Goal: Task Accomplishment & Management: Complete application form

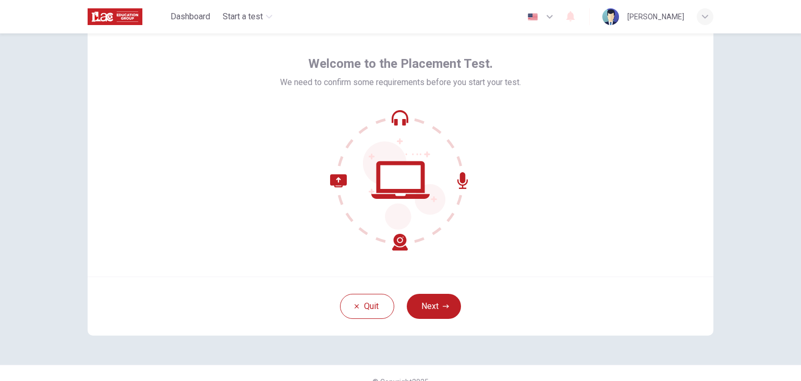
scroll to position [52, 0]
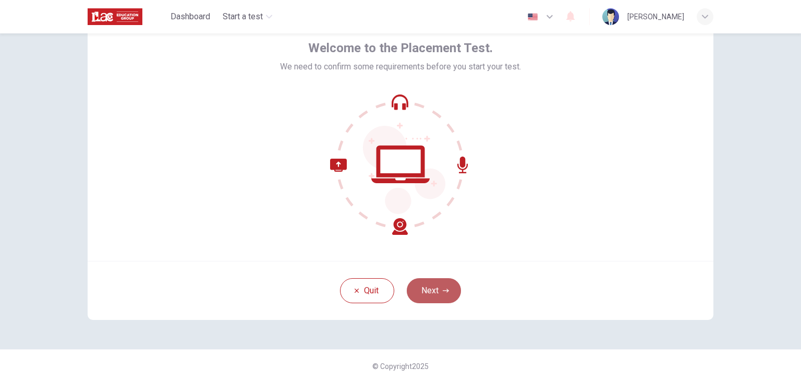
click at [432, 298] on button "Next" at bounding box center [434, 290] width 54 height 25
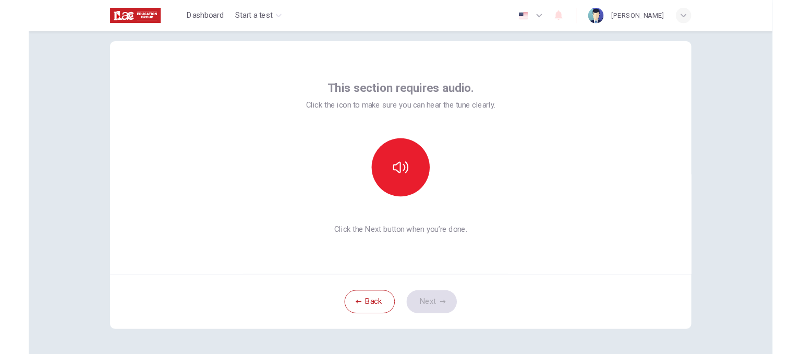
scroll to position [0, 0]
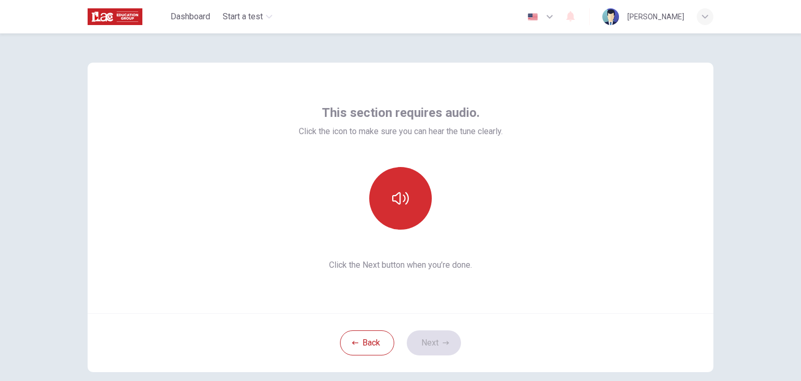
click at [403, 206] on icon "button" at bounding box center [400, 198] width 17 height 17
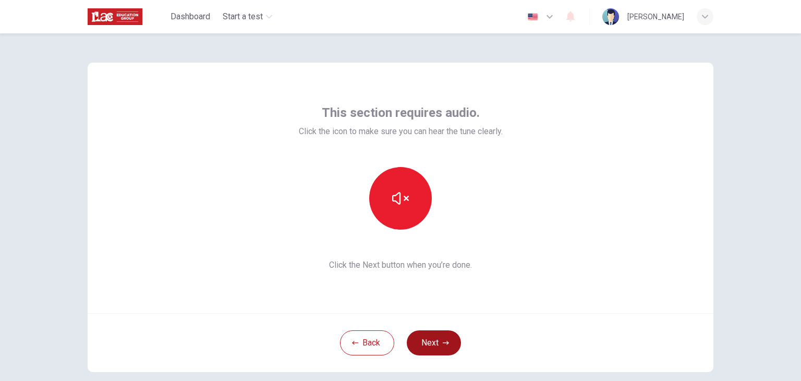
click at [441, 334] on button "Next" at bounding box center [434, 342] width 54 height 25
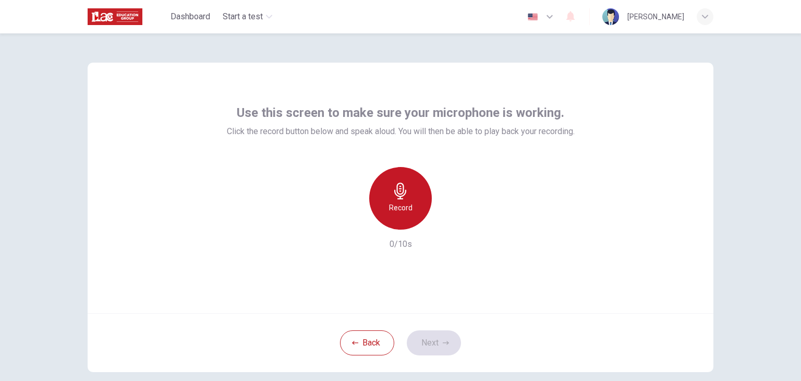
click at [399, 203] on h6 "Record" at bounding box center [400, 207] width 23 height 13
click at [398, 199] on icon "button" at bounding box center [400, 191] width 12 height 17
click at [399, 200] on div "Record" at bounding box center [400, 198] width 63 height 63
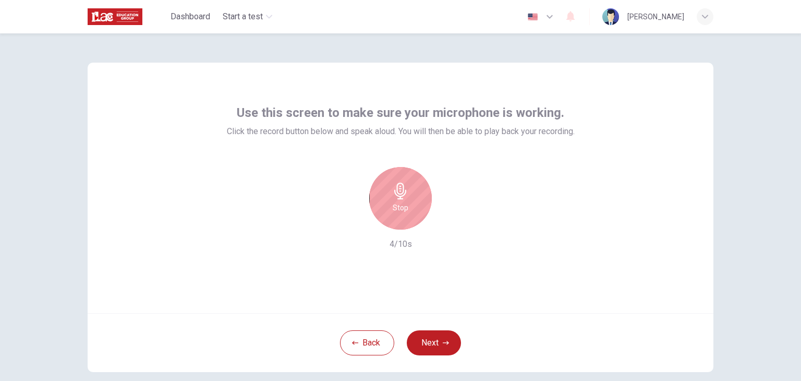
click at [399, 200] on div "Stop" at bounding box center [400, 198] width 63 height 63
click at [449, 223] on icon "button" at bounding box center [448, 221] width 10 height 10
click at [443, 223] on icon "button" at bounding box center [448, 221] width 10 height 10
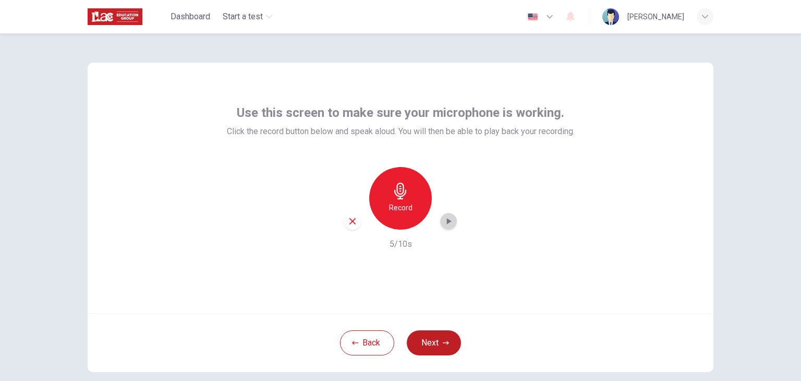
click at [443, 223] on icon "button" at bounding box center [448, 221] width 10 height 10
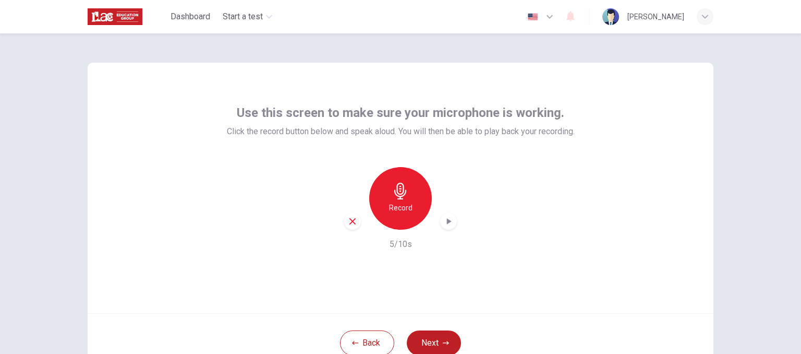
click at [401, 205] on h6 "Record" at bounding box center [400, 207] width 23 height 13
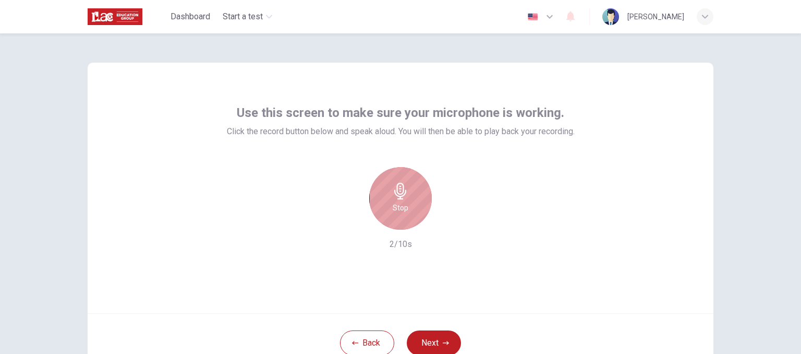
click at [393, 207] on h6 "Stop" at bounding box center [401, 207] width 16 height 13
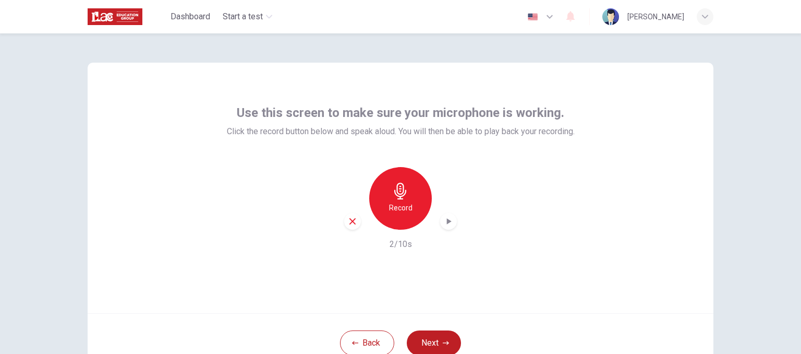
click at [444, 223] on icon "button" at bounding box center [448, 221] width 10 height 10
click at [474, 208] on div "Record 2/10s" at bounding box center [401, 208] width 348 height 83
click at [403, 203] on h6 "Record" at bounding box center [400, 207] width 23 height 13
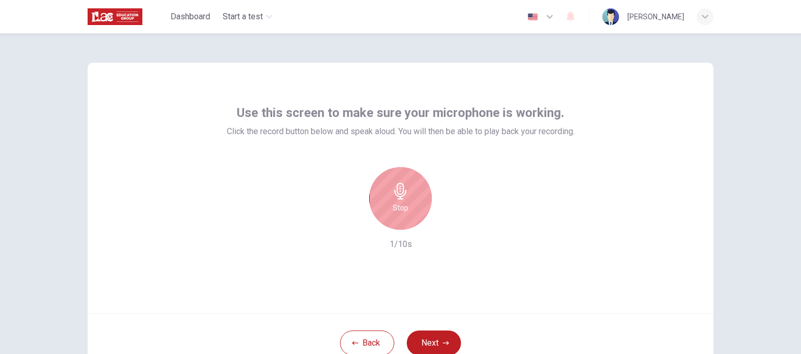
click at [404, 199] on icon "button" at bounding box center [400, 191] width 17 height 17
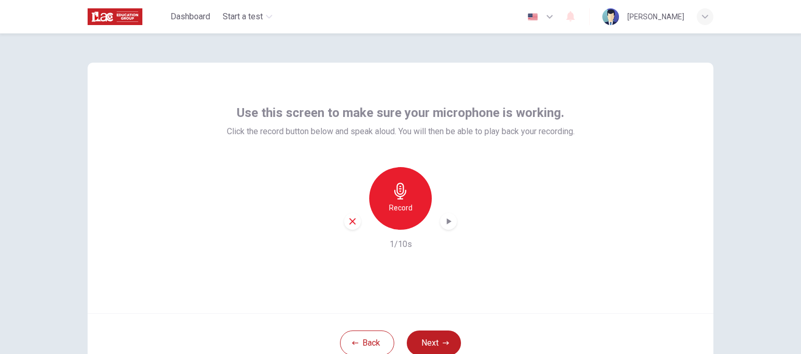
click at [443, 220] on icon "button" at bounding box center [448, 221] width 10 height 10
click at [399, 197] on icon "button" at bounding box center [400, 191] width 17 height 17
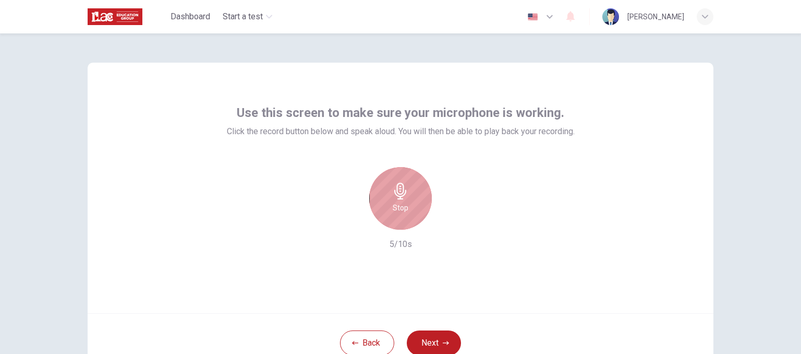
click at [399, 202] on h6 "Stop" at bounding box center [401, 207] width 16 height 13
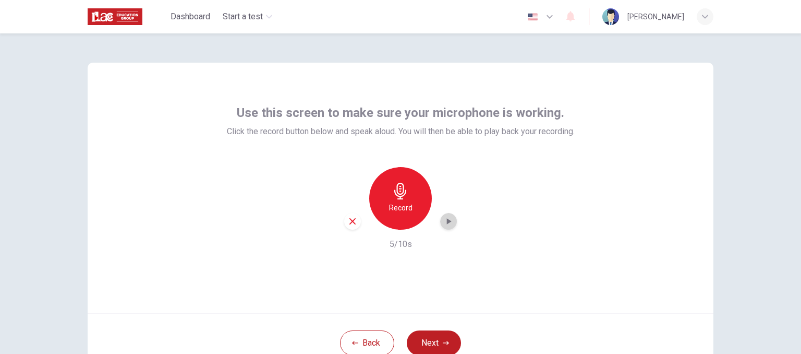
click at [447, 221] on icon "button" at bounding box center [449, 221] width 5 height 6
click at [381, 209] on div "Record" at bounding box center [400, 198] width 63 height 63
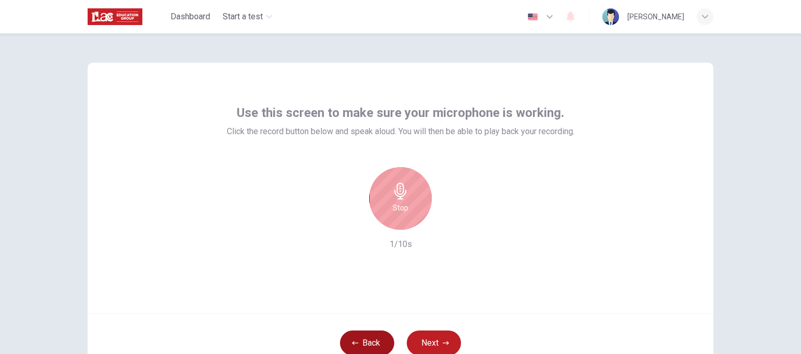
click at [365, 340] on button "Back" at bounding box center [367, 342] width 54 height 25
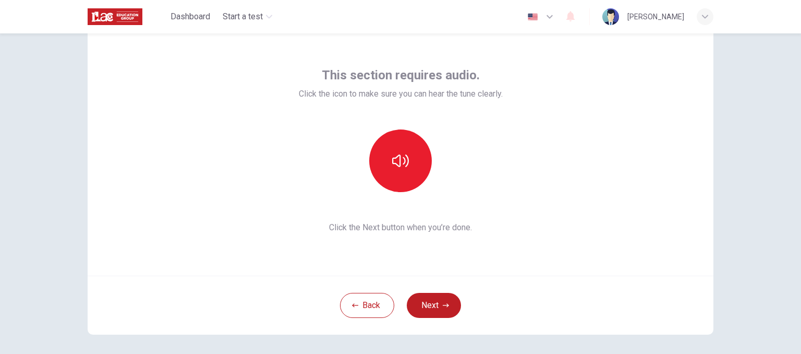
scroll to position [81, 0]
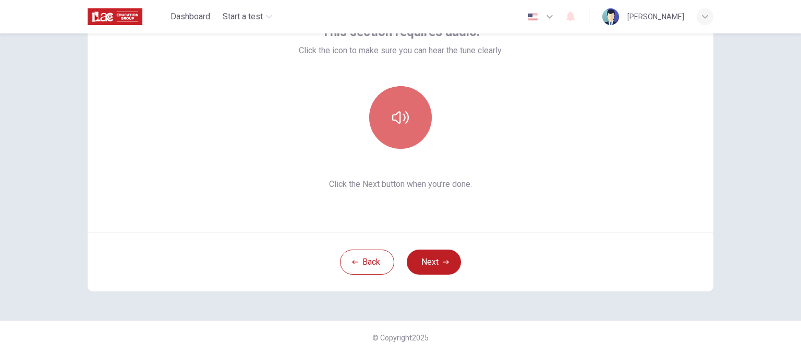
click at [396, 132] on button "button" at bounding box center [400, 117] width 63 height 63
click at [401, 118] on icon "button" at bounding box center [400, 117] width 17 height 17
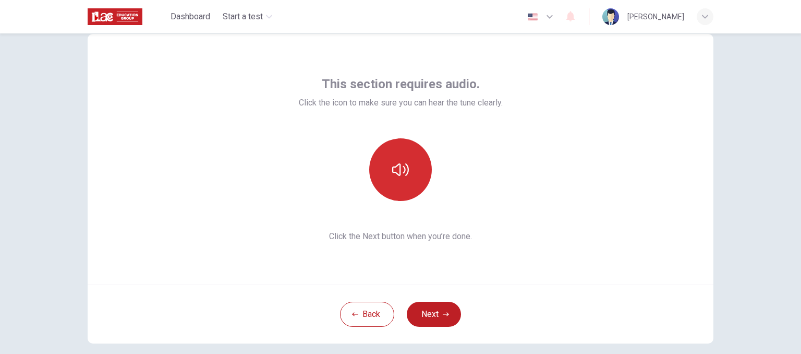
click at [396, 167] on icon "button" at bounding box center [400, 169] width 17 height 17
click at [396, 167] on icon "button" at bounding box center [400, 169] width 17 height 13
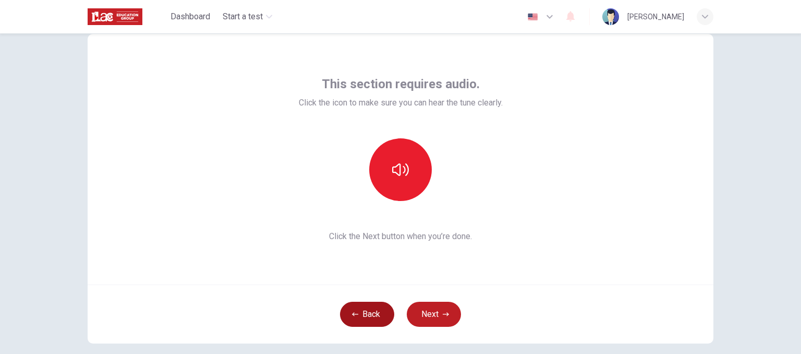
click at [357, 311] on button "Back" at bounding box center [367, 314] width 54 height 25
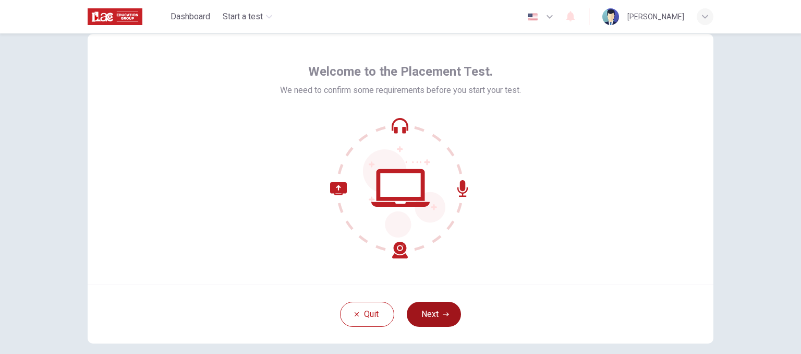
click at [436, 316] on button "Next" at bounding box center [434, 314] width 54 height 25
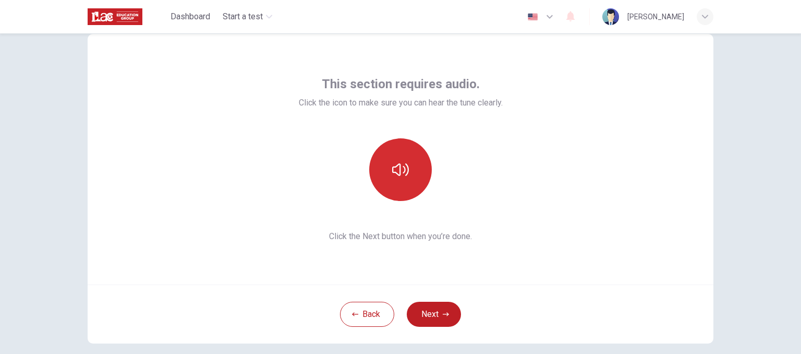
click at [403, 172] on icon "button" at bounding box center [400, 169] width 17 height 17
click at [497, 167] on div at bounding box center [401, 169] width 204 height 63
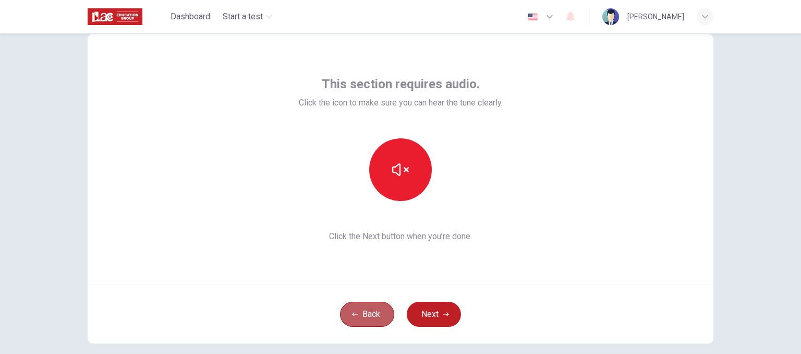
click at [359, 317] on button "Back" at bounding box center [367, 314] width 54 height 25
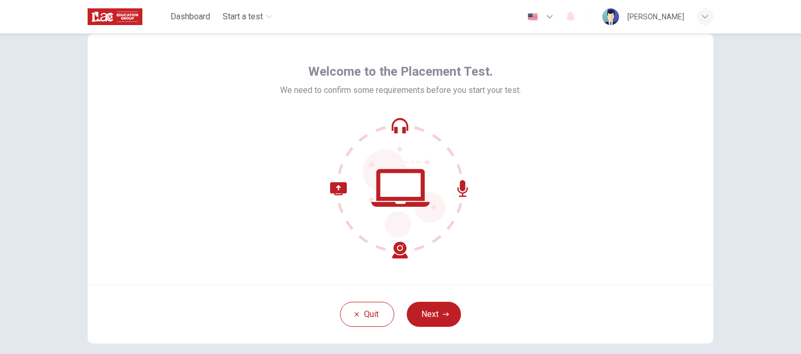
click at [408, 182] on icon at bounding box center [400, 187] width 141 height 141
click at [427, 316] on button "Next" at bounding box center [434, 314] width 54 height 25
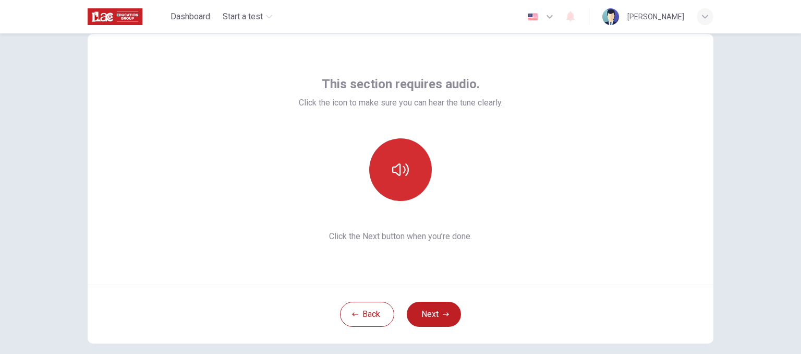
click at [400, 174] on icon "button" at bounding box center [400, 169] width 17 height 17
click at [267, 17] on button "Start a test" at bounding box center [248, 16] width 58 height 19
click at [655, 119] on div "This section requires audio. Click the icon to make sure you can hear the tune …" at bounding box center [401, 159] width 626 height 250
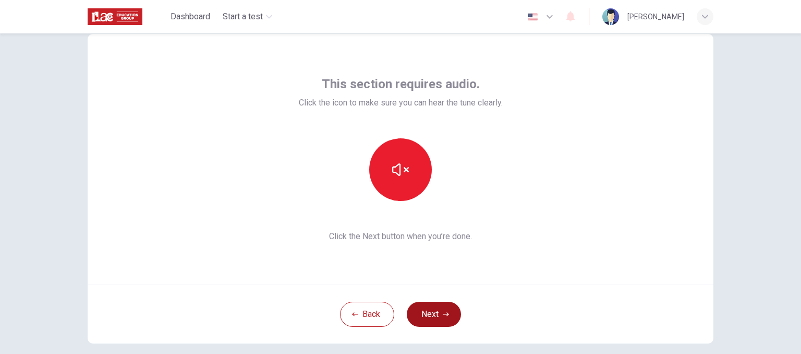
click at [423, 310] on button "Next" at bounding box center [434, 314] width 54 height 25
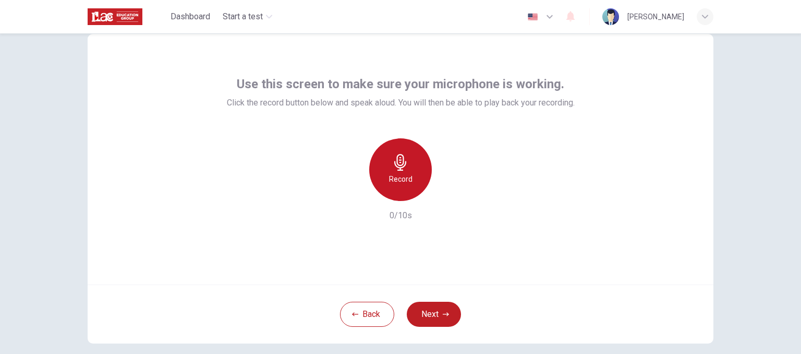
click at [398, 172] on div "Record" at bounding box center [400, 169] width 63 height 63
click at [395, 177] on h6 "Stop" at bounding box center [401, 179] width 16 height 13
click at [447, 190] on icon "button" at bounding box center [449, 192] width 5 height 6
click at [399, 158] on icon "button" at bounding box center [400, 162] width 17 height 17
click at [405, 175] on h6 "Stop" at bounding box center [401, 179] width 16 height 13
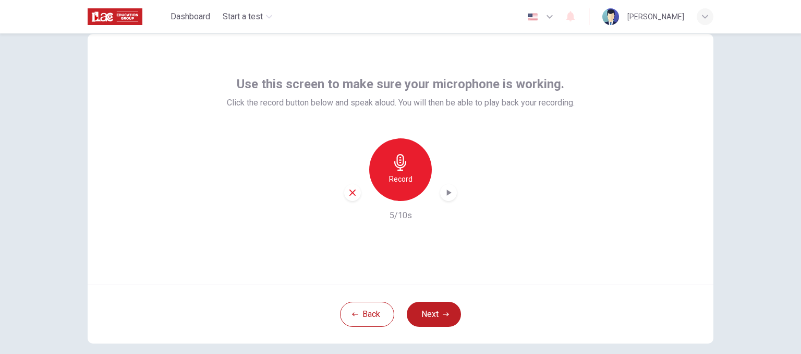
click at [447, 195] on icon "button" at bounding box center [449, 192] width 5 height 6
click at [370, 326] on button "Back" at bounding box center [367, 314] width 54 height 25
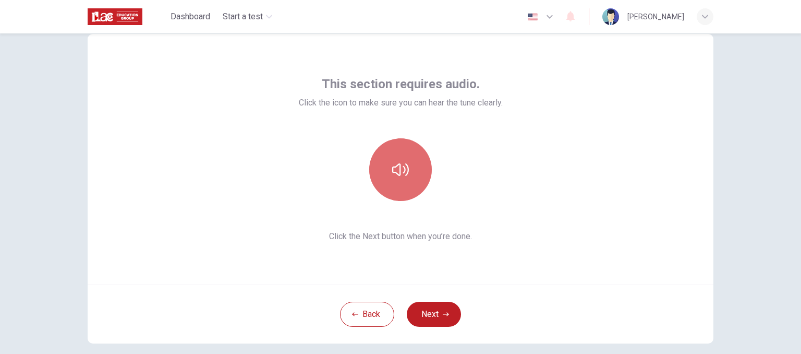
click at [411, 169] on button "button" at bounding box center [400, 169] width 63 height 63
click at [410, 173] on button "button" at bounding box center [400, 169] width 63 height 63
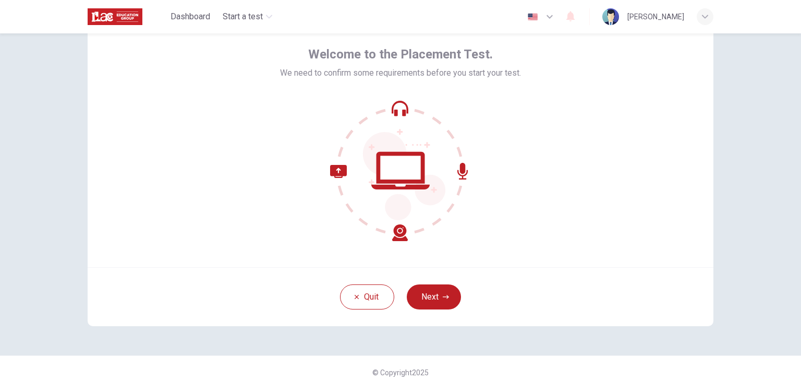
scroll to position [54, 0]
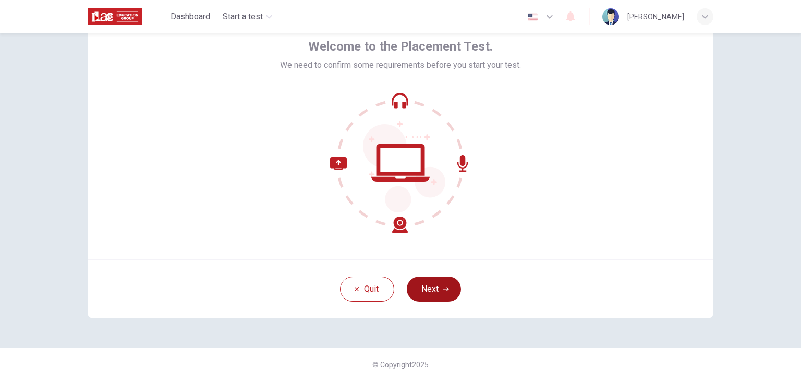
click at [426, 288] on button "Next" at bounding box center [434, 288] width 54 height 25
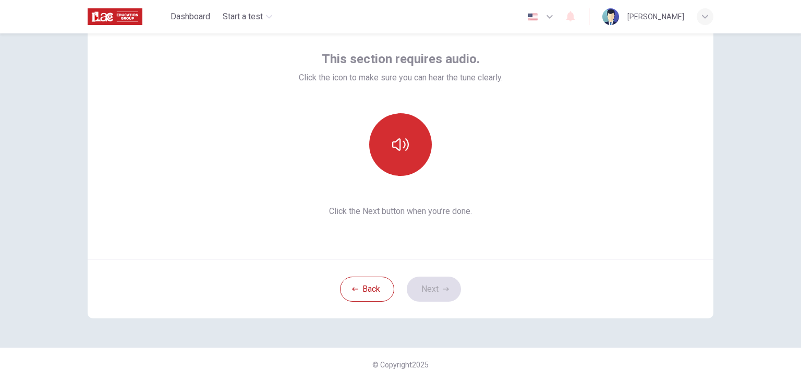
click at [397, 139] on icon "button" at bounding box center [400, 144] width 17 height 13
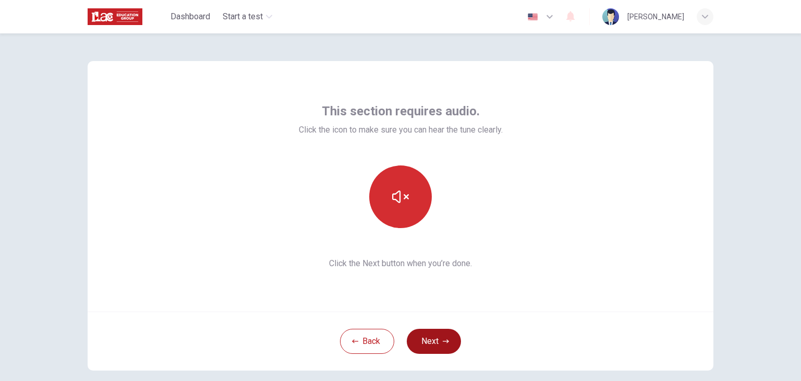
click at [428, 345] on button "Next" at bounding box center [434, 341] width 54 height 25
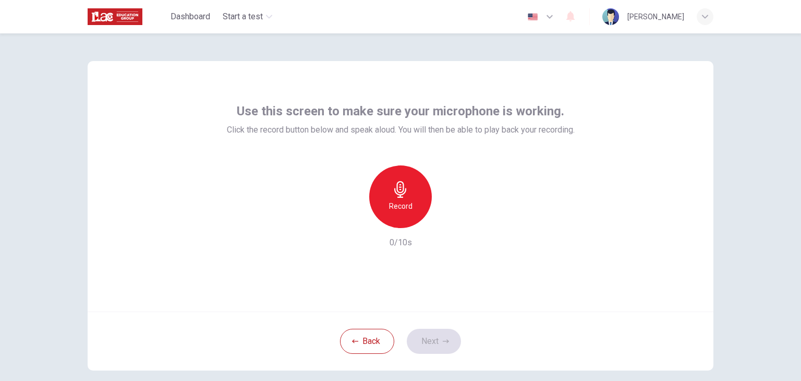
click at [403, 197] on icon "button" at bounding box center [400, 189] width 17 height 17
click at [402, 197] on icon "button" at bounding box center [400, 189] width 17 height 17
click at [443, 216] on icon "button" at bounding box center [448, 219] width 10 height 10
click at [447, 336] on button "Next" at bounding box center [434, 341] width 54 height 25
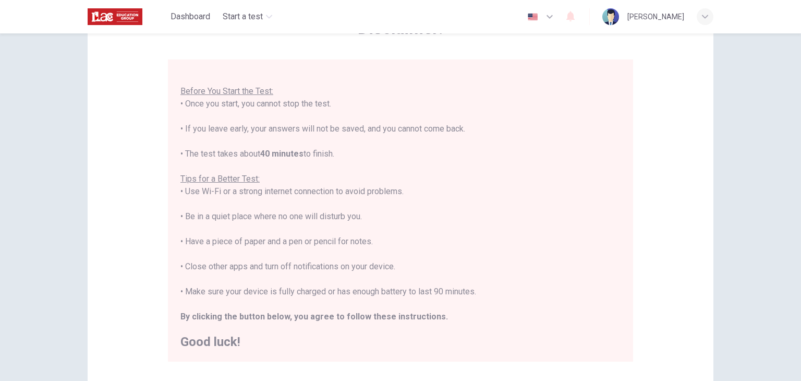
scroll to position [54, 0]
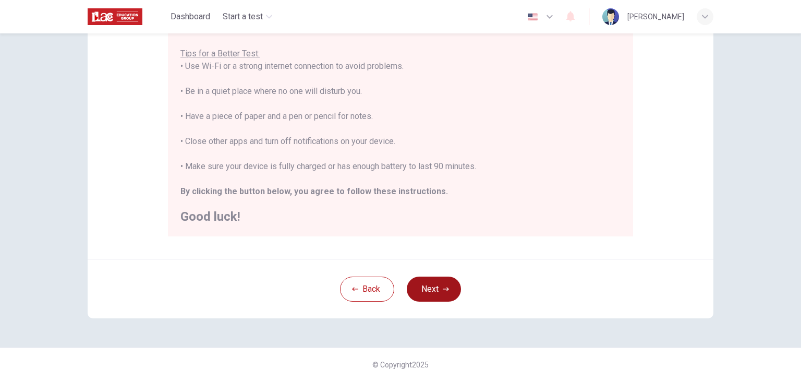
click at [436, 282] on button "Next" at bounding box center [434, 288] width 54 height 25
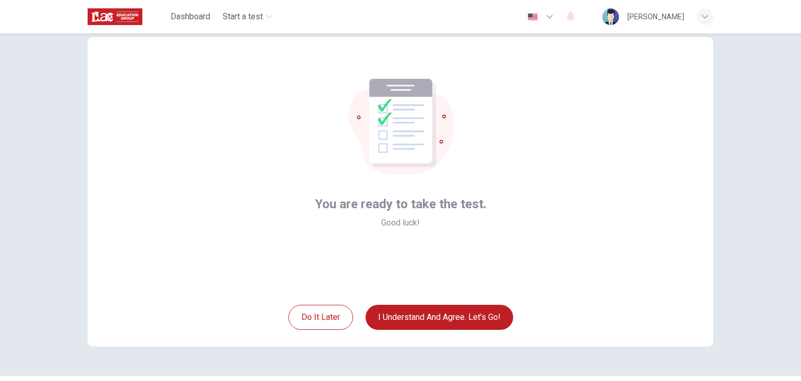
scroll to position [0, 0]
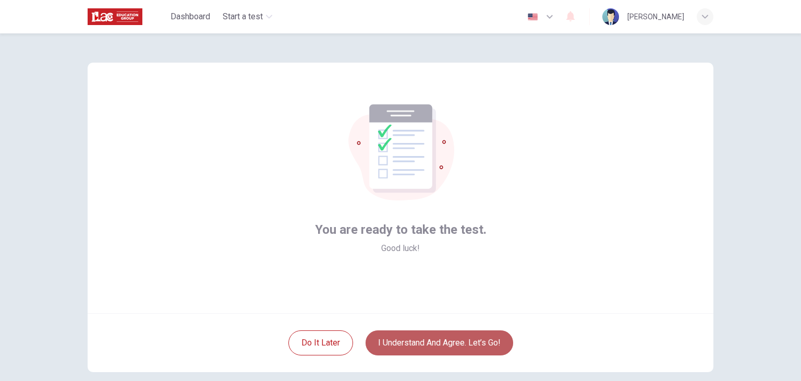
click at [429, 340] on button "I understand and agree. Let’s go!" at bounding box center [440, 342] width 148 height 25
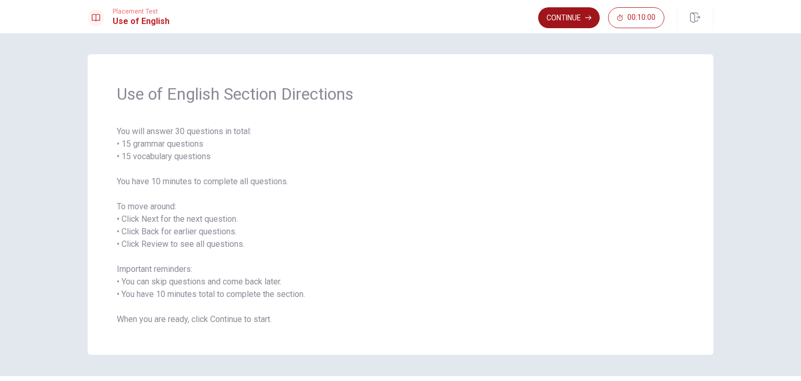
click at [586, 18] on icon "button" at bounding box center [588, 18] width 6 height 6
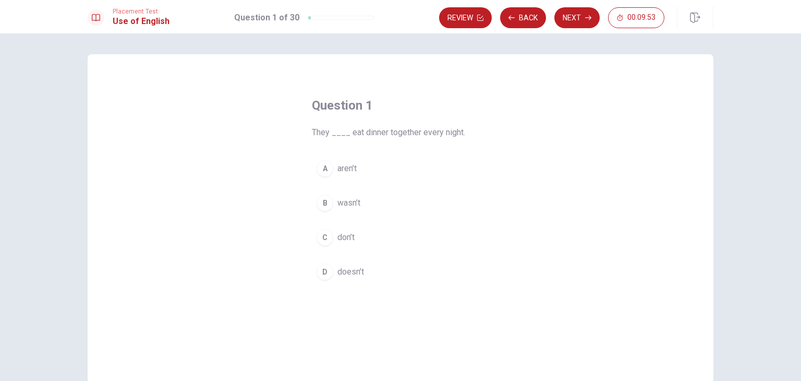
click at [339, 239] on span "don’t" at bounding box center [346, 237] width 17 height 13
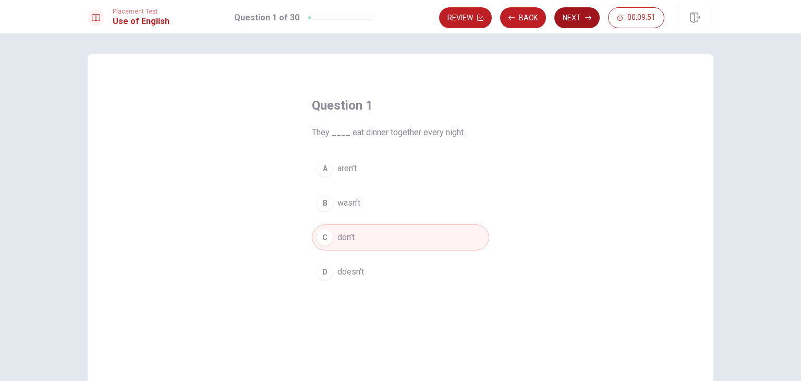
click at [585, 19] on button "Next" at bounding box center [577, 17] width 45 height 21
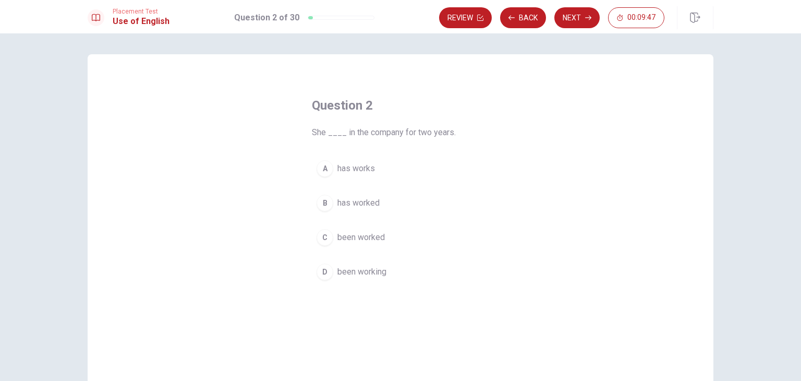
click at [347, 205] on span "has worked" at bounding box center [359, 203] width 42 height 13
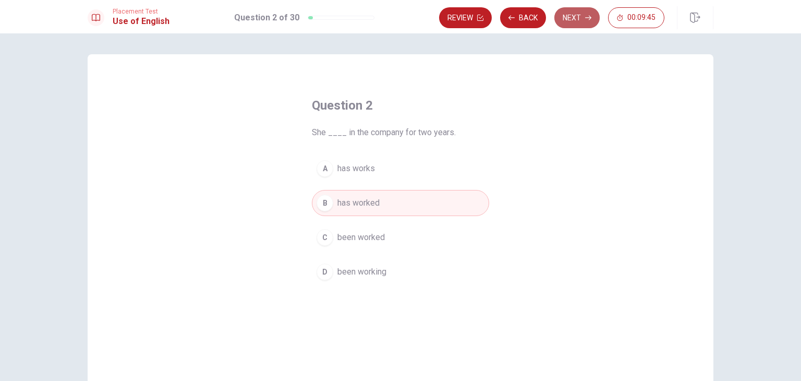
click at [588, 17] on icon "button" at bounding box center [588, 18] width 6 height 5
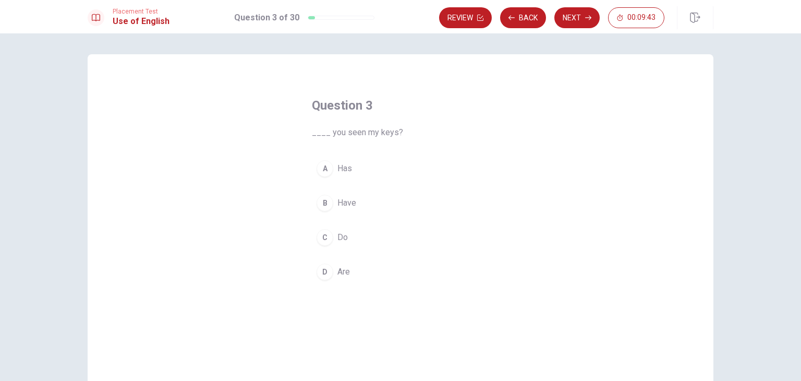
click at [340, 203] on span "Have" at bounding box center [347, 203] width 19 height 13
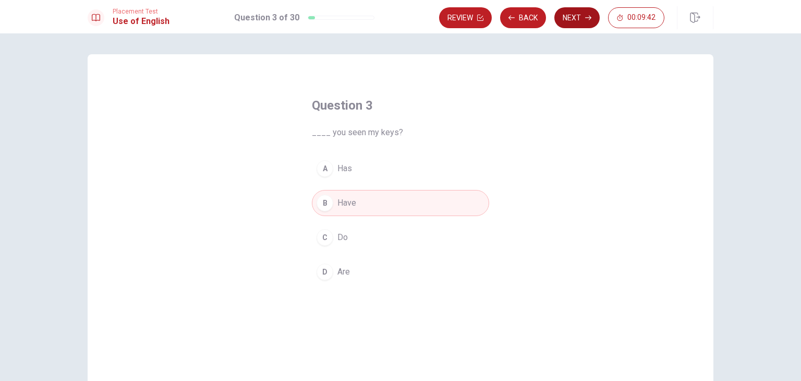
click at [585, 18] on button "Next" at bounding box center [577, 17] width 45 height 21
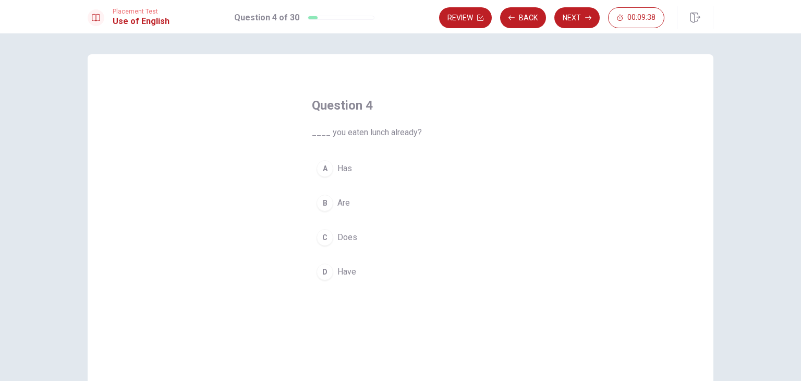
click at [342, 273] on span "Have" at bounding box center [347, 272] width 19 height 13
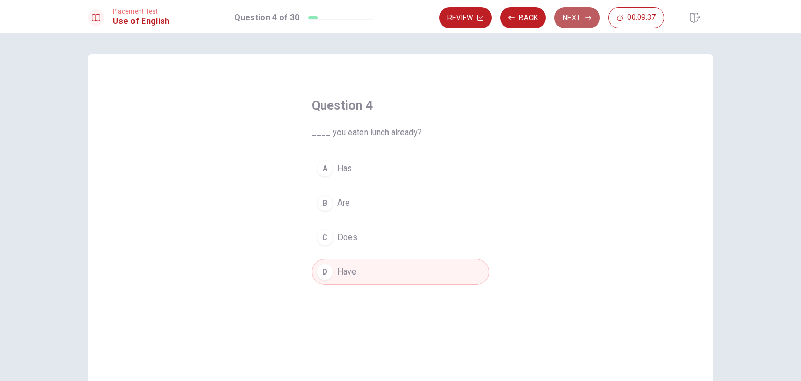
click at [570, 23] on button "Next" at bounding box center [577, 17] width 45 height 21
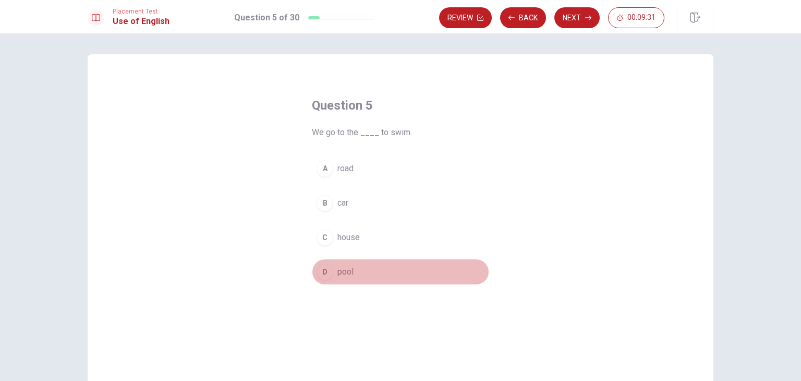
click at [344, 278] on button "D pool" at bounding box center [400, 272] width 177 height 26
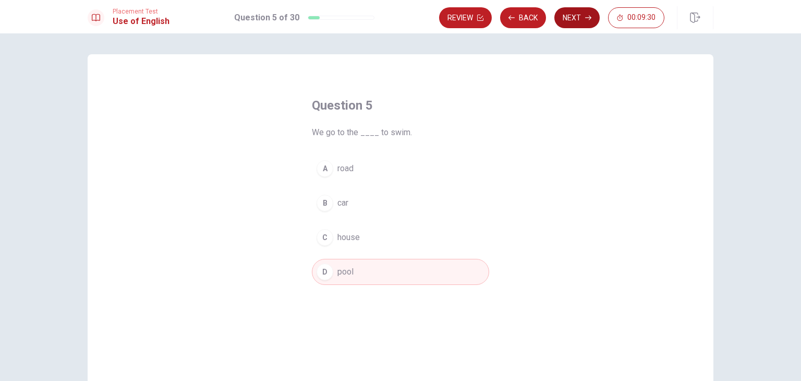
click at [580, 15] on button "Next" at bounding box center [577, 17] width 45 height 21
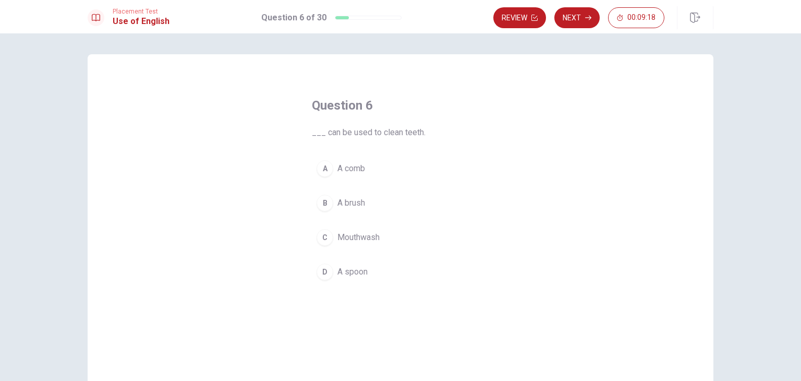
click at [347, 206] on span "A brush" at bounding box center [352, 203] width 28 height 13
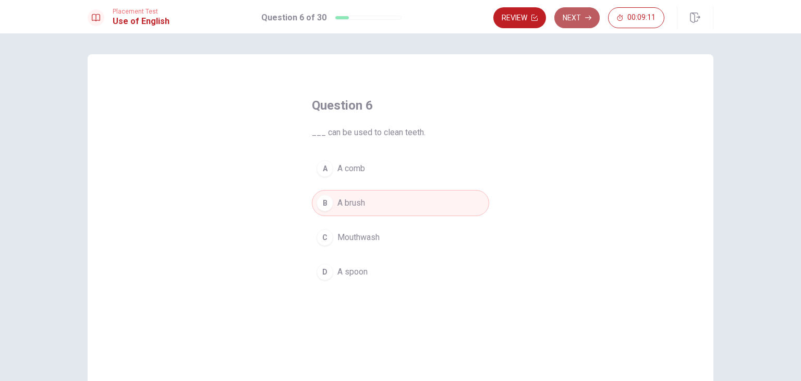
click at [582, 13] on button "Next" at bounding box center [577, 17] width 45 height 21
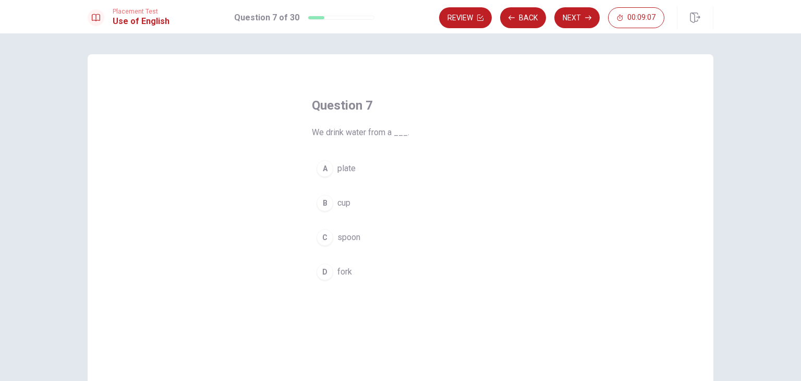
click at [340, 207] on span "cup" at bounding box center [344, 203] width 13 height 13
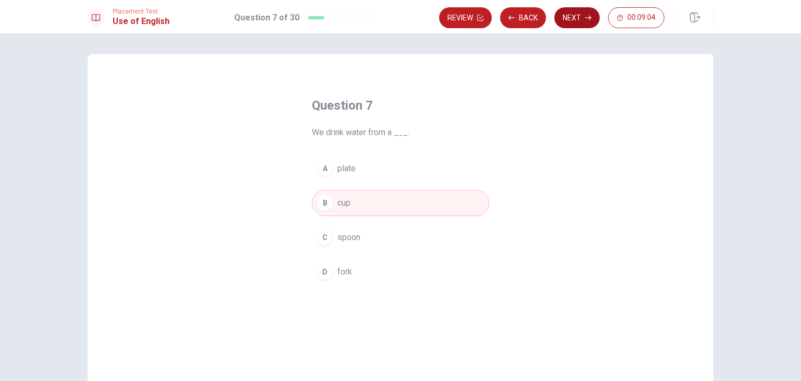
click at [570, 15] on button "Next" at bounding box center [577, 17] width 45 height 21
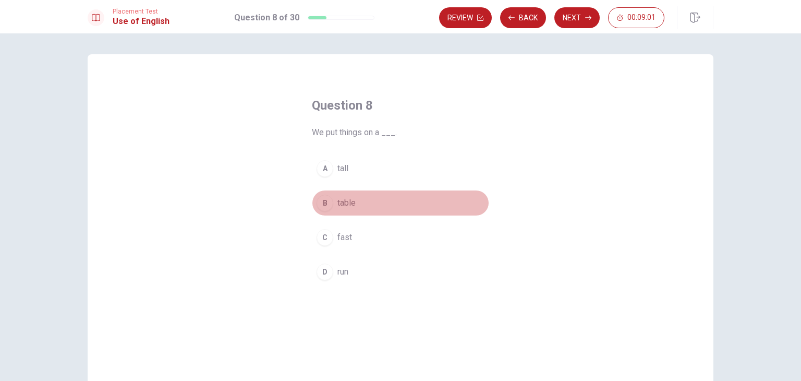
click at [346, 207] on span "table" at bounding box center [347, 203] width 18 height 13
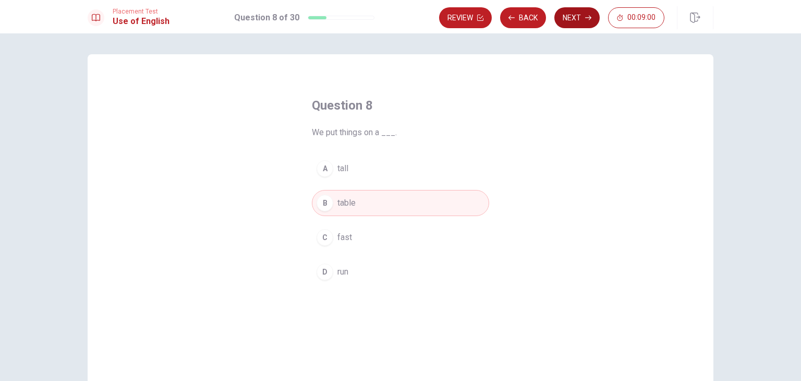
click at [566, 18] on button "Next" at bounding box center [577, 17] width 45 height 21
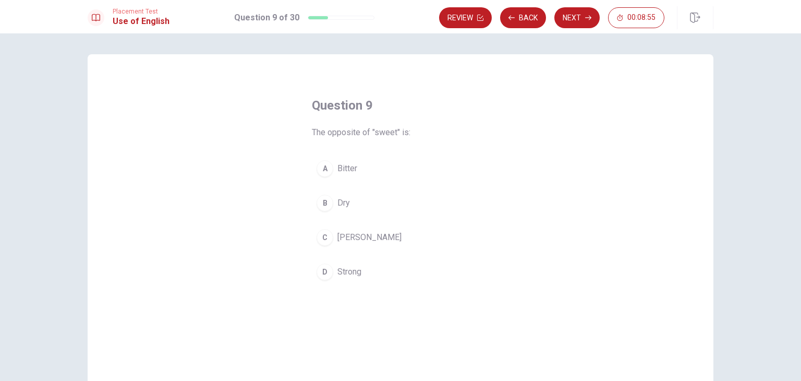
click at [346, 168] on span "Bitter" at bounding box center [348, 168] width 20 height 13
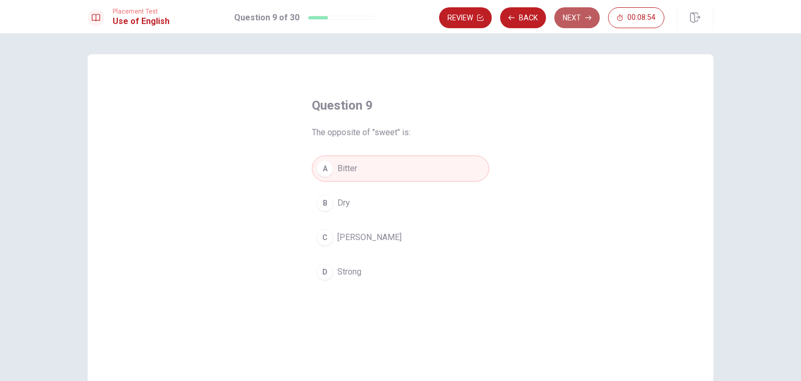
click at [581, 18] on button "Next" at bounding box center [577, 17] width 45 height 21
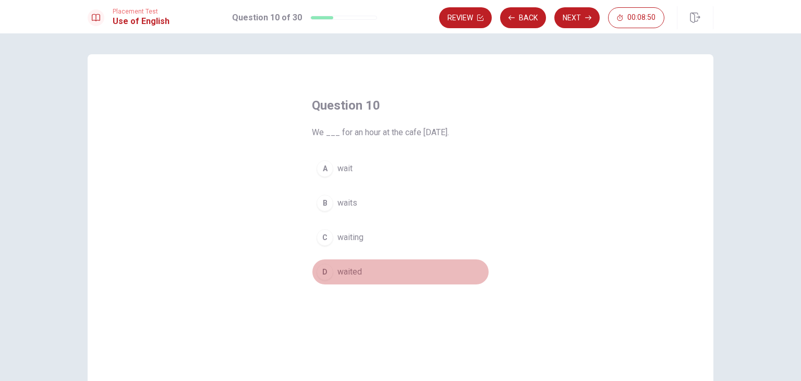
click at [345, 274] on span "waited" at bounding box center [350, 272] width 25 height 13
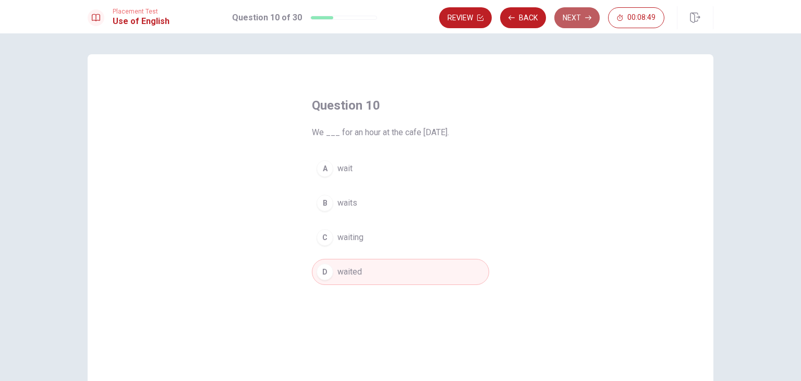
click at [578, 20] on button "Next" at bounding box center [577, 17] width 45 height 21
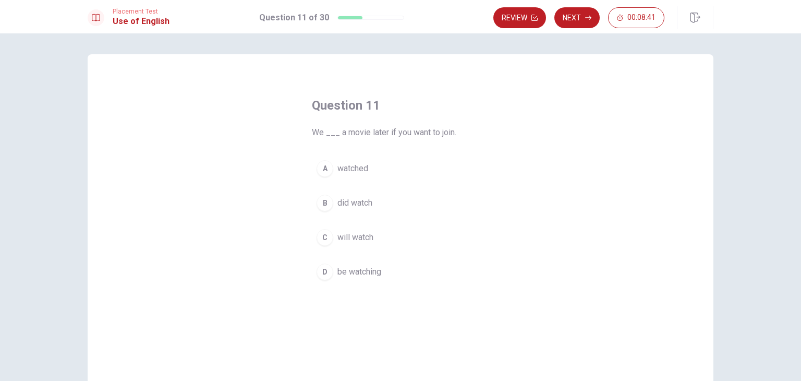
click at [367, 237] on span "will watch" at bounding box center [356, 237] width 36 height 13
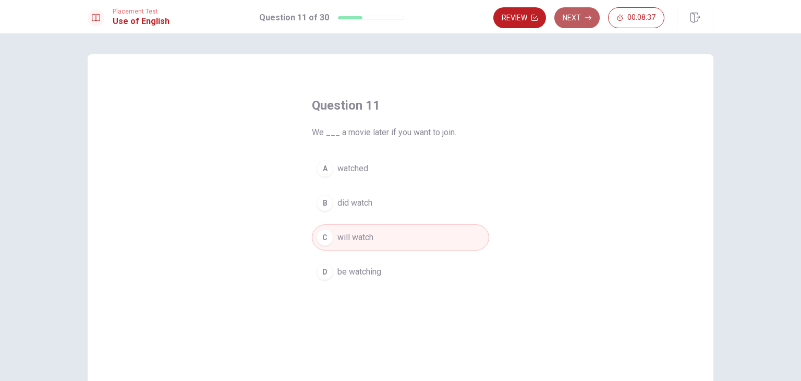
click at [584, 17] on button "Next" at bounding box center [577, 17] width 45 height 21
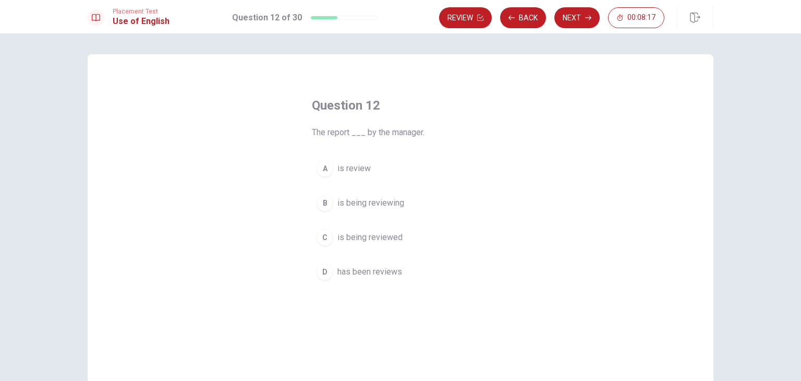
click at [398, 243] on span "is being reviewed" at bounding box center [370, 237] width 65 height 13
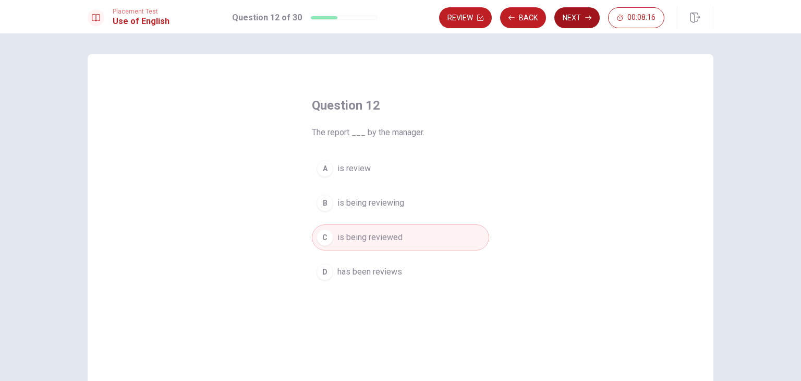
click at [586, 11] on button "Next" at bounding box center [577, 17] width 45 height 21
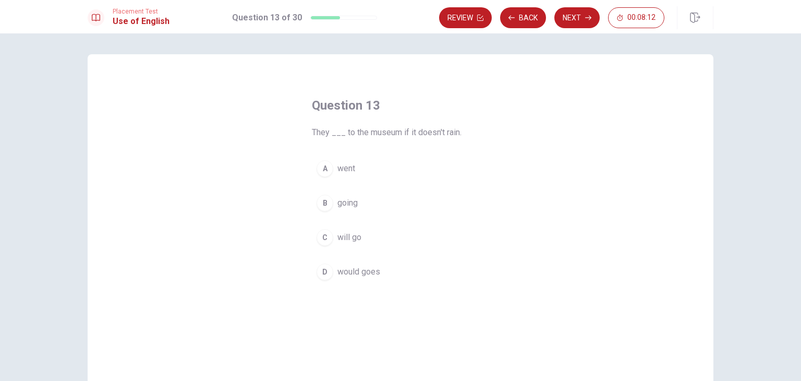
click at [353, 236] on span "will go" at bounding box center [350, 237] width 24 height 13
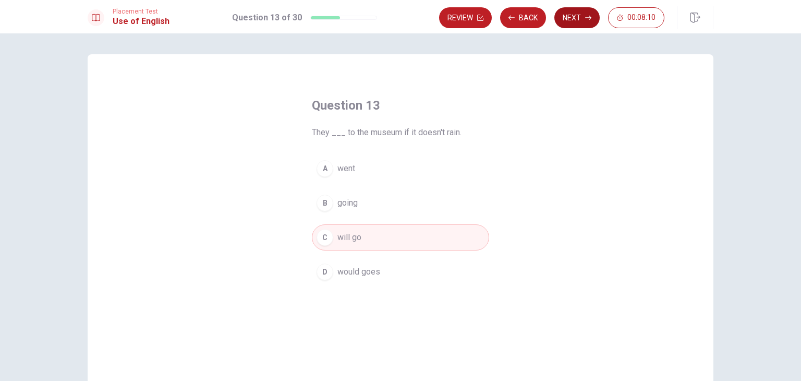
click at [584, 21] on button "Next" at bounding box center [577, 17] width 45 height 21
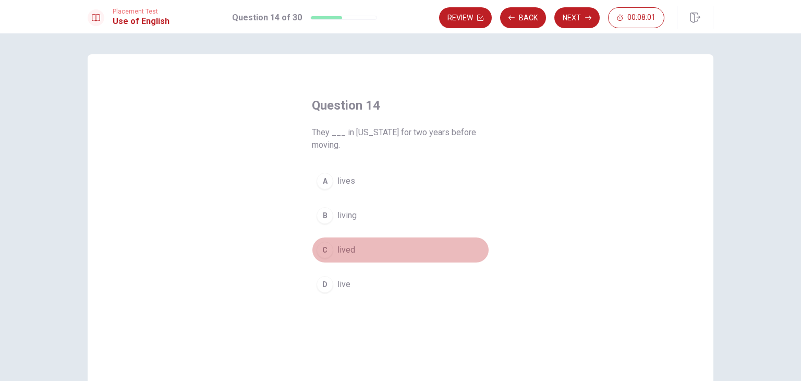
click at [340, 253] on span "lived" at bounding box center [347, 250] width 18 height 13
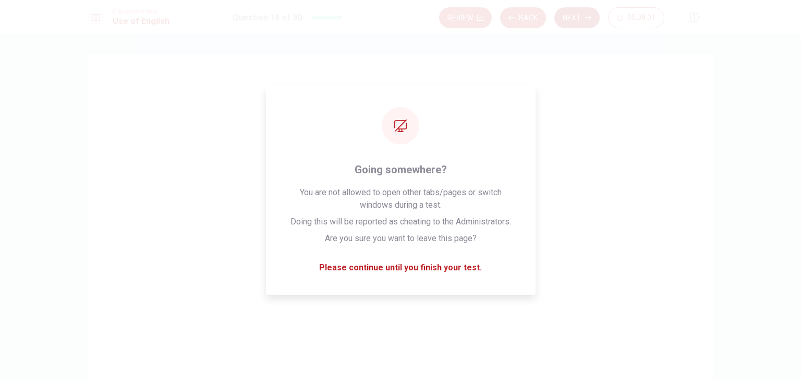
click at [572, 17] on button "Next" at bounding box center [577, 17] width 45 height 21
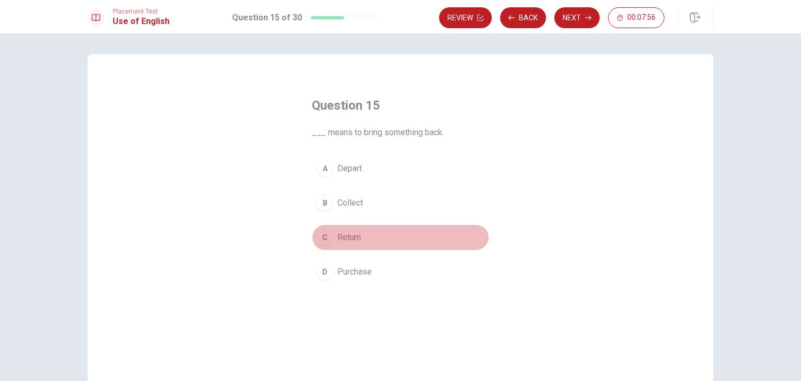
click at [358, 237] on span "Return" at bounding box center [349, 237] width 23 height 13
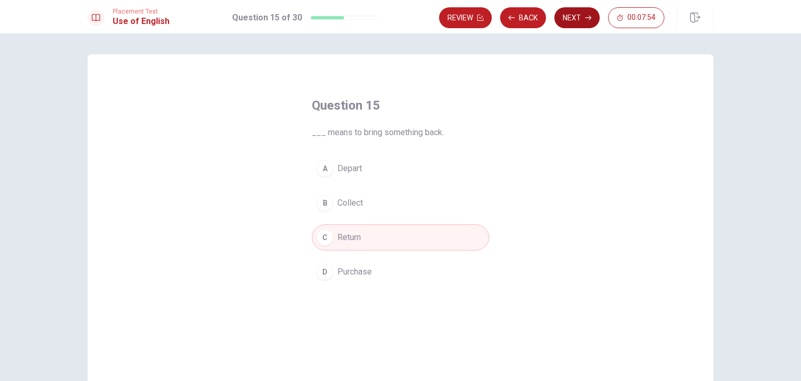
click at [583, 18] on button "Next" at bounding box center [577, 17] width 45 height 21
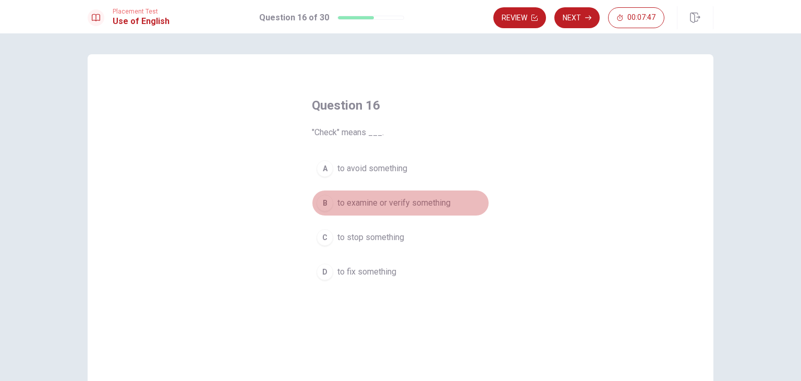
click at [427, 202] on span "to examine or verify something" at bounding box center [394, 203] width 113 height 13
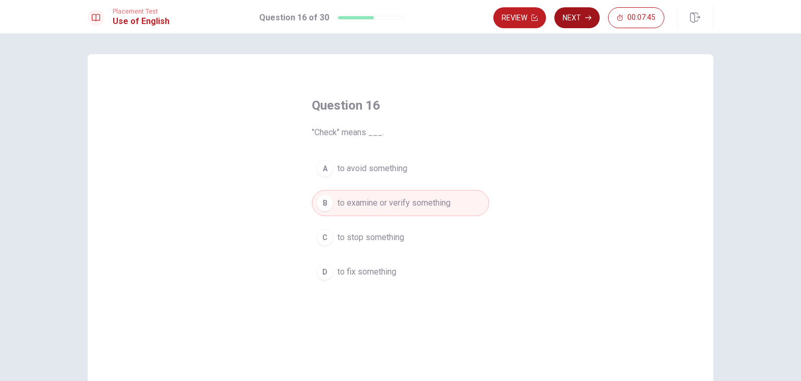
click at [575, 20] on button "Next" at bounding box center [577, 17] width 45 height 21
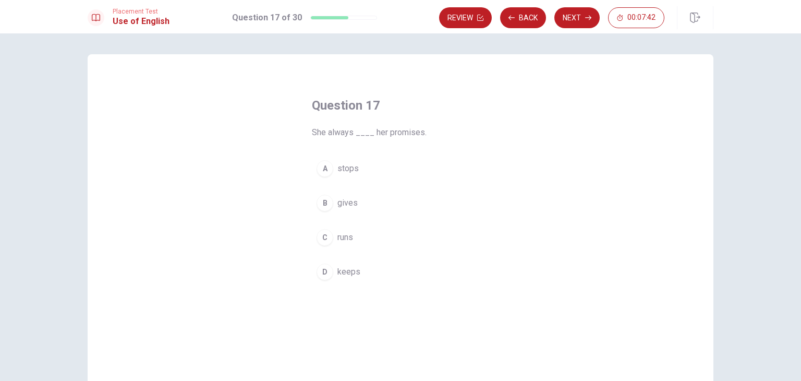
click at [341, 274] on span "keeps" at bounding box center [349, 272] width 23 height 13
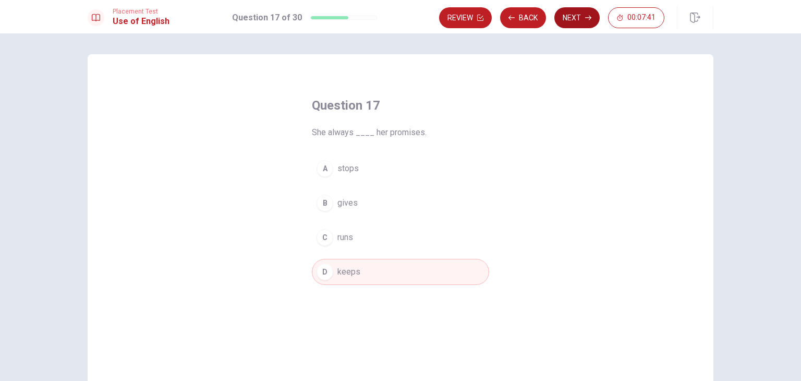
click at [566, 19] on button "Next" at bounding box center [577, 17] width 45 height 21
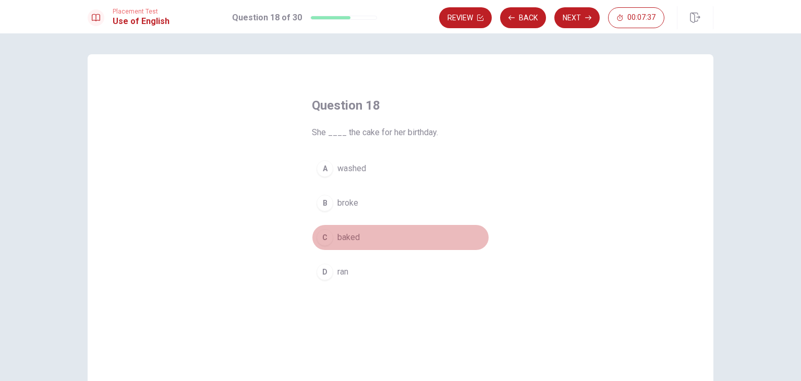
click at [356, 238] on span "baked" at bounding box center [349, 237] width 22 height 13
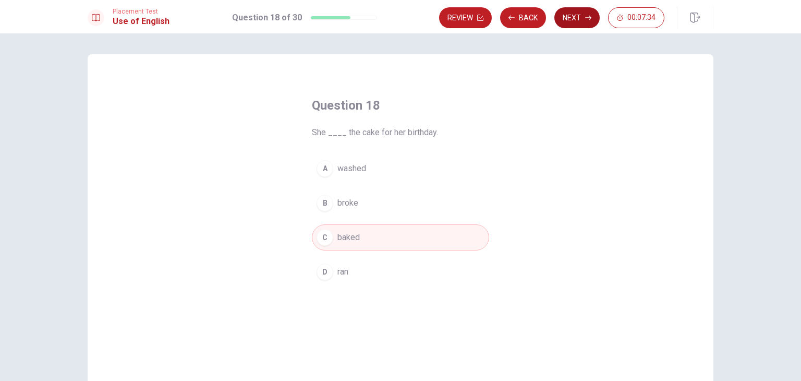
click at [580, 18] on button "Next" at bounding box center [577, 17] width 45 height 21
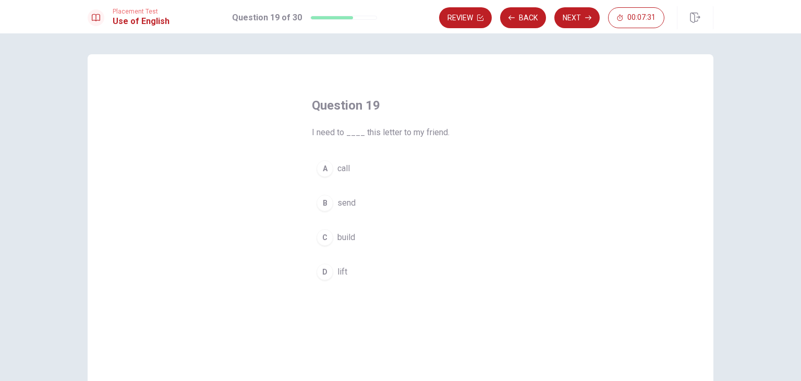
click at [339, 203] on span "send" at bounding box center [347, 203] width 18 height 13
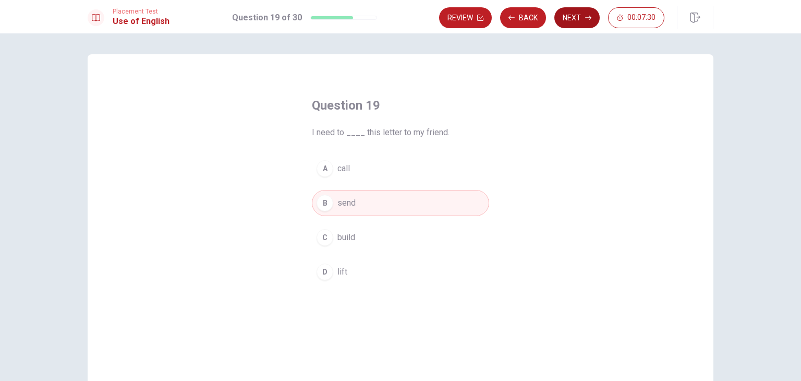
click at [576, 20] on button "Next" at bounding box center [577, 17] width 45 height 21
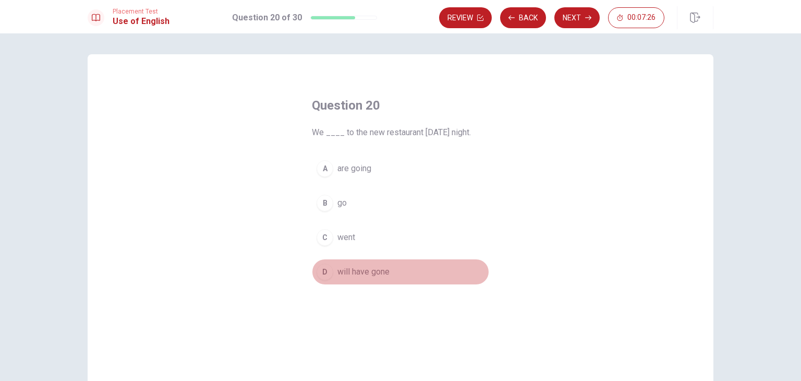
click at [351, 278] on button "D will have gone" at bounding box center [400, 272] width 177 height 26
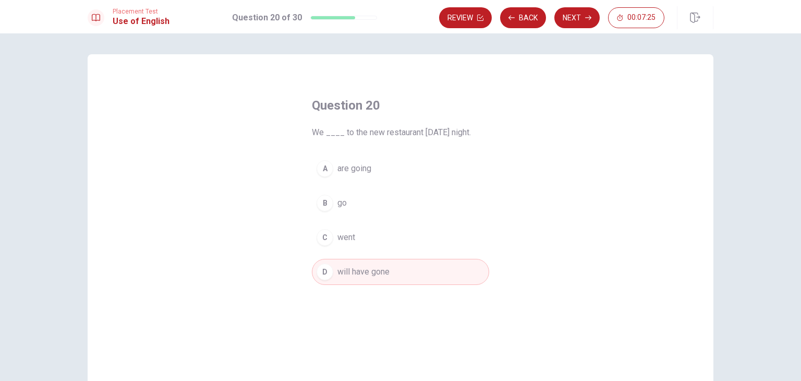
click at [362, 169] on span "are going" at bounding box center [355, 168] width 34 height 13
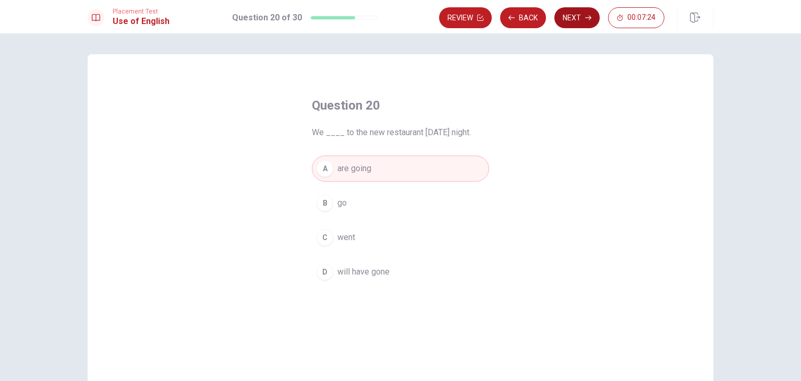
click at [583, 17] on button "Next" at bounding box center [577, 17] width 45 height 21
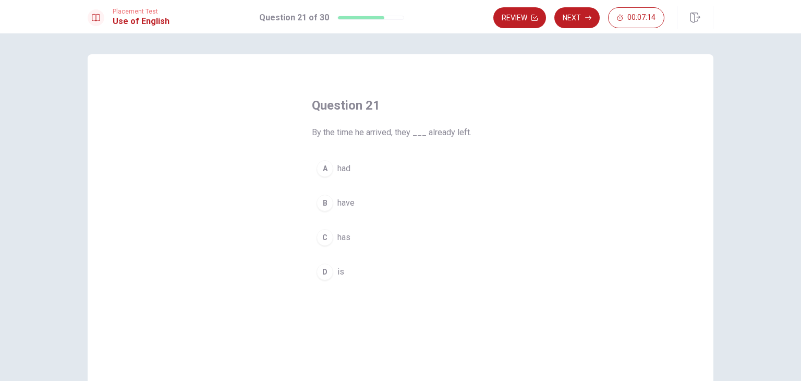
drag, startPoint x: 362, startPoint y: 135, endPoint x: 387, endPoint y: 134, distance: 25.1
click at [387, 134] on span "By the time he arrived, they ___ already left." at bounding box center [400, 132] width 177 height 13
click at [341, 163] on span "had" at bounding box center [344, 168] width 13 height 13
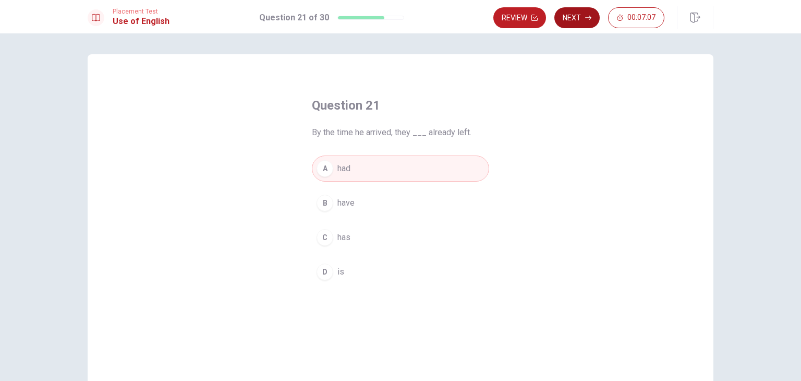
click at [581, 20] on button "Next" at bounding box center [577, 17] width 45 height 21
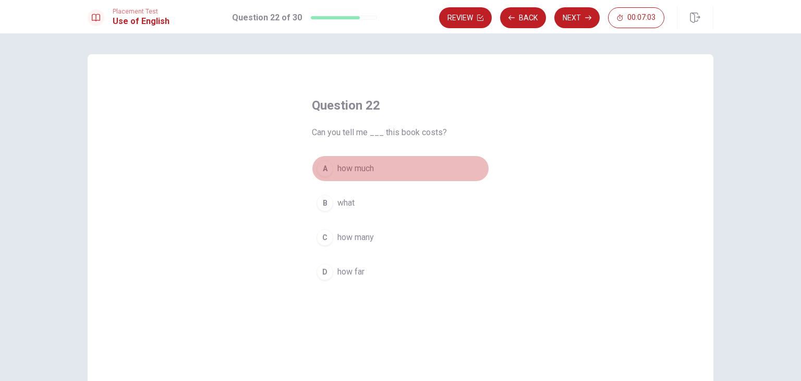
click at [355, 166] on span "how much" at bounding box center [356, 168] width 37 height 13
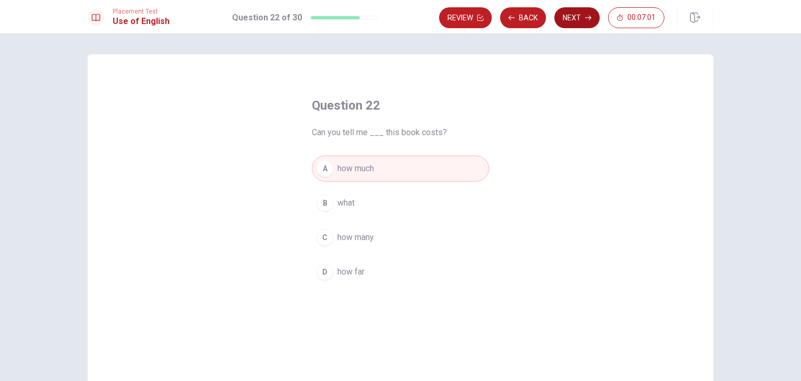
click at [571, 13] on button "Next" at bounding box center [577, 17] width 45 height 21
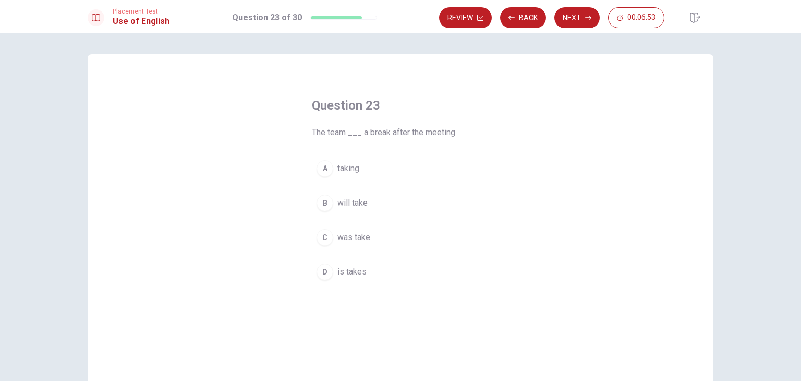
click at [357, 203] on span "will take" at bounding box center [353, 203] width 30 height 13
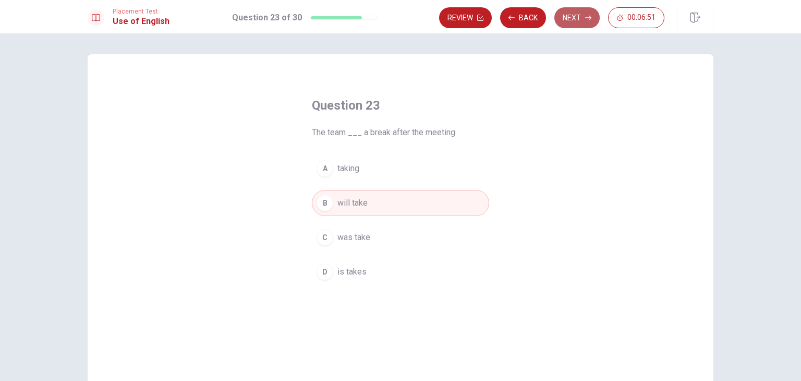
click at [582, 17] on button "Next" at bounding box center [577, 17] width 45 height 21
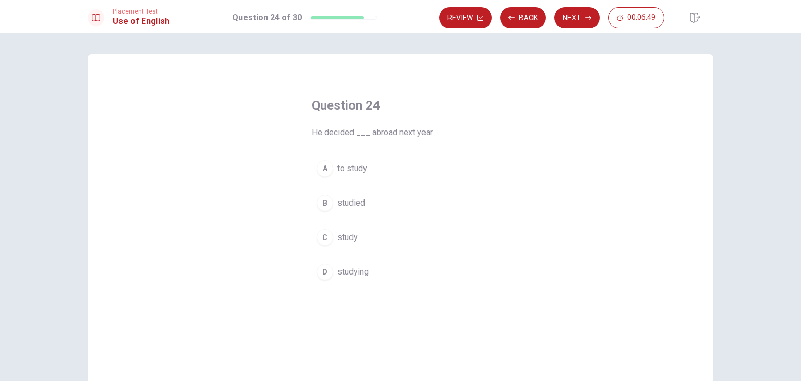
click at [358, 171] on span "to study" at bounding box center [353, 168] width 30 height 13
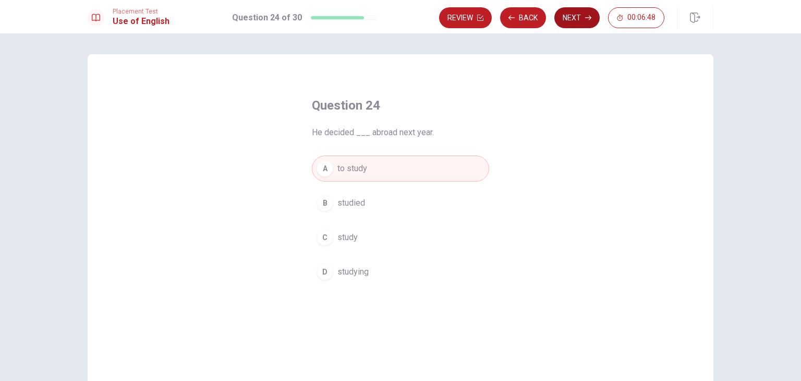
click at [584, 15] on button "Next" at bounding box center [577, 17] width 45 height 21
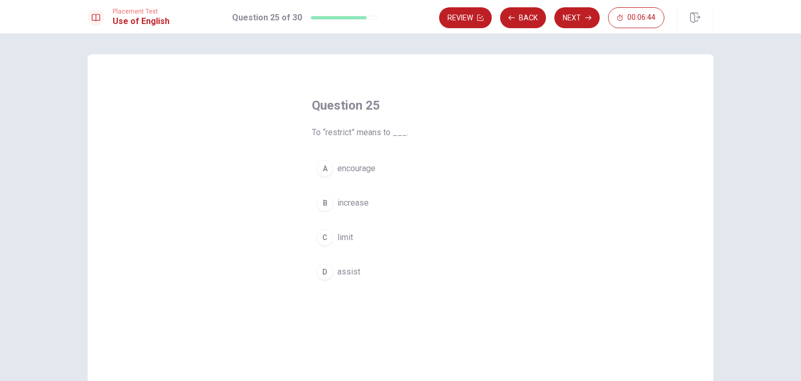
click at [348, 243] on span "limit" at bounding box center [346, 237] width 16 height 13
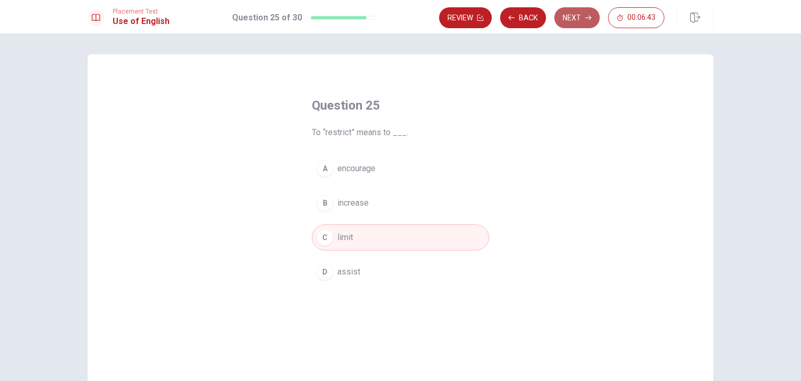
click at [578, 16] on button "Next" at bounding box center [577, 17] width 45 height 21
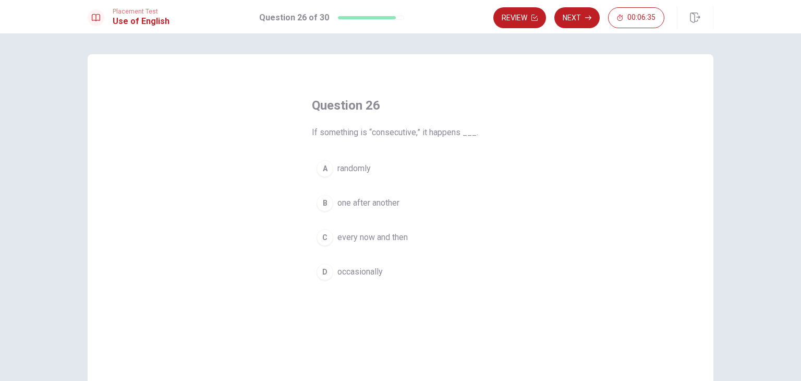
click at [366, 206] on span "one after another" at bounding box center [369, 203] width 62 height 13
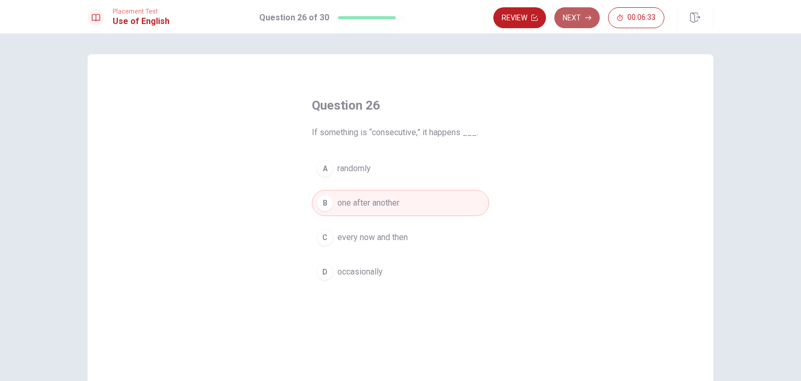
click at [578, 18] on button "Next" at bounding box center [577, 17] width 45 height 21
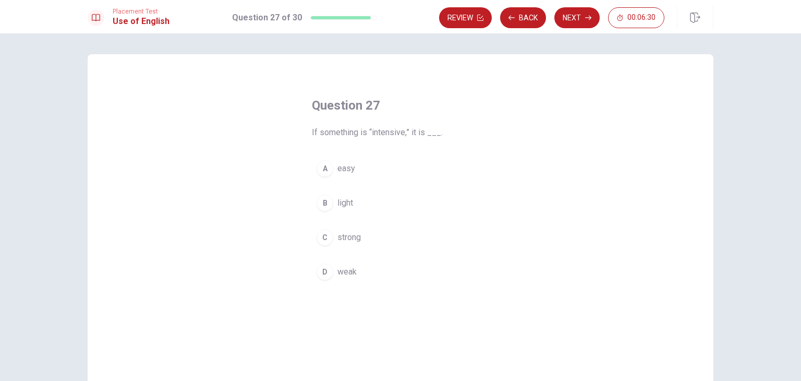
click at [353, 247] on button "C strong" at bounding box center [400, 237] width 177 height 26
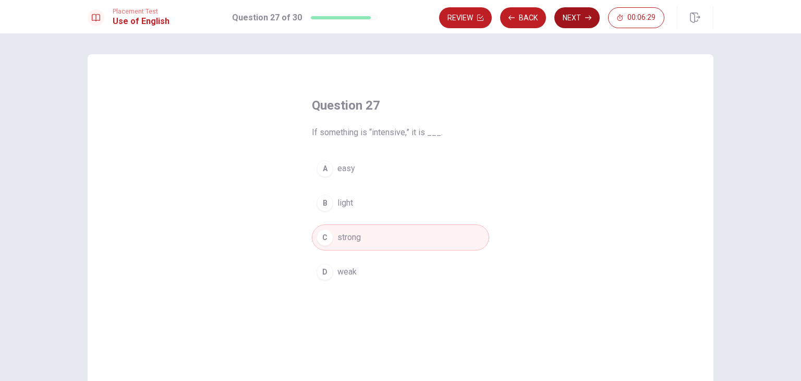
click at [571, 18] on button "Next" at bounding box center [577, 17] width 45 height 21
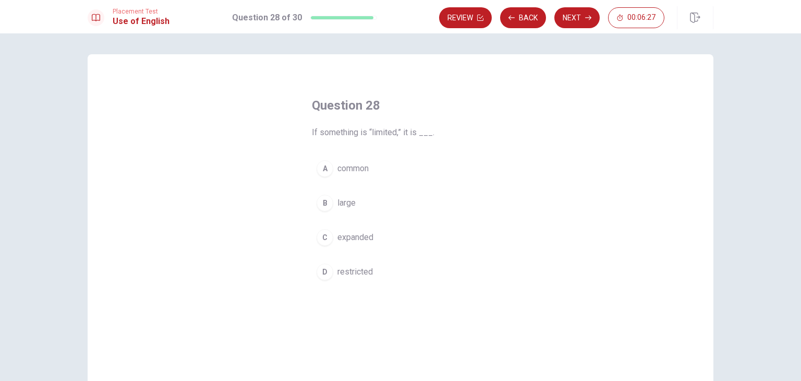
click at [356, 274] on span "restricted" at bounding box center [355, 272] width 35 height 13
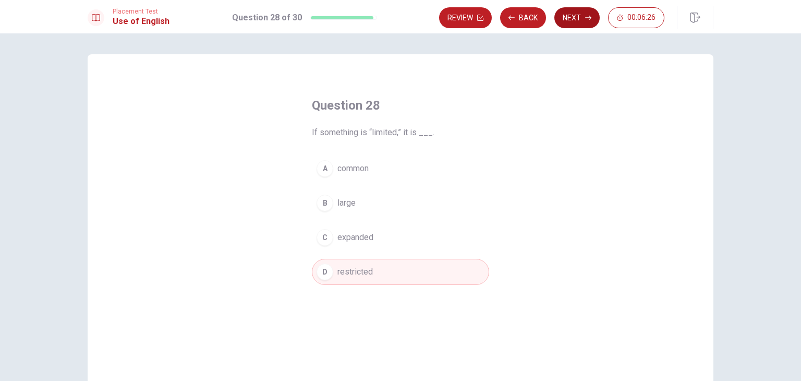
click at [580, 9] on button "Next" at bounding box center [577, 17] width 45 height 21
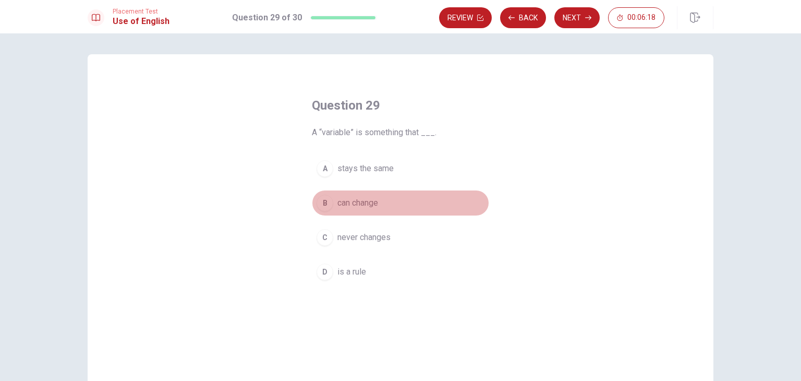
click at [355, 205] on span "can change" at bounding box center [358, 203] width 41 height 13
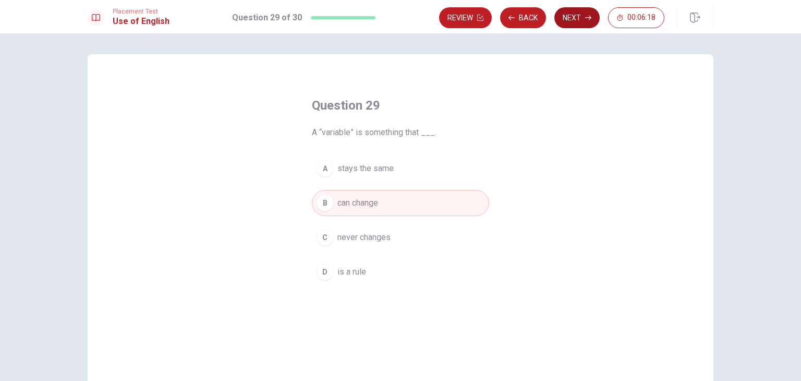
click at [575, 19] on button "Next" at bounding box center [577, 17] width 45 height 21
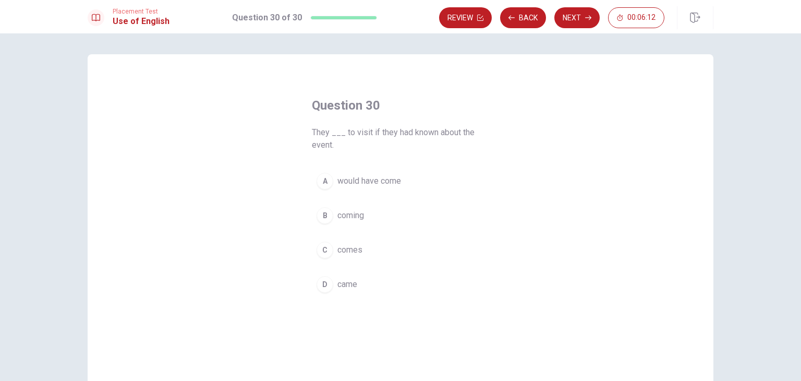
drag, startPoint x: 396, startPoint y: 135, endPoint x: 442, endPoint y: 135, distance: 45.9
click at [442, 135] on span "They ___ to visit if they had known about the event." at bounding box center [400, 138] width 177 height 25
click at [376, 184] on span "would have come" at bounding box center [370, 181] width 64 height 13
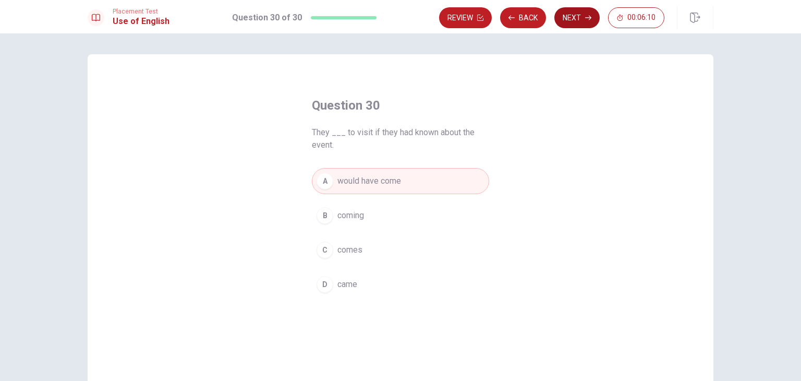
click at [575, 19] on button "Next" at bounding box center [577, 17] width 45 height 21
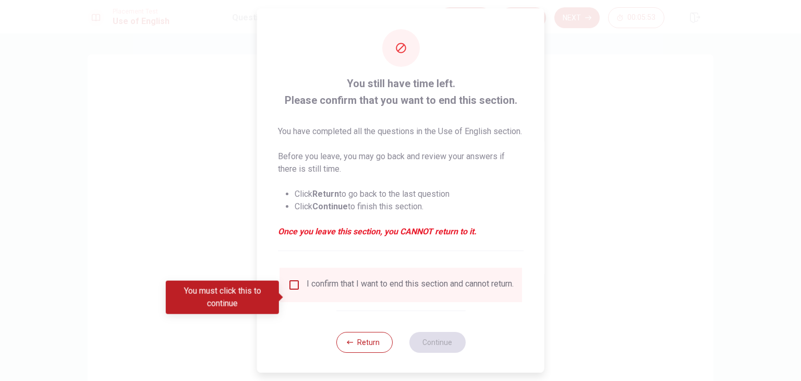
click at [288, 291] on input "You must click this to continue" at bounding box center [294, 285] width 13 height 13
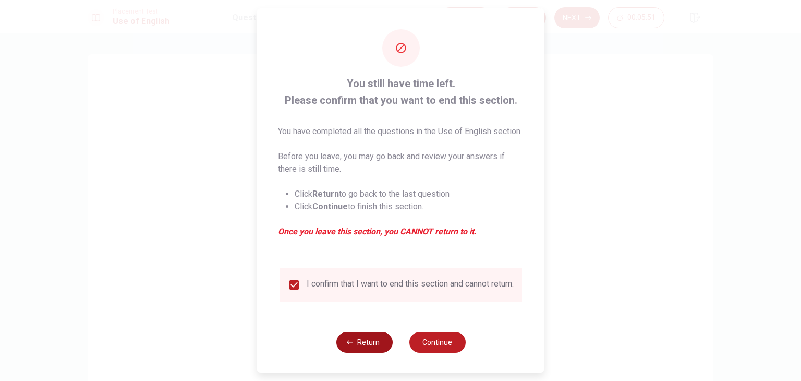
click at [365, 353] on button "Return" at bounding box center [364, 342] width 56 height 21
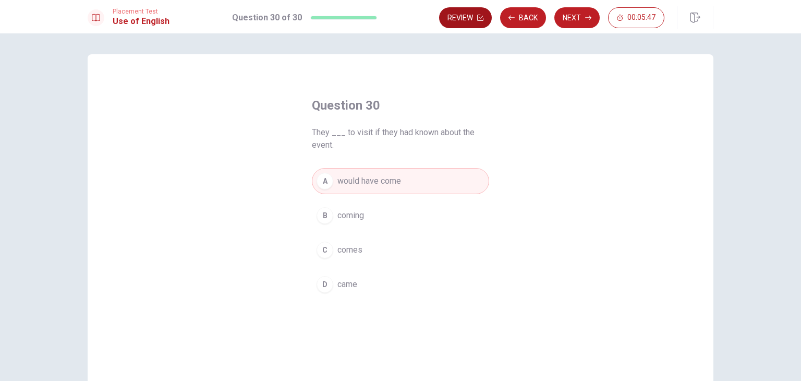
click at [478, 18] on icon "button" at bounding box center [480, 18] width 6 height 6
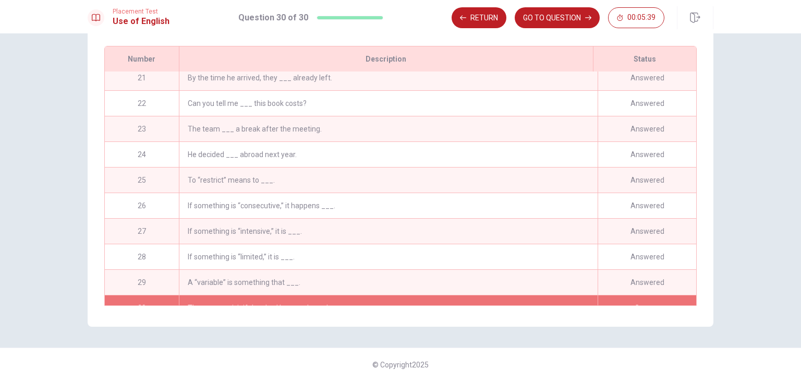
scroll to position [535, 0]
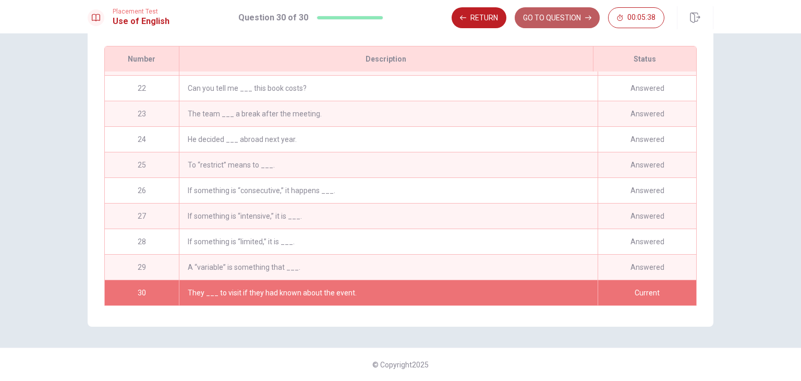
click at [571, 25] on button "GO TO QUESTION" at bounding box center [557, 17] width 85 height 21
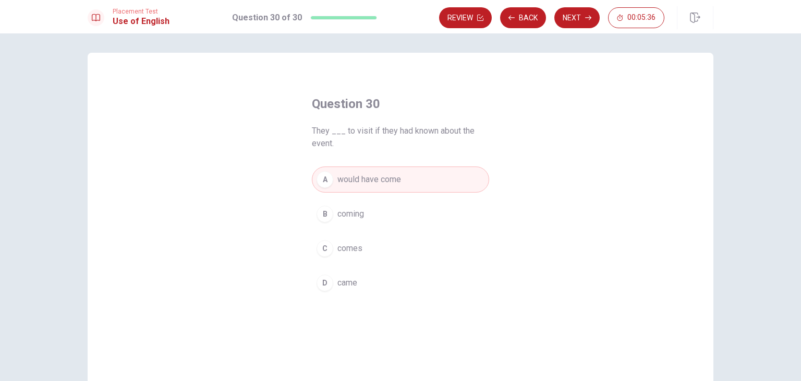
scroll to position [0, 0]
click at [573, 15] on button "Next" at bounding box center [577, 17] width 45 height 21
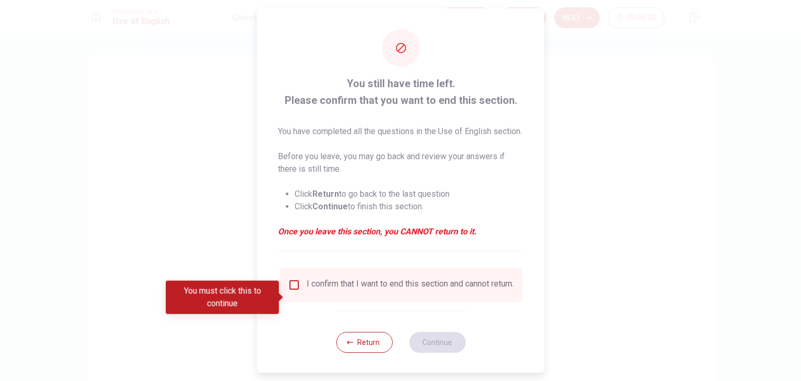
click at [334, 291] on div "I confirm that I want to end this section and cannot return." at bounding box center [410, 285] width 207 height 13
click at [294, 291] on input "You must click this to continue" at bounding box center [294, 285] width 13 height 13
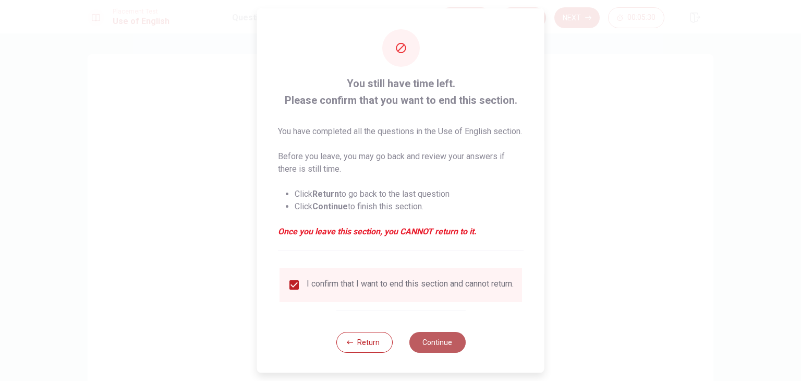
click at [424, 353] on button "Continue" at bounding box center [437, 342] width 56 height 21
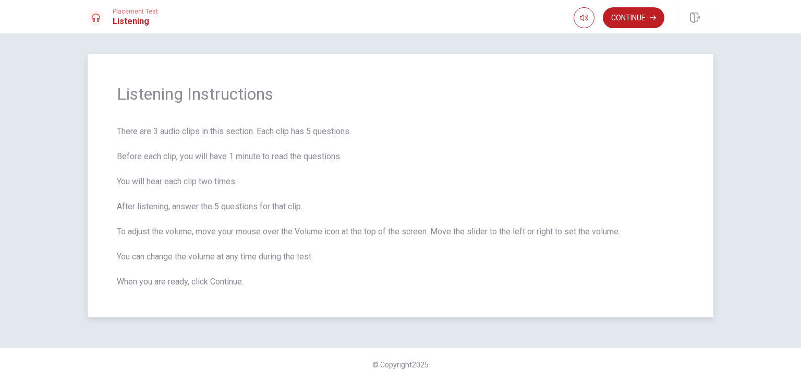
click at [324, 237] on span "There are 3 audio clips in this section. Each clip has 5 questions. Before each…" at bounding box center [401, 206] width 568 height 163
click at [624, 22] on button "Continue" at bounding box center [634, 17] width 62 height 21
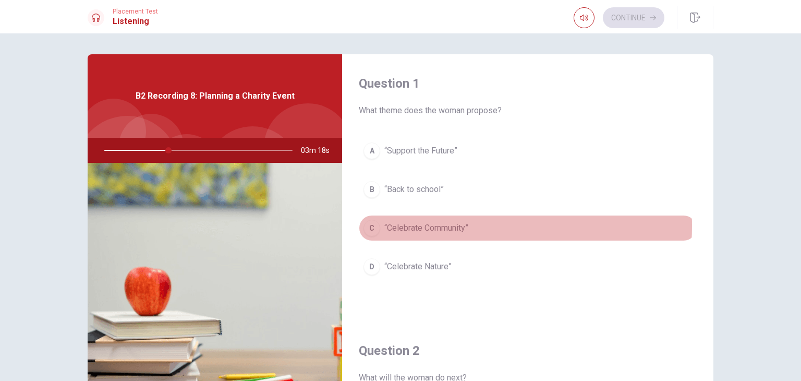
click at [427, 225] on span "“Celebrate Community”" at bounding box center [426, 228] width 84 height 13
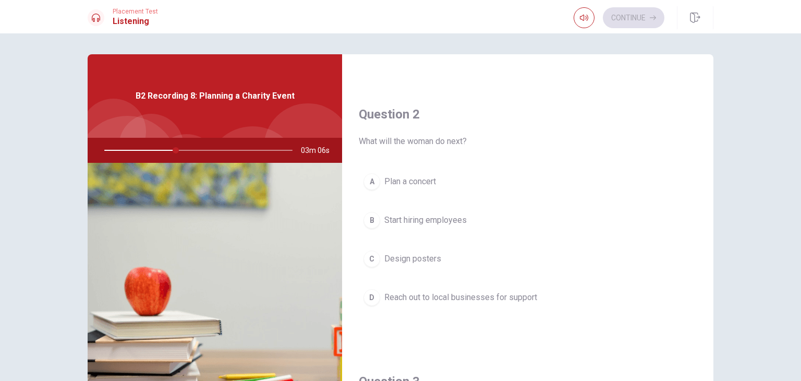
scroll to position [261, 0]
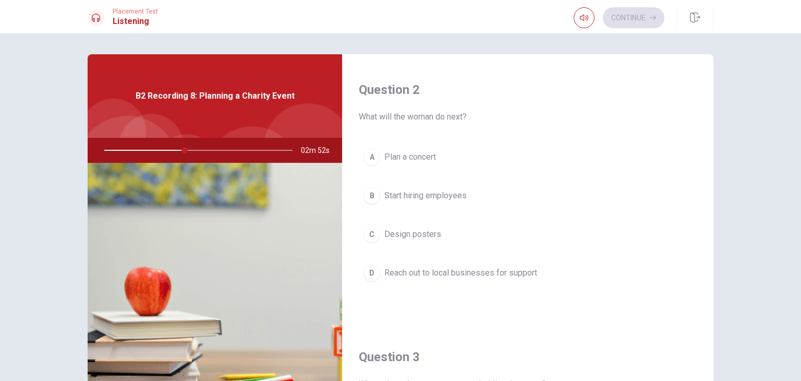
click at [476, 274] on span "Reach out to local businesses for support" at bounding box center [460, 273] width 153 height 13
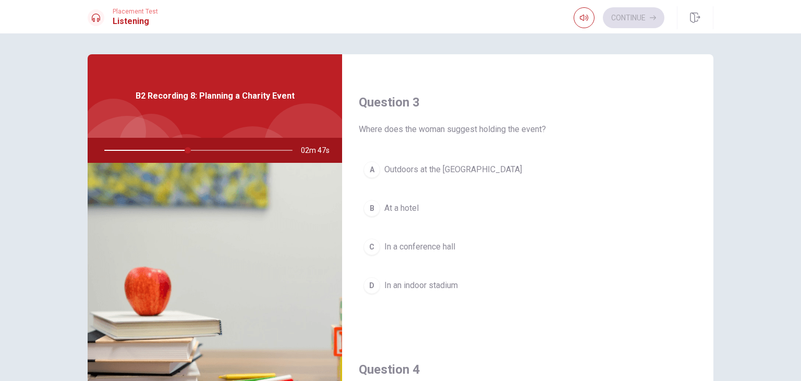
scroll to position [522, 0]
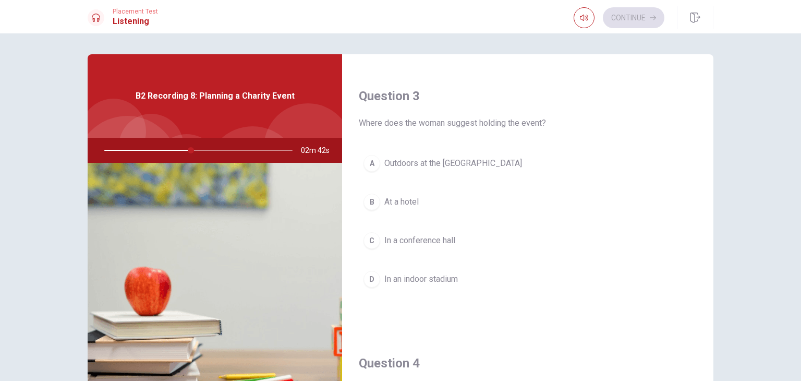
click at [443, 166] on span "Outdoors at the [GEOGRAPHIC_DATA]" at bounding box center [453, 163] width 138 height 13
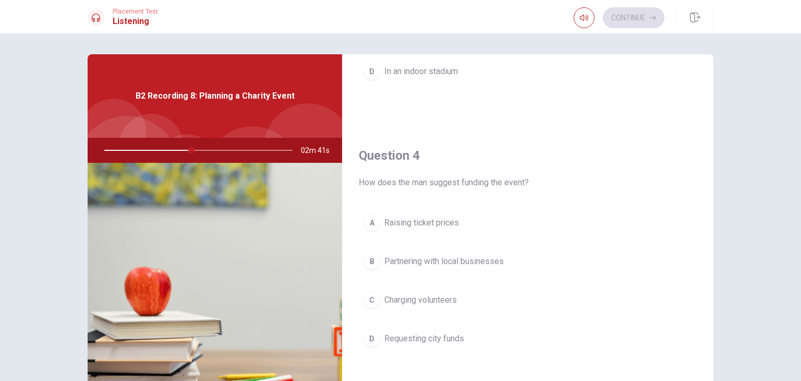
scroll to position [730, 0]
click at [439, 257] on span "Partnering with local businesses" at bounding box center [443, 260] width 119 height 13
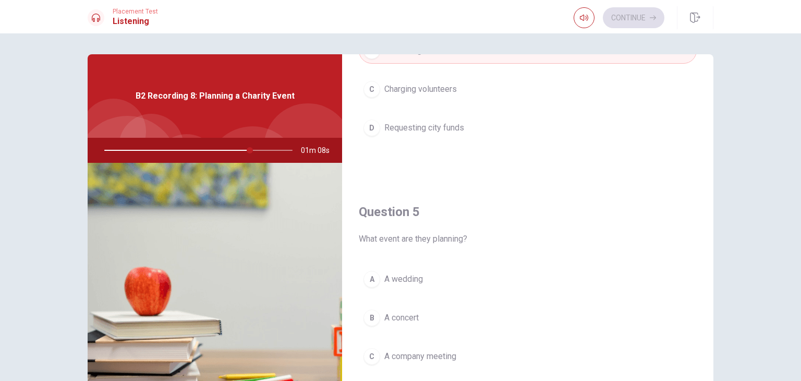
scroll to position [916, 0]
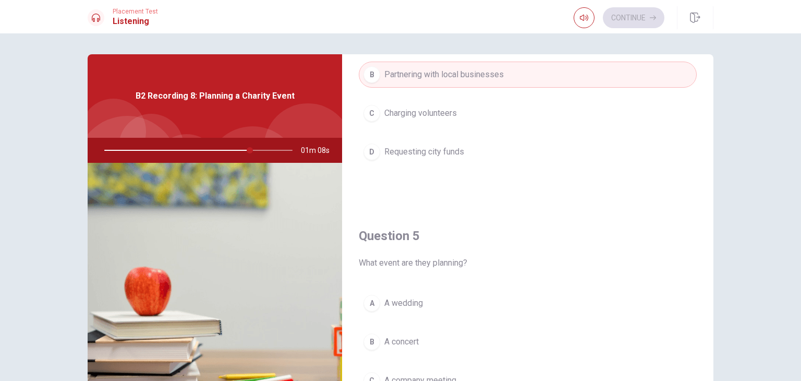
drag, startPoint x: 392, startPoint y: 342, endPoint x: 422, endPoint y: 336, distance: 29.8
click at [392, 342] on span "A concert" at bounding box center [401, 341] width 34 height 13
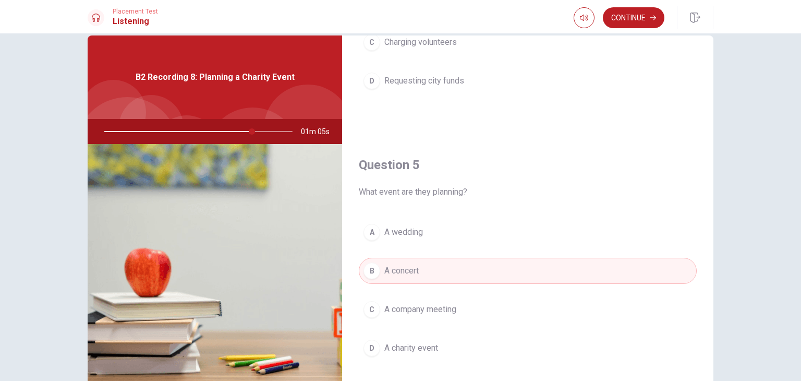
scroll to position [0, 0]
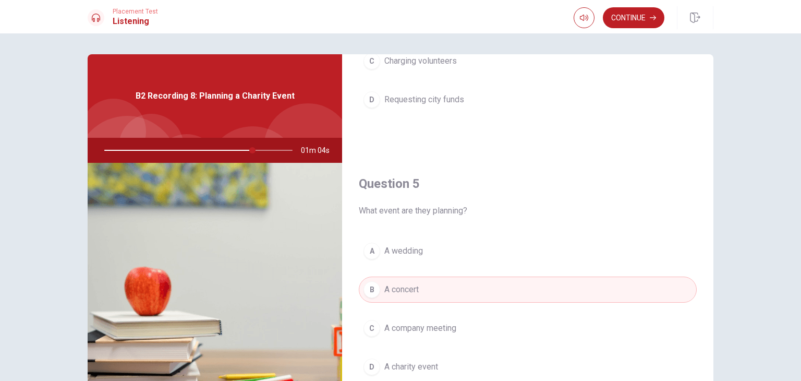
click at [384, 360] on span "A charity event" at bounding box center [411, 366] width 54 height 13
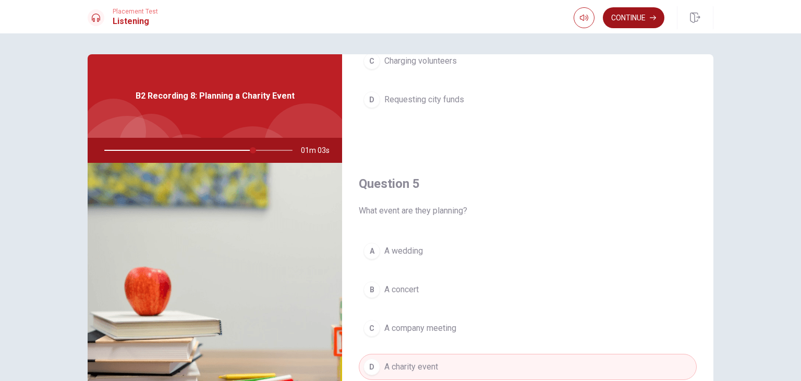
click at [634, 15] on button "Continue" at bounding box center [634, 17] width 62 height 21
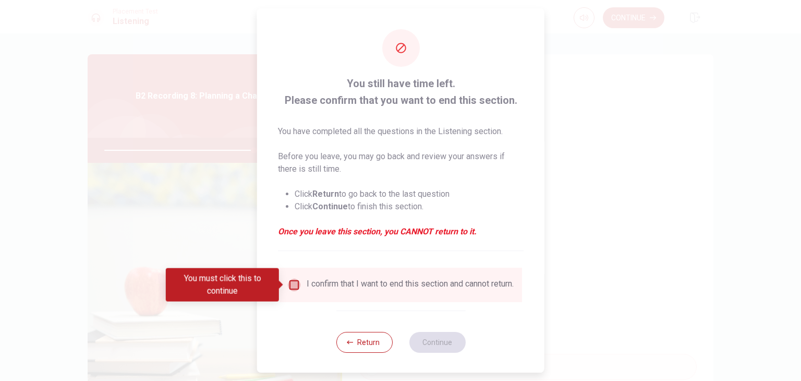
click at [295, 282] on input "You must click this to continue" at bounding box center [294, 285] width 13 height 13
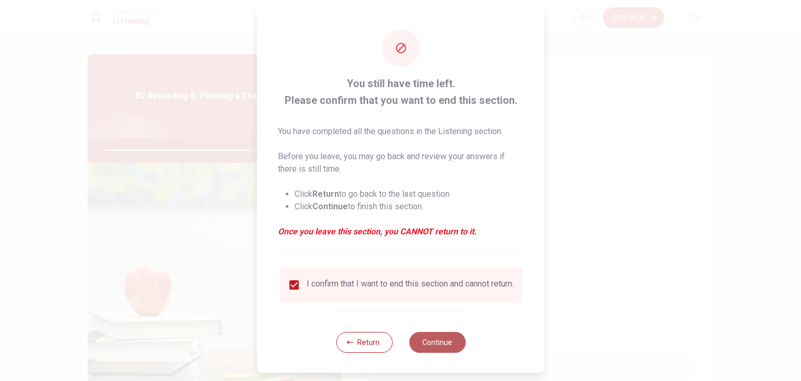
click at [442, 353] on button "Continue" at bounding box center [437, 342] width 56 height 21
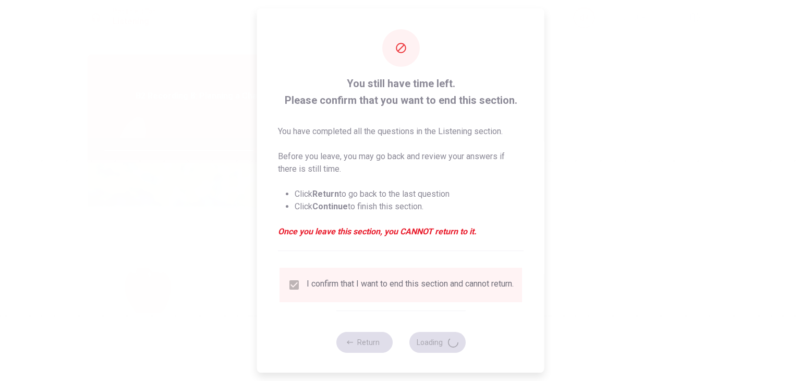
type input "81"
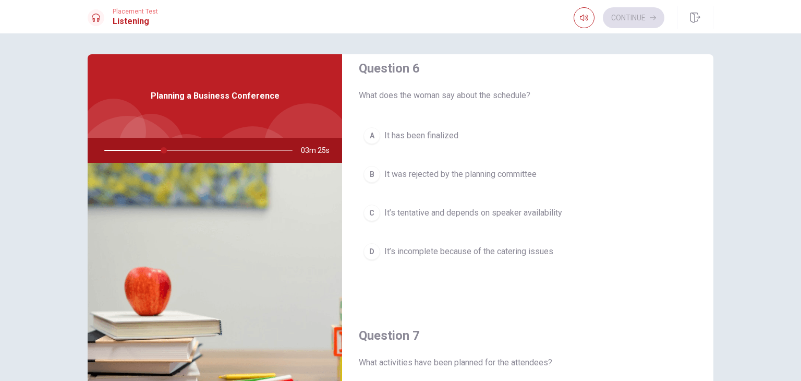
scroll to position [4, 0]
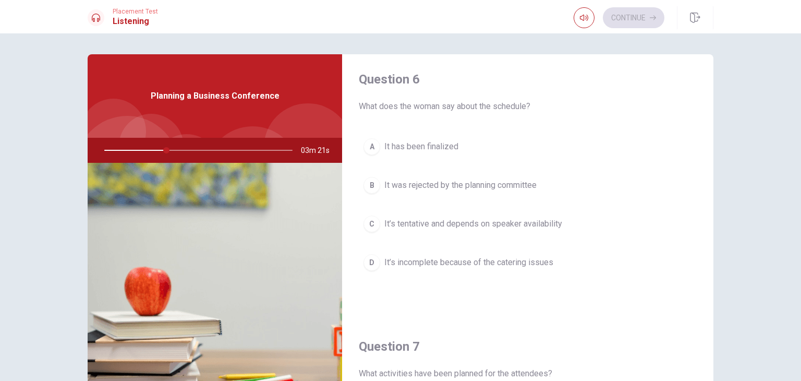
click at [478, 226] on span "It’s tentative and depends on speaker availability" at bounding box center [473, 224] width 178 height 13
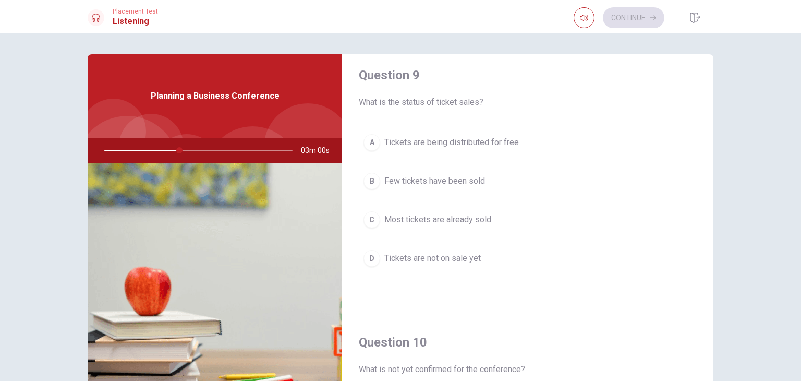
scroll to position [810, 0]
click at [393, 219] on span "Most tickets are already sold" at bounding box center [437, 219] width 107 height 13
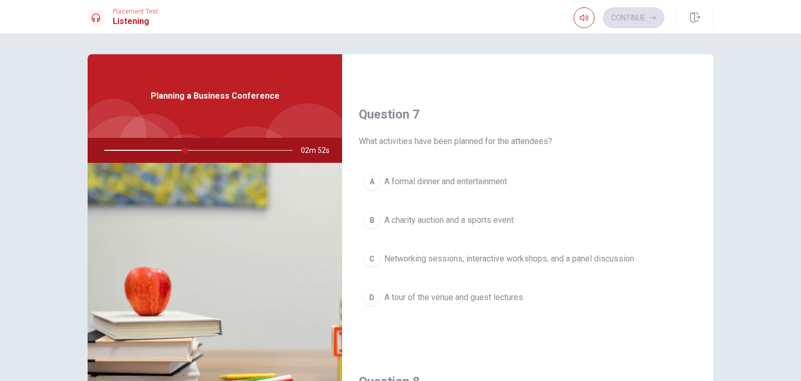
scroll to position [238, 0]
click at [566, 257] on span "Networking sessions, interactive workshops, and a panel discussion" at bounding box center [509, 257] width 250 height 13
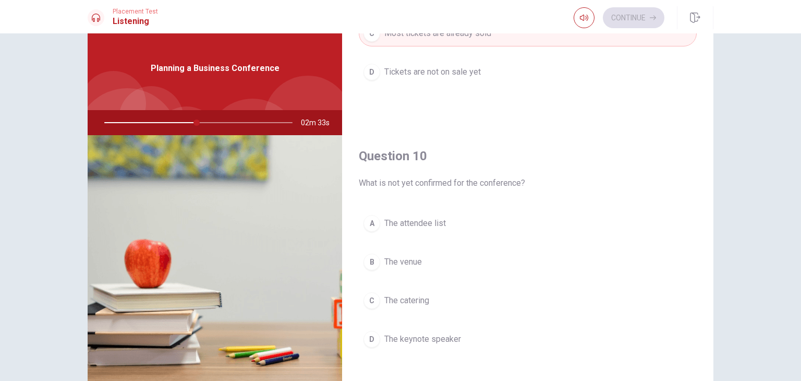
scroll to position [52, 0]
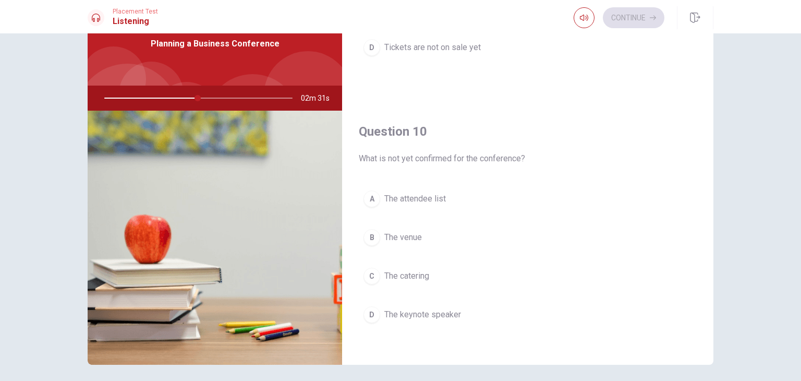
click at [435, 314] on span "The keynote speaker" at bounding box center [422, 314] width 77 height 13
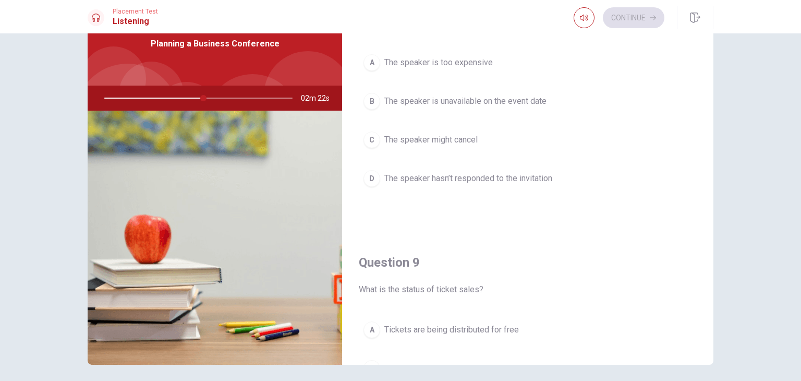
scroll to position [499, 0]
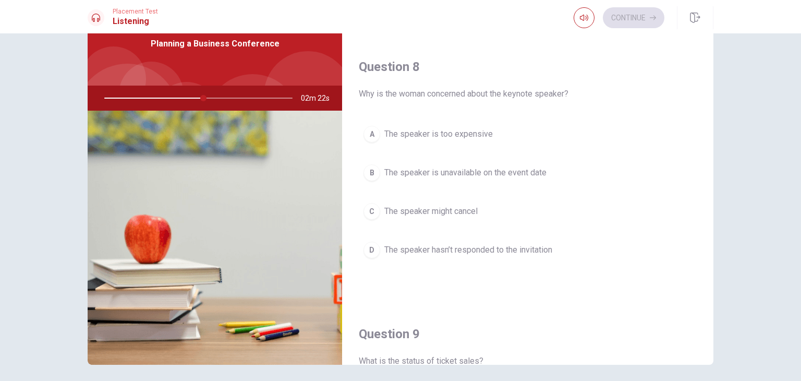
click at [520, 246] on span "The speaker hasn’t responded to the invitation" at bounding box center [468, 250] width 168 height 13
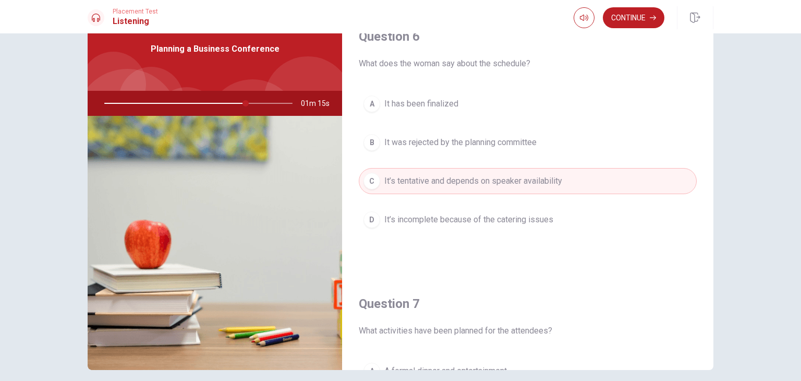
scroll to position [0, 0]
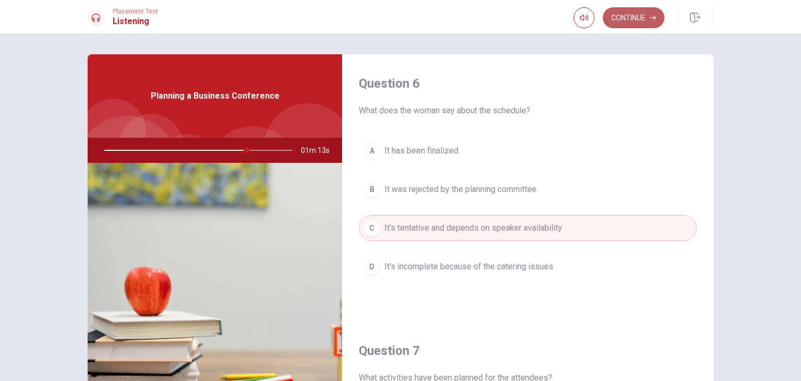
click at [635, 16] on button "Continue" at bounding box center [634, 17] width 62 height 21
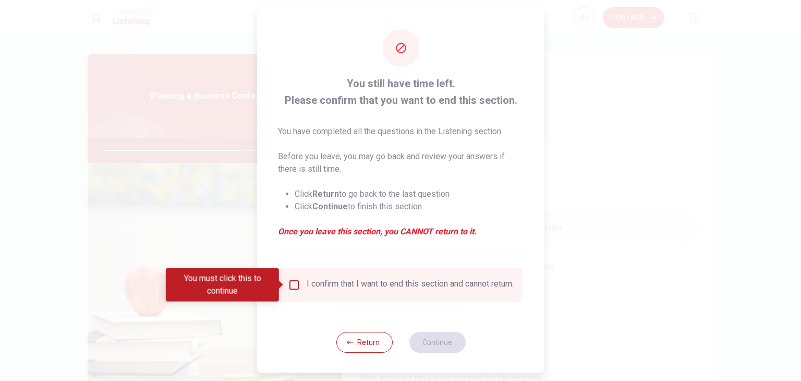
click at [293, 284] on input "You must click this to continue" at bounding box center [294, 285] width 13 height 13
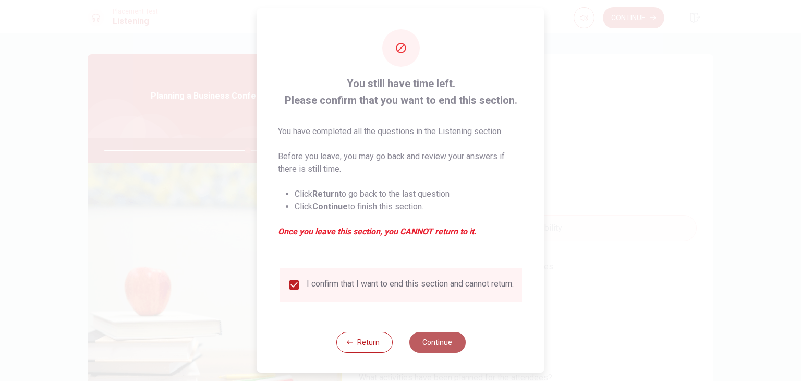
click at [434, 347] on button "Continue" at bounding box center [437, 342] width 56 height 21
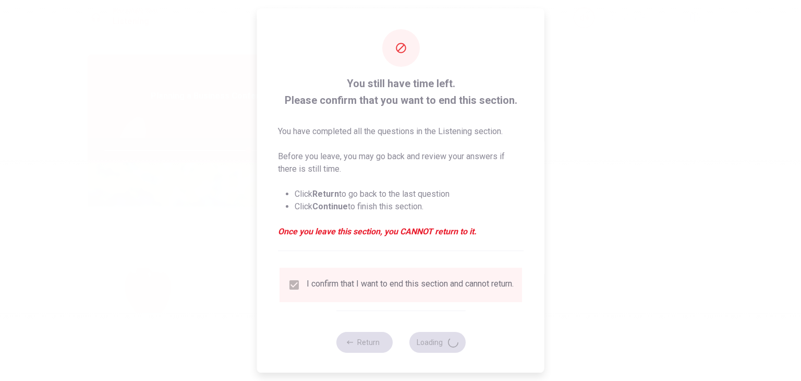
type input "77"
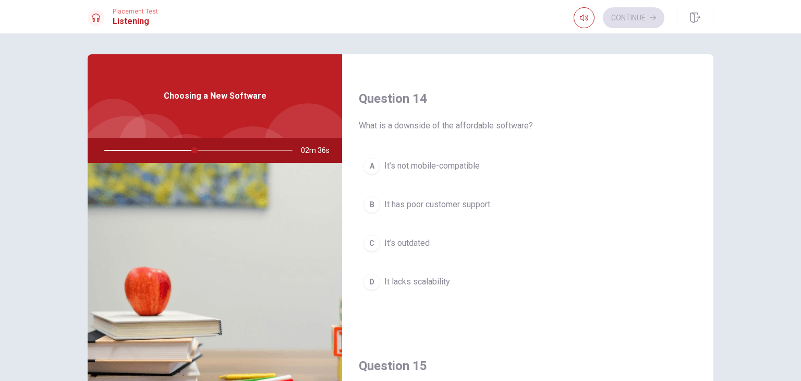
scroll to position [797, 0]
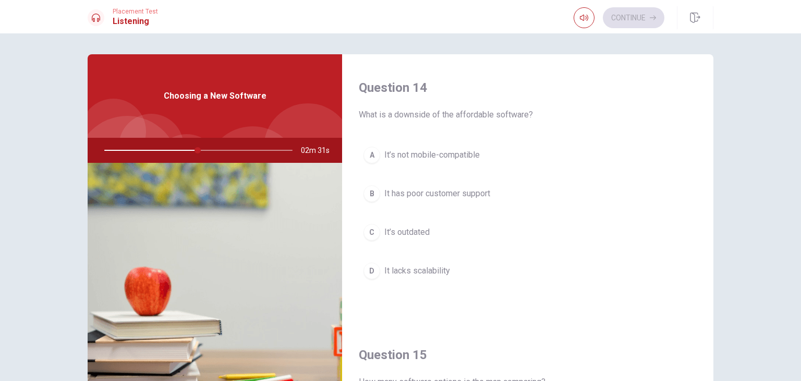
click at [415, 151] on span "It’s not mobile-compatible" at bounding box center [431, 155] width 95 height 13
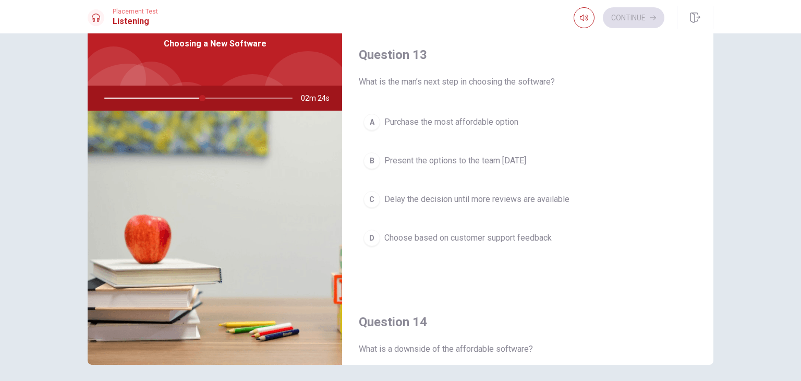
scroll to position [428, 0]
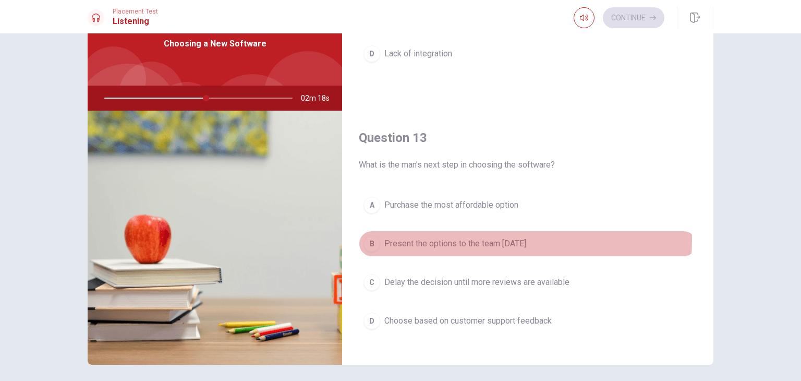
click at [488, 237] on span "Present the options to the team [DATE]" at bounding box center [455, 243] width 142 height 13
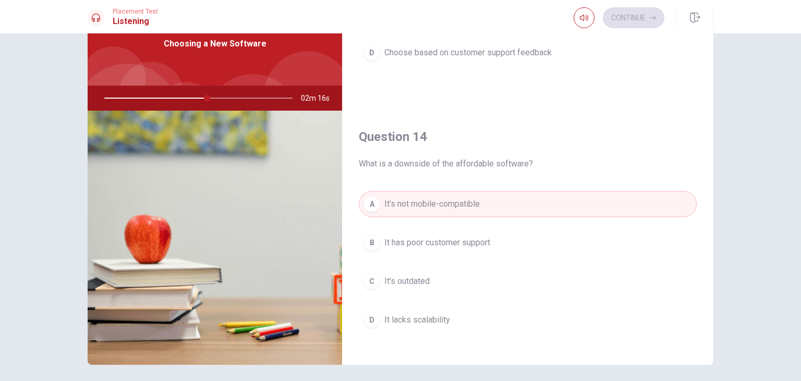
scroll to position [968, 0]
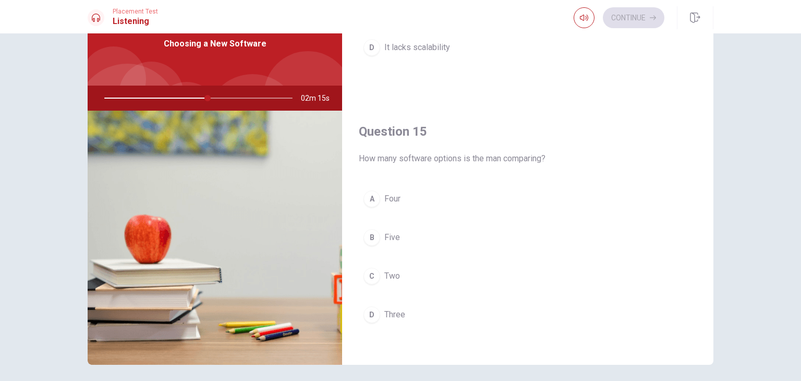
click at [386, 314] on span "Three" at bounding box center [394, 314] width 21 height 13
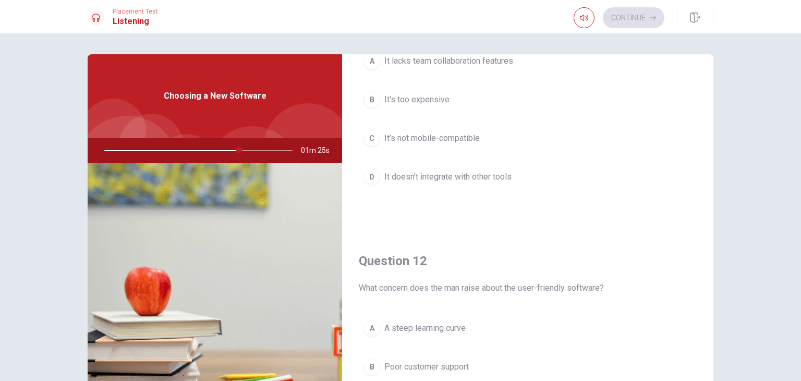
scroll to position [209, 0]
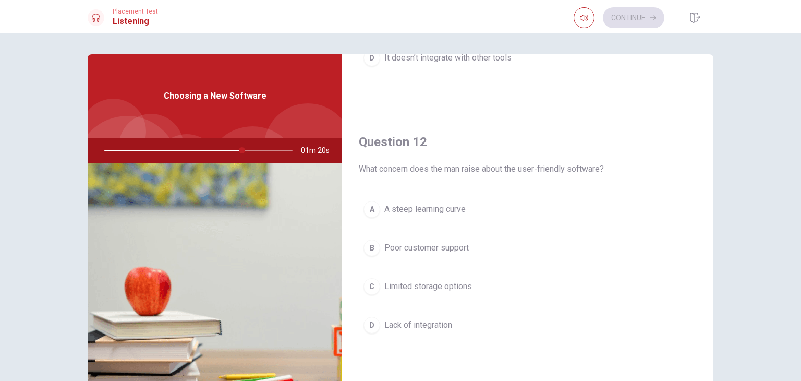
click at [450, 248] on span "Poor customer support" at bounding box center [426, 248] width 85 height 13
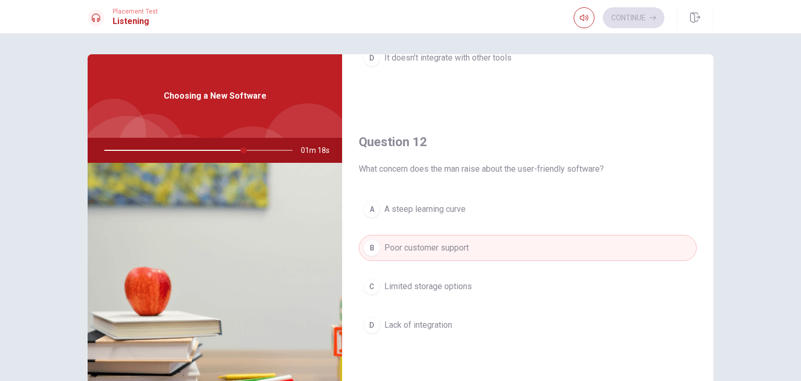
drag, startPoint x: 704, startPoint y: 175, endPoint x: 704, endPoint y: 196, distance: 20.9
click at [704, 196] on div "Question 12 What concern does the man raise about the user-friendly software? A…" at bounding box center [527, 246] width 371 height 267
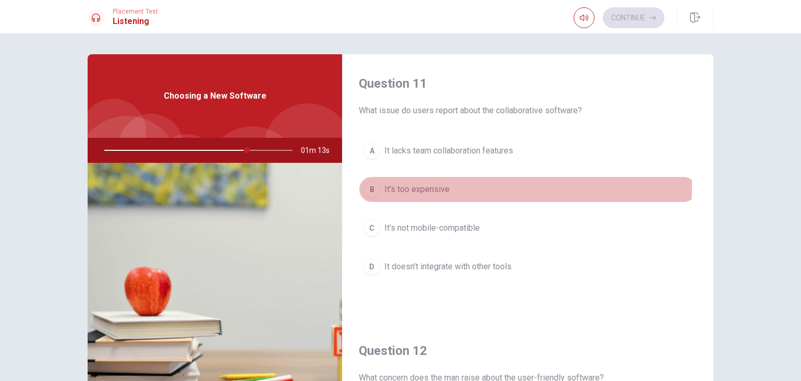
click at [428, 185] on span "It’s too expensive" at bounding box center [416, 189] width 65 height 13
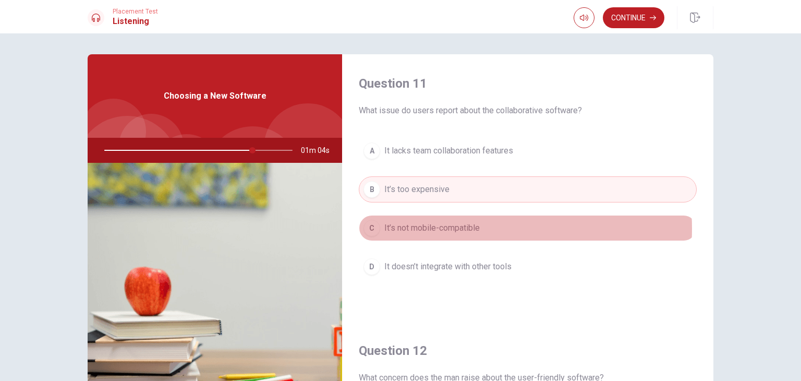
click at [461, 228] on span "It’s not mobile-compatible" at bounding box center [431, 228] width 95 height 13
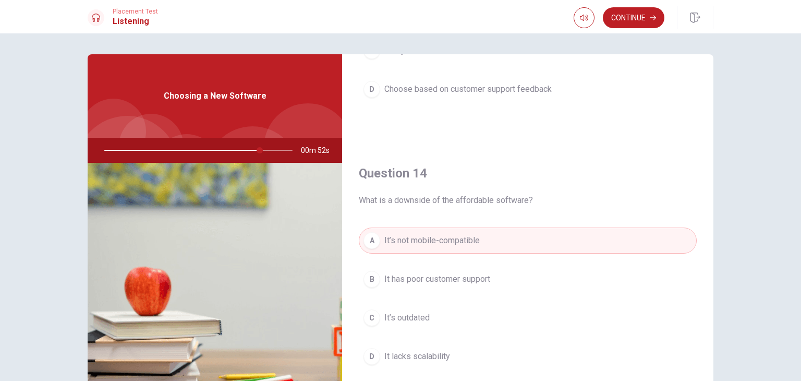
scroll to position [835, 0]
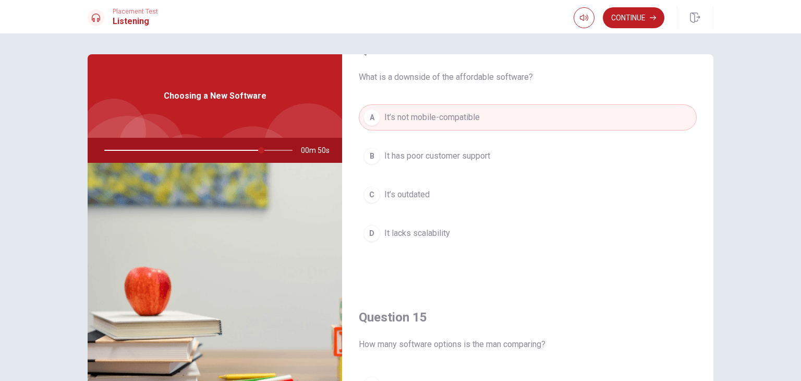
click at [411, 191] on span "It’s outdated" at bounding box center [406, 194] width 45 height 13
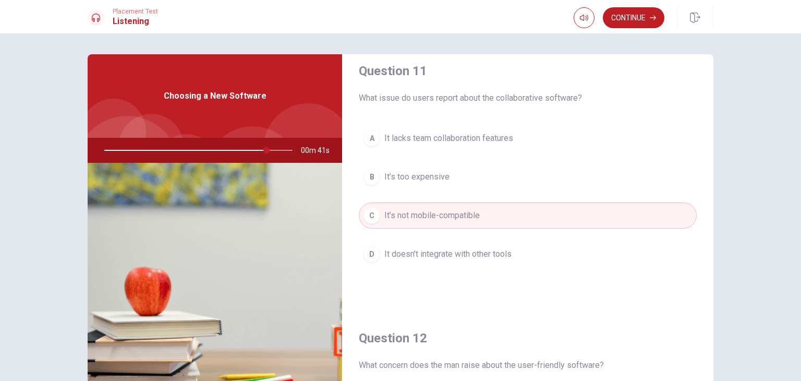
scroll to position [0, 0]
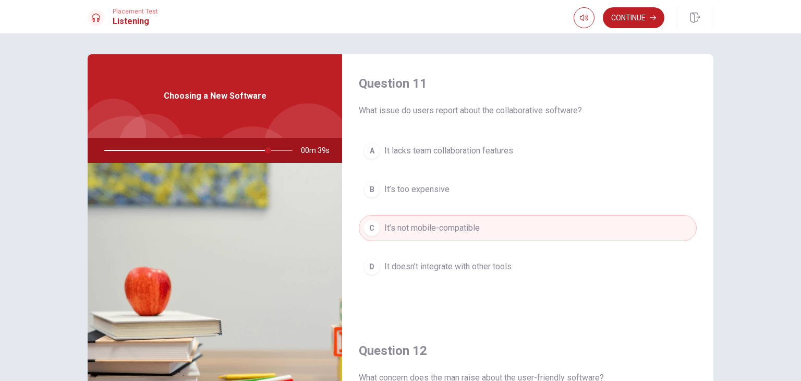
drag, startPoint x: 263, startPoint y: 151, endPoint x: 220, endPoint y: 151, distance: 43.3
click at [220, 151] on div at bounding box center [196, 150] width 209 height 25
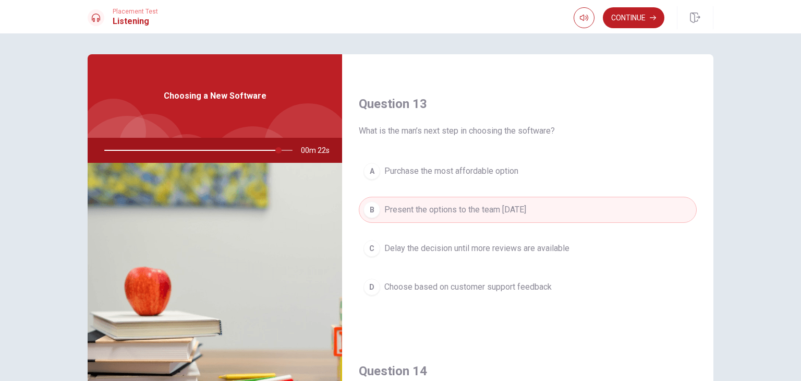
scroll to position [530, 0]
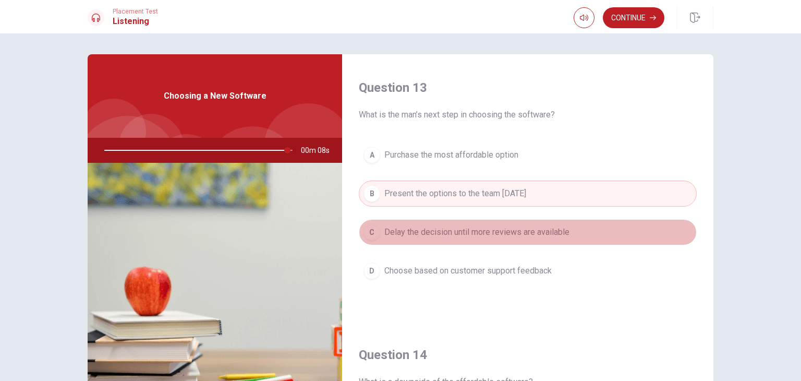
click at [533, 234] on span "Delay the decision until more reviews are available" at bounding box center [476, 232] width 185 height 13
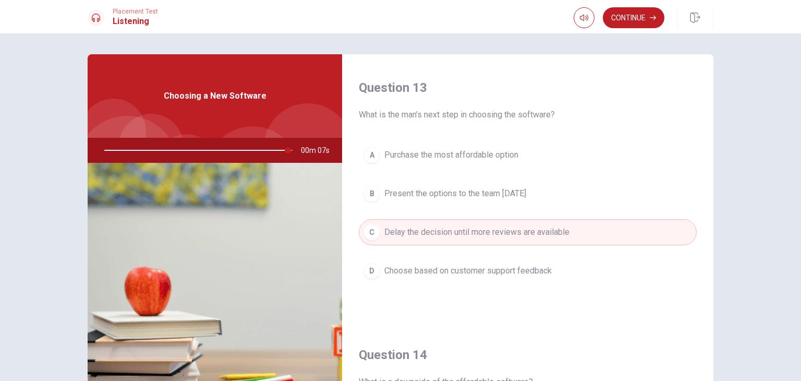
click at [518, 197] on span "Present the options to the team [DATE]" at bounding box center [455, 193] width 142 height 13
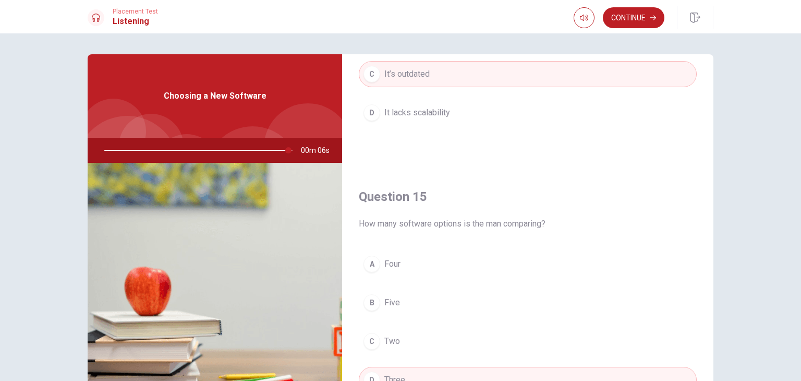
scroll to position [968, 0]
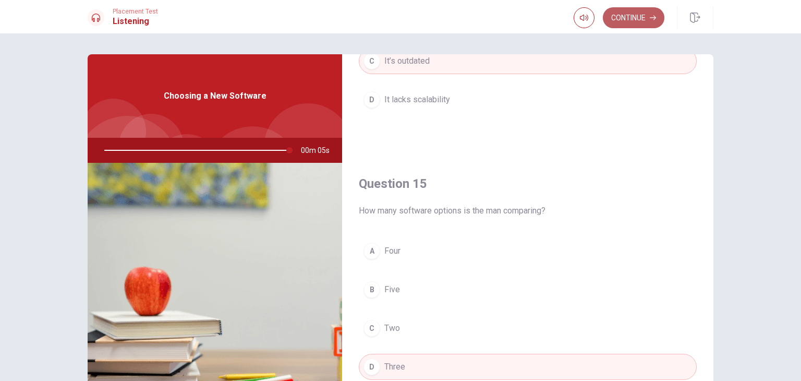
click at [630, 16] on button "Continue" at bounding box center [634, 17] width 62 height 21
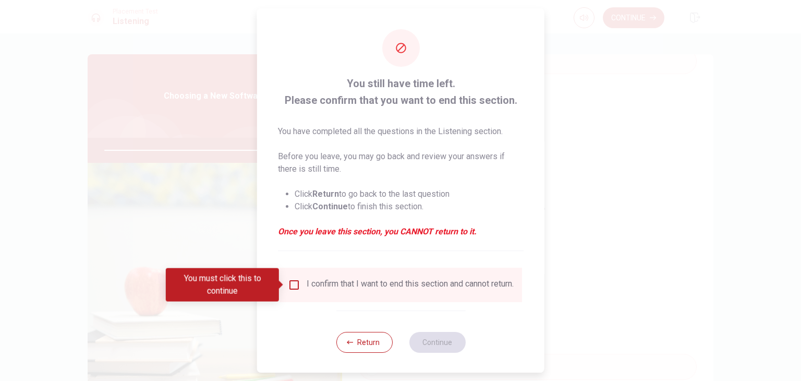
click at [294, 284] on input "You must click this to continue" at bounding box center [294, 285] width 13 height 13
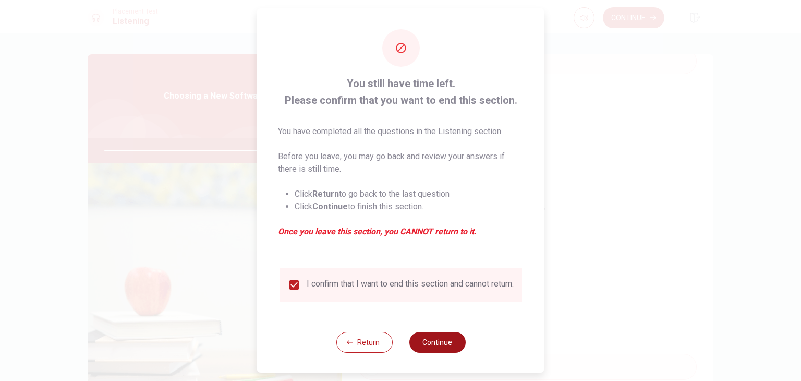
click at [430, 343] on button "Continue" at bounding box center [437, 342] width 56 height 21
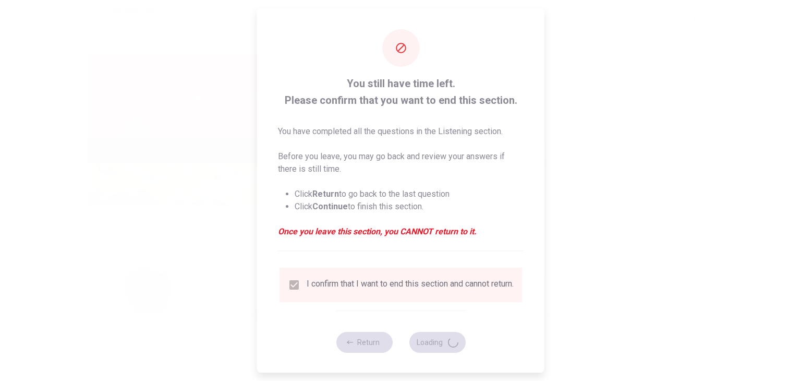
type input "100"
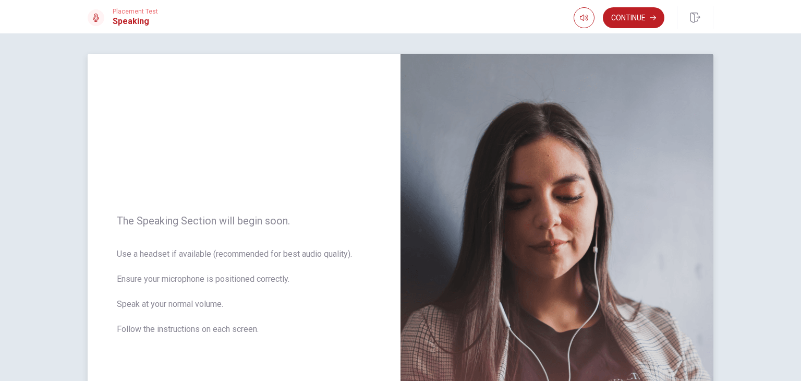
scroll to position [0, 0]
click at [617, 15] on button "Continue" at bounding box center [634, 17] width 62 height 21
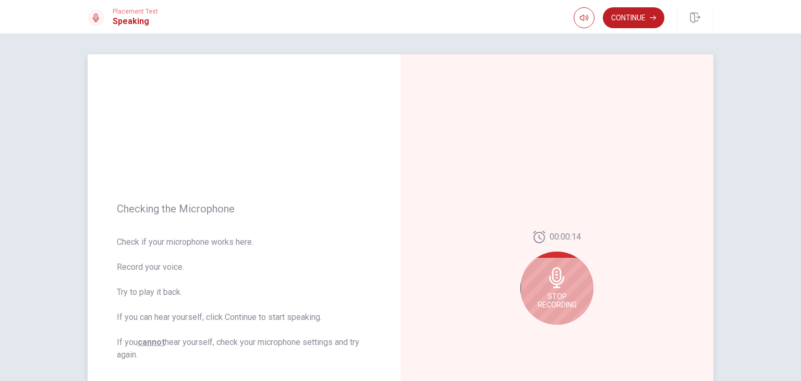
scroll to position [104, 0]
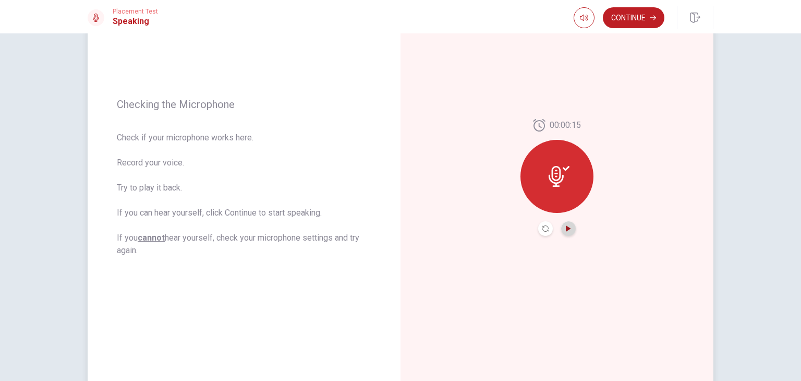
click at [566, 230] on icon "Play Audio" at bounding box center [569, 228] width 6 height 6
click at [561, 177] on icon at bounding box center [556, 176] width 15 height 21
click at [640, 20] on button "Continue" at bounding box center [634, 17] width 62 height 21
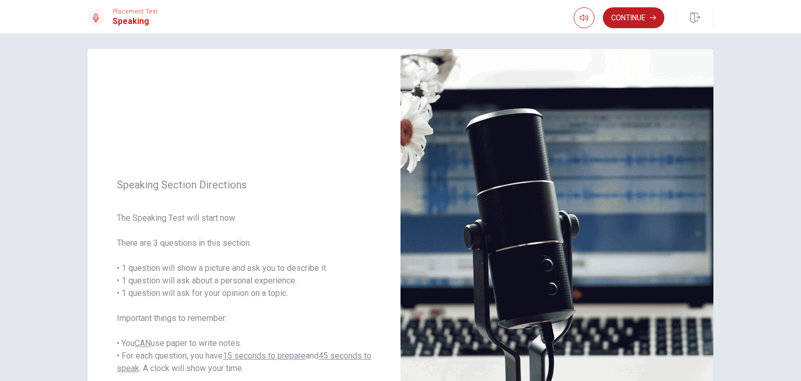
scroll to position [0, 0]
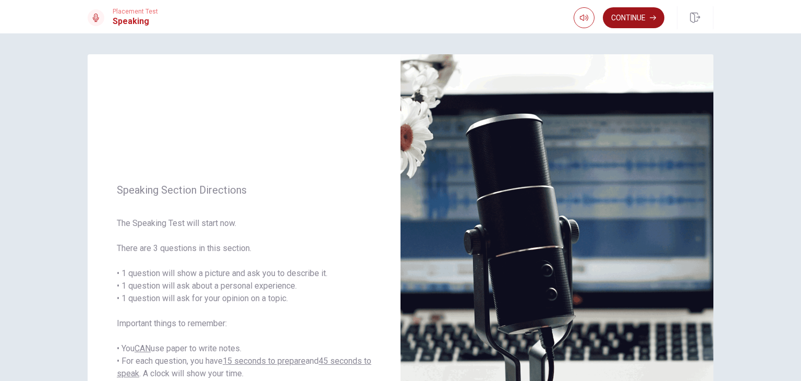
click at [640, 13] on button "Continue" at bounding box center [634, 17] width 62 height 21
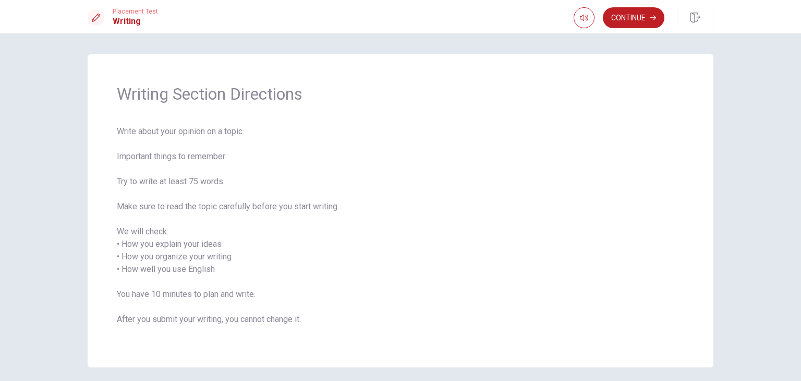
drag, startPoint x: 182, startPoint y: 184, endPoint x: 244, endPoint y: 185, distance: 62.1
click at [244, 185] on span "Write about your opinion on a topic. Important things to remember: Try to write…" at bounding box center [401, 231] width 568 height 213
click at [633, 21] on button "Continue" at bounding box center [634, 17] width 62 height 21
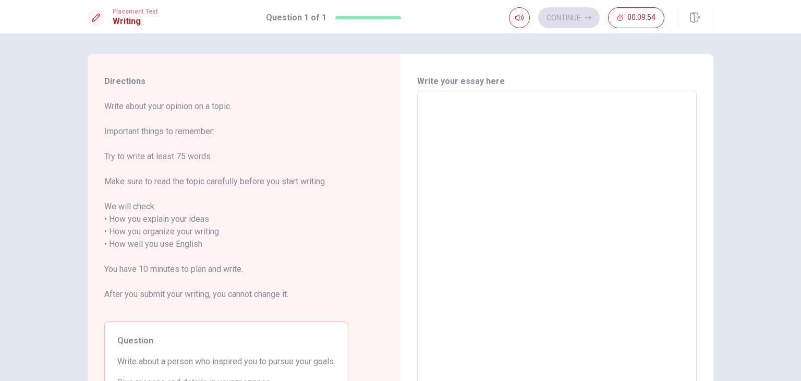
drag, startPoint x: 166, startPoint y: 152, endPoint x: 247, endPoint y: 156, distance: 80.4
click at [247, 156] on span "Write about your opinion on a topic. Important things to remember: Try to write…" at bounding box center [226, 206] width 244 height 213
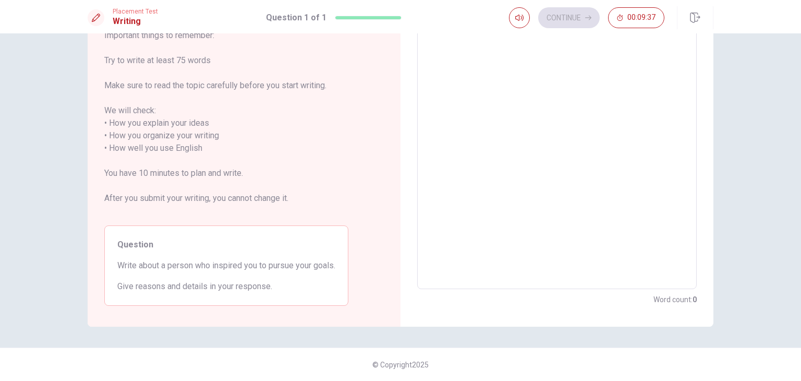
scroll to position [44, 0]
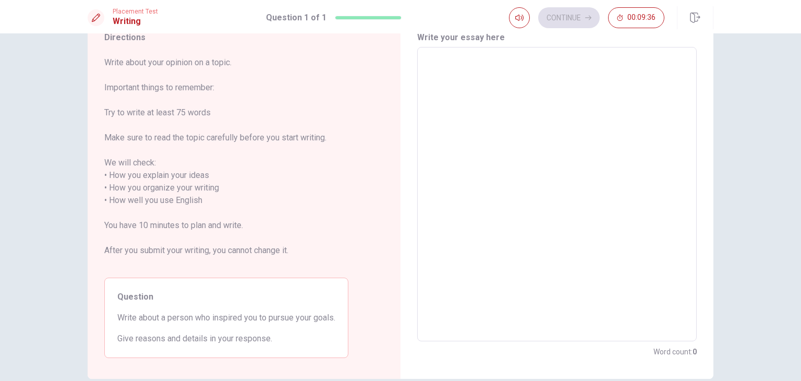
click at [473, 123] on textarea at bounding box center [557, 194] width 265 height 277
type textarea "I"
type textarea "x"
type textarea "I"
type textarea "x"
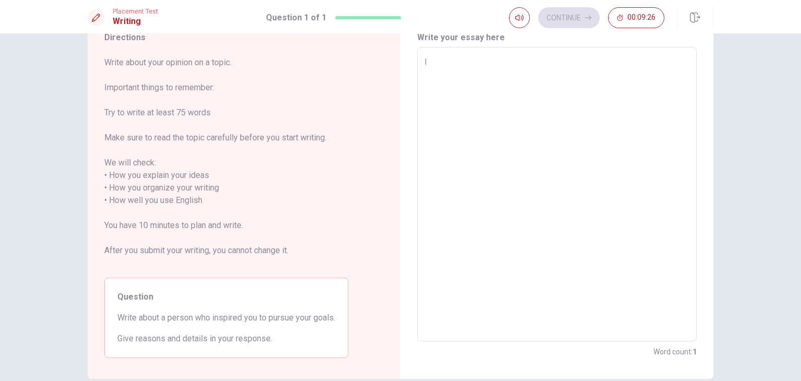
type textarea "I h"
type textarea "x"
type textarea "I ha"
type textarea "x"
type textarea "I hav"
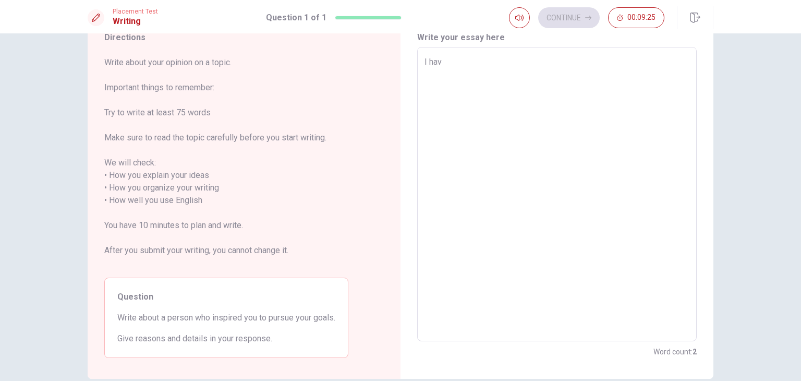
type textarea "x"
type textarea "I have"
type textarea "x"
type textarea "I have"
type textarea "x"
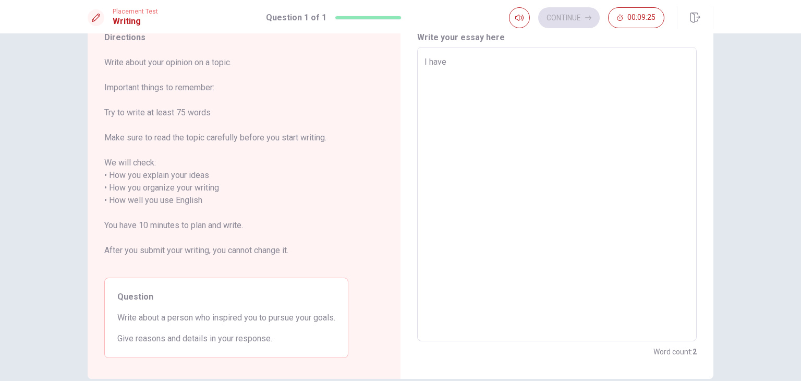
type textarea "I have a"
type textarea "x"
type textarea "I have a"
type textarea "x"
type textarea "I have a b"
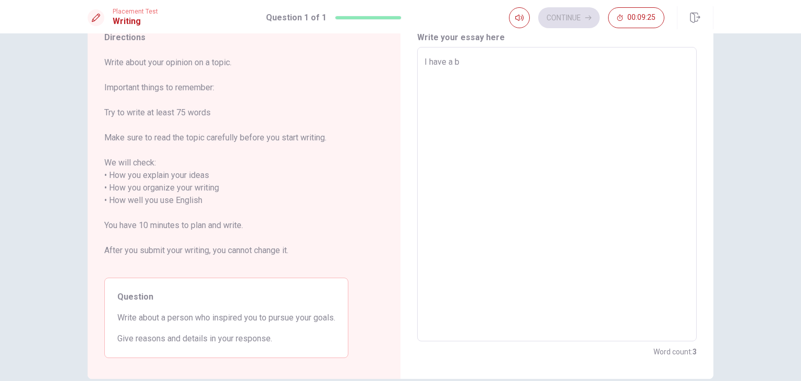
type textarea "x"
type textarea "I have a be"
type textarea "x"
type textarea "I have a bes"
type textarea "x"
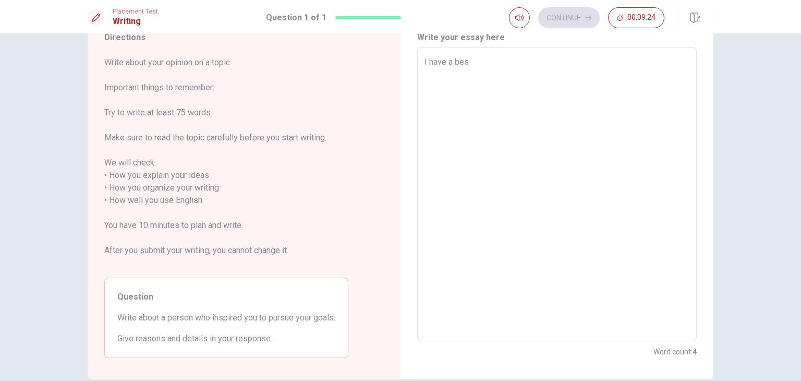
type textarea "I have a best"
type textarea "x"
type textarea "I have a best"
type textarea "x"
type textarea "I have a best f"
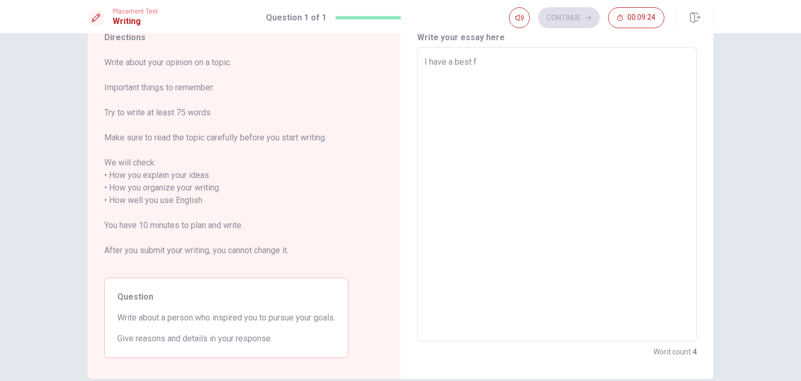
type textarea "x"
type textarea "I have a best fr"
type textarea "x"
type textarea "I have a best fri"
type textarea "x"
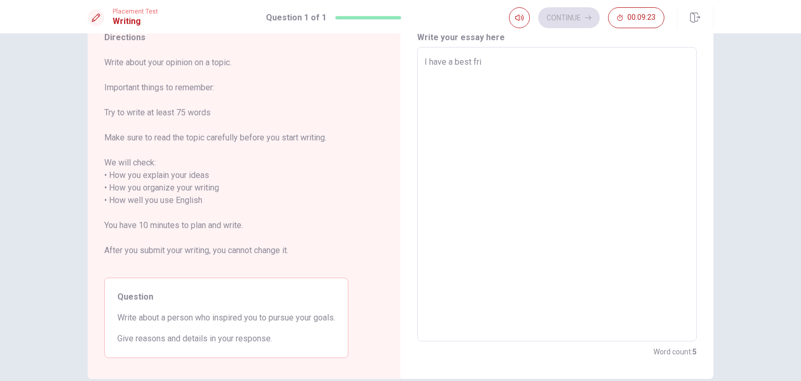
type textarea "I have a best frin"
type textarea "x"
type textarea "I have a best frine"
type textarea "x"
type textarea "I have a best frined"
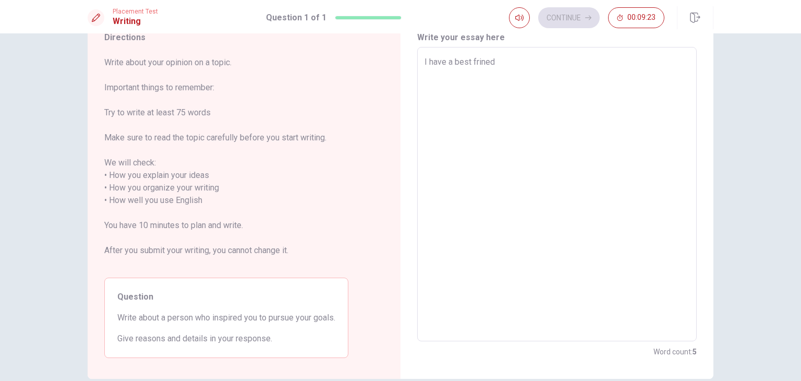
type textarea "x"
type textarea "I have a best frine"
type textarea "x"
type textarea "I have a best frin"
type textarea "x"
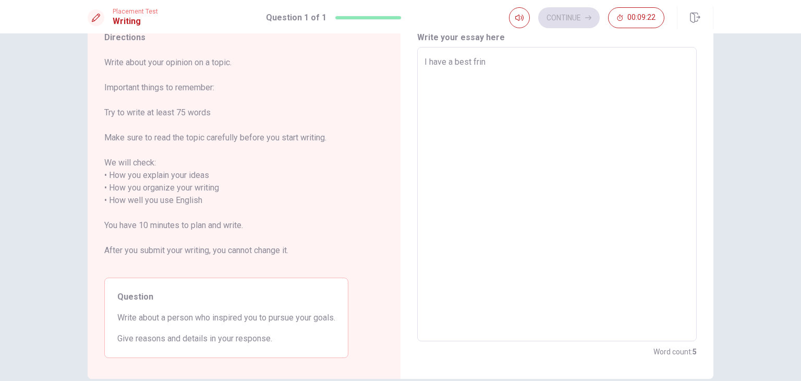
type textarea "I have a best fri"
type textarea "x"
type textarea "I have a best fr"
type textarea "x"
type textarea "I have a best fri"
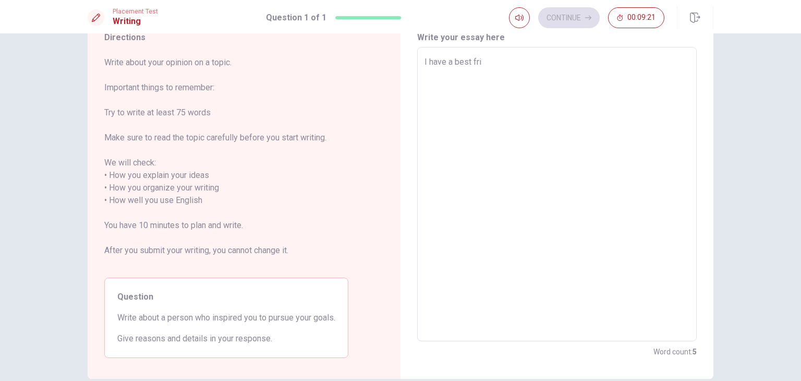
type textarea "x"
type textarea "I have a best frie"
type textarea "x"
type textarea "I have a best fried"
type textarea "x"
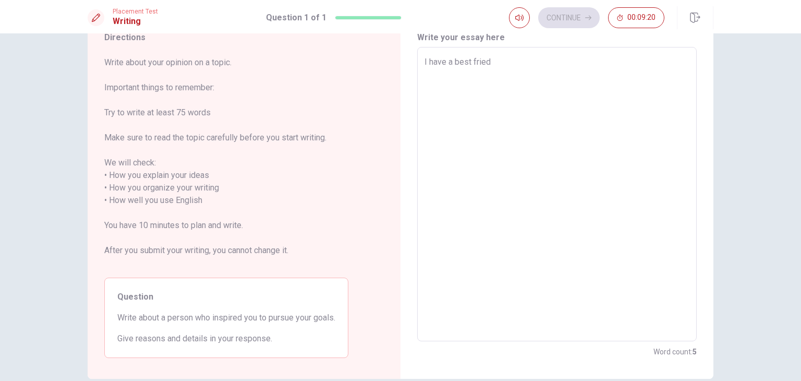
type textarea "I have a best frie"
type textarea "x"
type textarea "I have a best frien"
type textarea "x"
type textarea "I have a best friend"
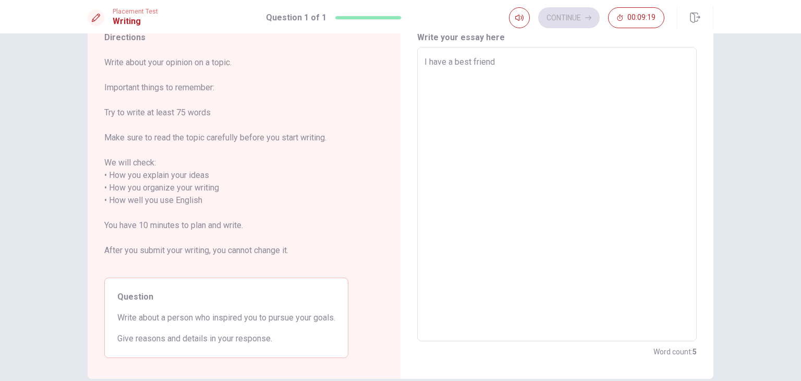
type textarea "x"
type textarea "I have a best friend"
type textarea "x"
type textarea "I have a best friend f"
type textarea "x"
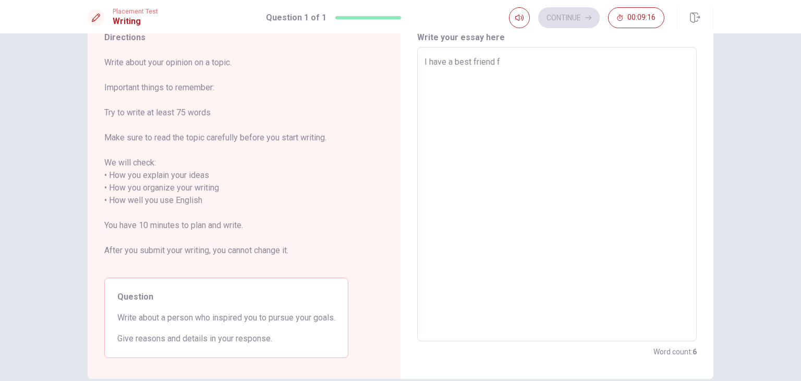
type textarea "I have a best friend fo"
type textarea "x"
type textarea "I have a best friend for"
type textarea "x"
type textarea "I have a best friend for"
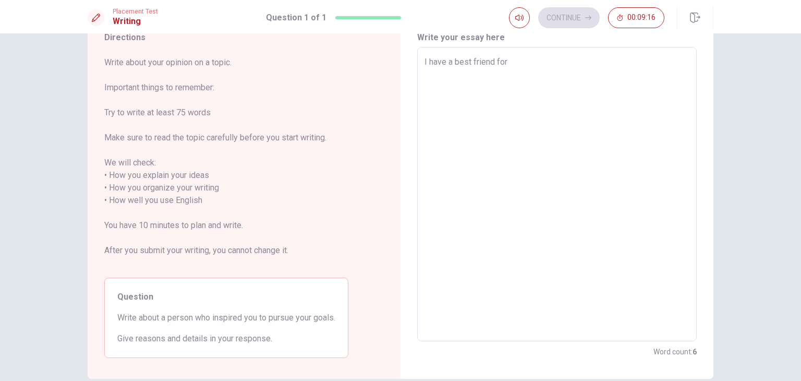
type textarea "x"
type textarea "I have a best friend for o"
type textarea "x"
type textarea "I have a best friend for [PERSON_NAME]"
type textarea "x"
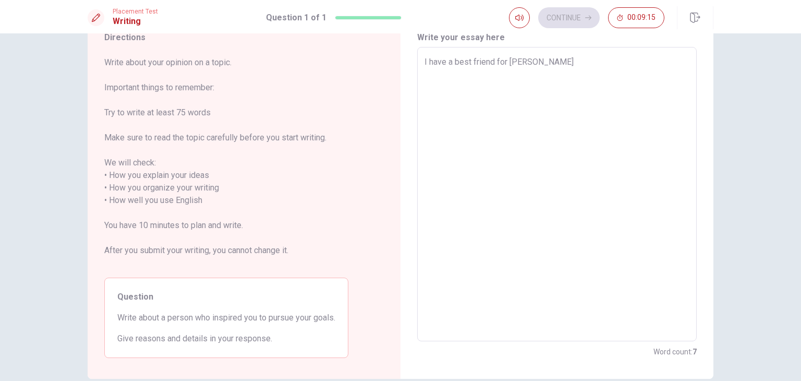
type textarea "I have a best friend for oev"
type textarea "x"
type textarea "I have a best friend for oeve"
type textarea "x"
type textarea "I have a best friend for [PERSON_NAME]"
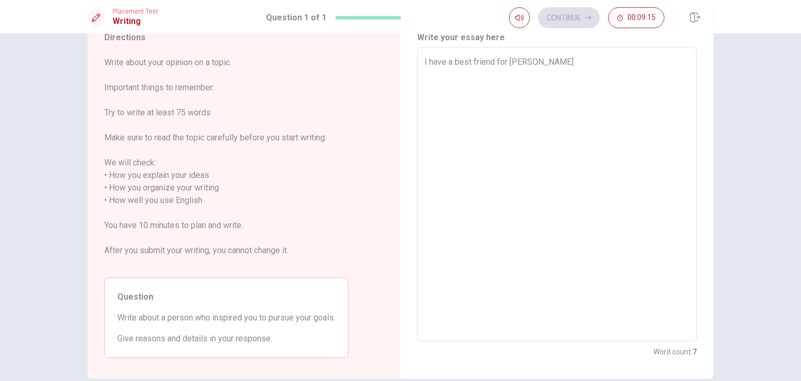
type textarea "x"
type textarea "I have a best friend for oeve"
type textarea "x"
type textarea "I have a best friend for oev"
type textarea "x"
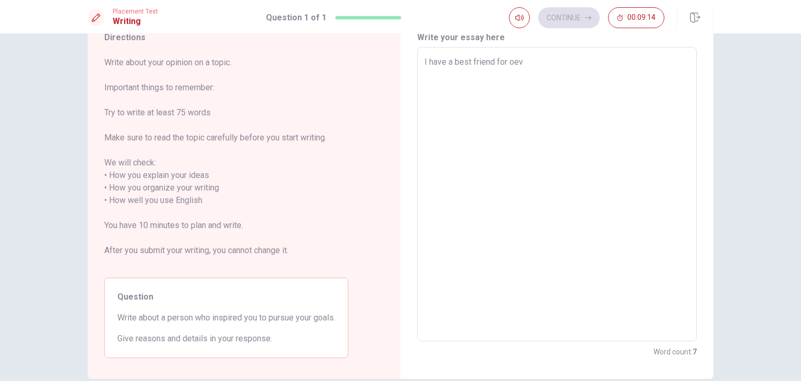
type textarea "I have a best friend for [PERSON_NAME]"
type textarea "x"
type textarea "I have a best friend for o"
type textarea "x"
type textarea "I have a best friend for ov"
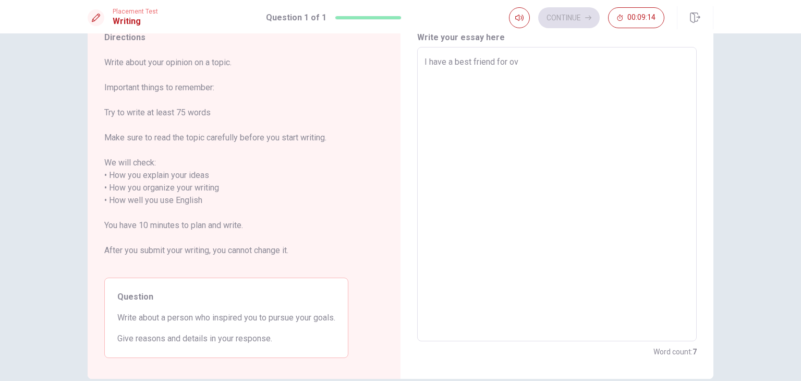
type textarea "x"
type textarea "I have a best friend for [PERSON_NAME]"
type textarea "x"
type textarea "I have a best friend for over"
type textarea "x"
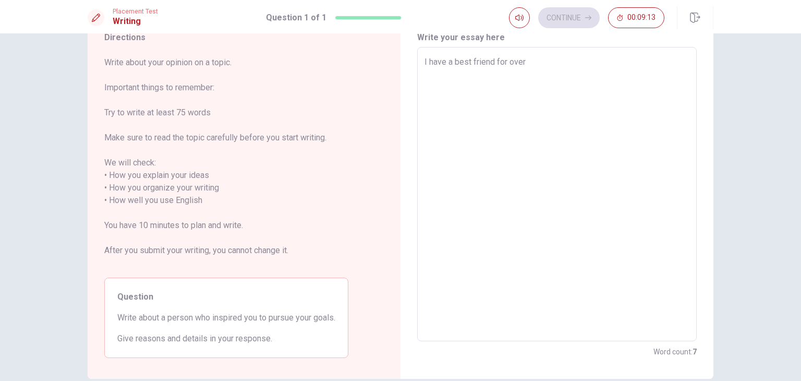
type textarea "I have a best friend for [PERSON_NAME]"
type textarea "x"
type textarea "I have a best friend for ov"
type textarea "x"
type textarea "I have a best friend for o"
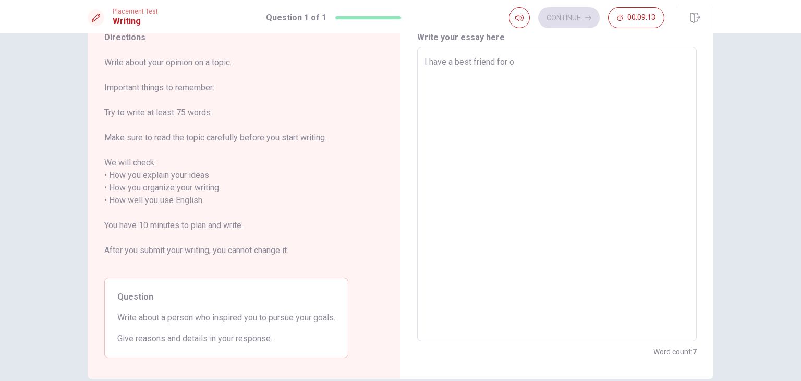
type textarea "x"
type textarea "I have a best friend for"
type textarea "x"
type textarea "I have a best friend for"
type textarea "x"
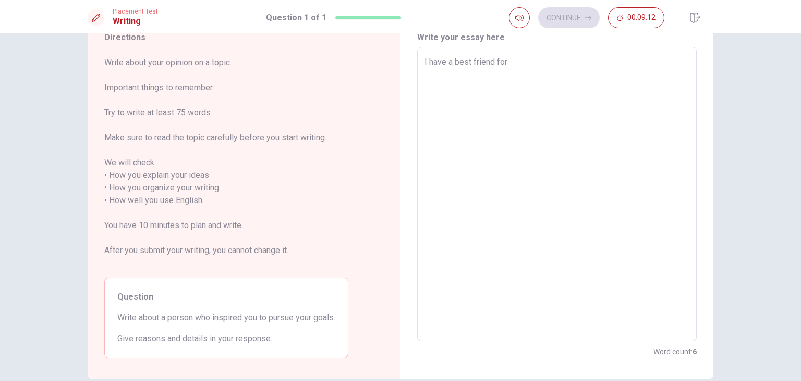
type textarea "I have a best friend fo"
type textarea "x"
type textarea "I have a best friend f"
type textarea "x"
type textarea "I have a best friend"
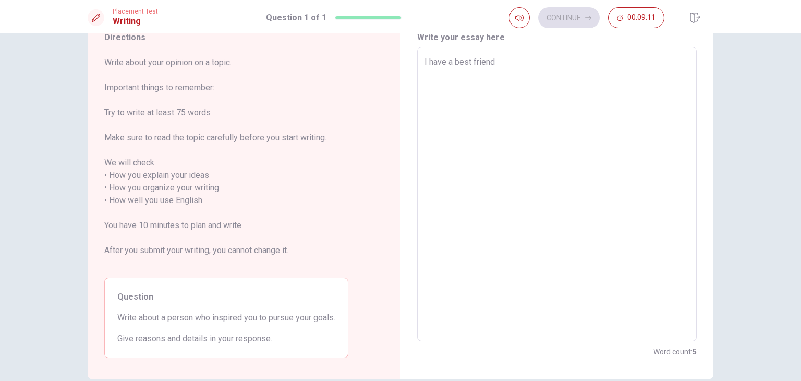
type textarea "x"
type textarea "I have a best friend f"
type textarea "x"
type textarea "I have a best friend fo"
type textarea "x"
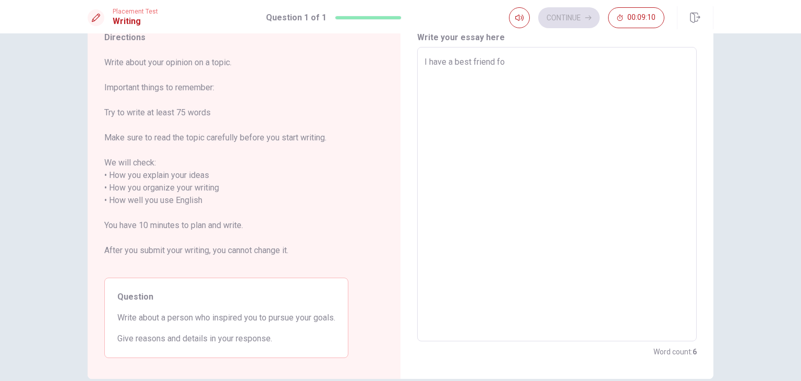
type textarea "I have a best friend for"
type textarea "x"
type textarea "I have a best friend for"
type textarea "x"
type textarea "I have a best friend for o"
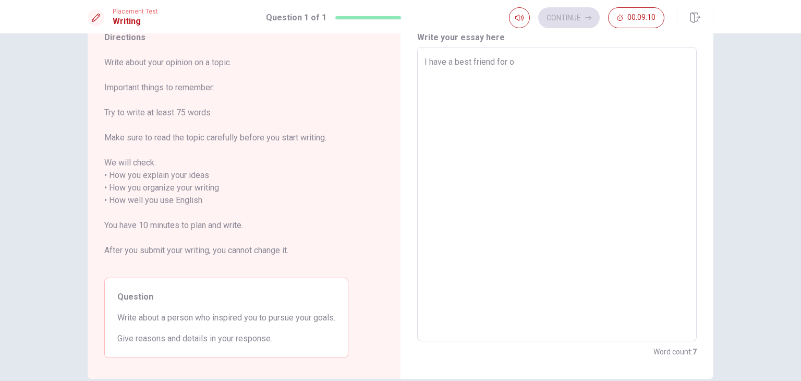
type textarea "x"
type textarea "I have a best friend for [PERSON_NAME]"
type textarea "x"
type textarea "I have a best friend for oev"
type textarea "x"
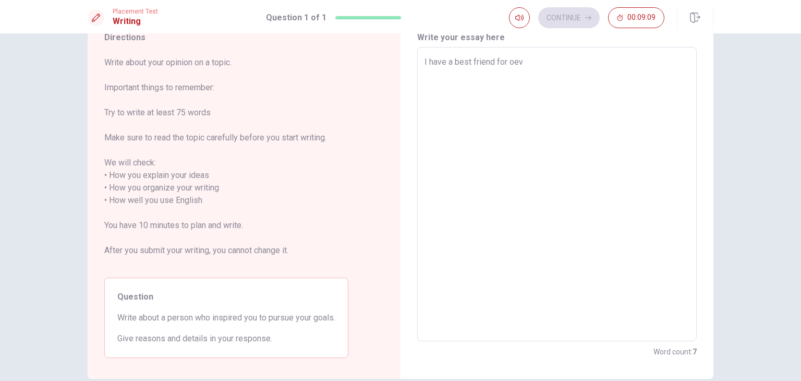
type textarea "I have a best friend for [PERSON_NAME]"
type textarea "x"
type textarea "I have a best friend for o"
type textarea "x"
type textarea "I have a best friend for"
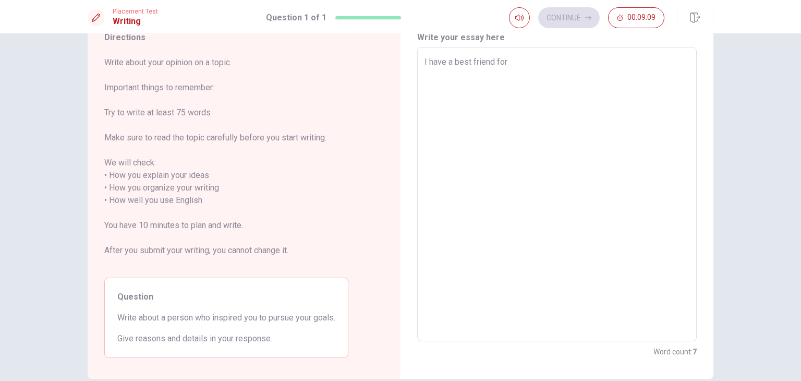
type textarea "x"
type textarea "I have a best friend for"
type textarea "x"
type textarea "I have a best friend for"
type textarea "x"
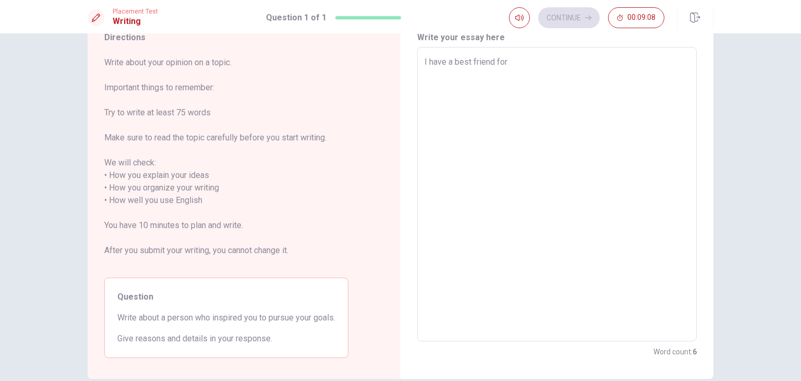
type textarea "I have a best friend for s"
type textarea "x"
type textarea "I have a best friend for"
type textarea "x"
type textarea "I have ha best friend for"
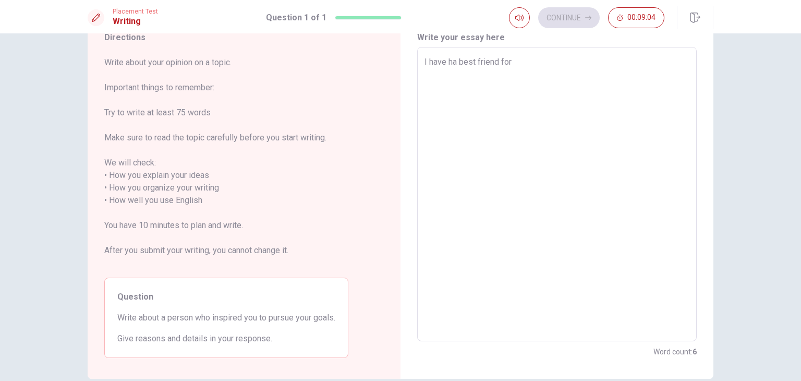
type textarea "x"
type textarea "I have haa best friend for"
type textarea "x"
type textarea "I have hada best friend for"
type textarea "x"
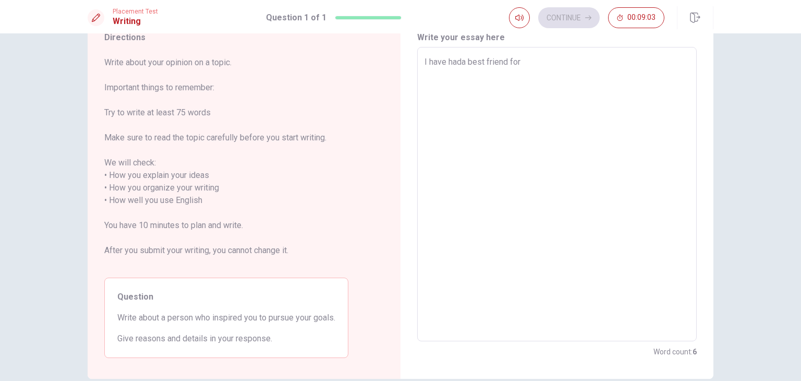
type textarea "I have had a best friend for"
type textarea "x"
type textarea "I have had a best friend for"
type textarea "x"
type textarea "I have had a best friend fo"
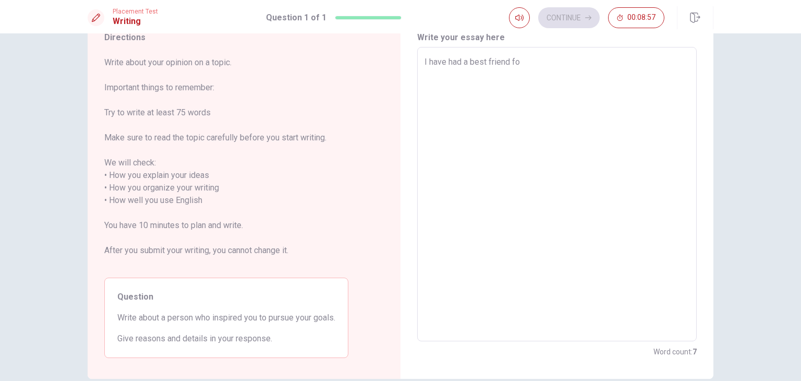
type textarea "x"
type textarea "I have had a best friend f"
type textarea "x"
type textarea "I have had a best friend"
type textarea "x"
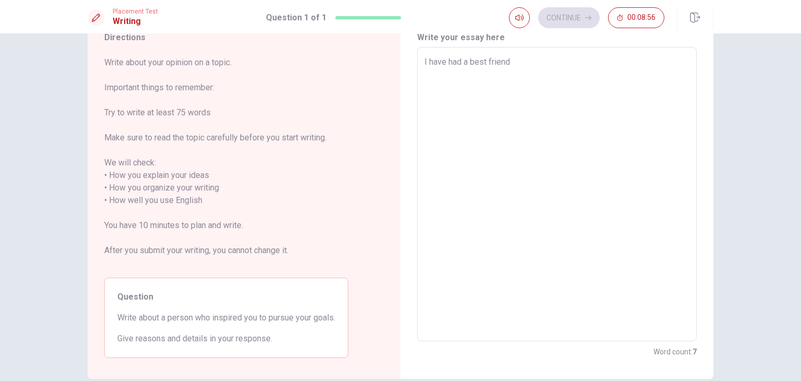
type textarea "I have had a best friend"
type textarea "x"
type textarea "I have had a best frie"
type textarea "x"
type textarea "I have had a best fri"
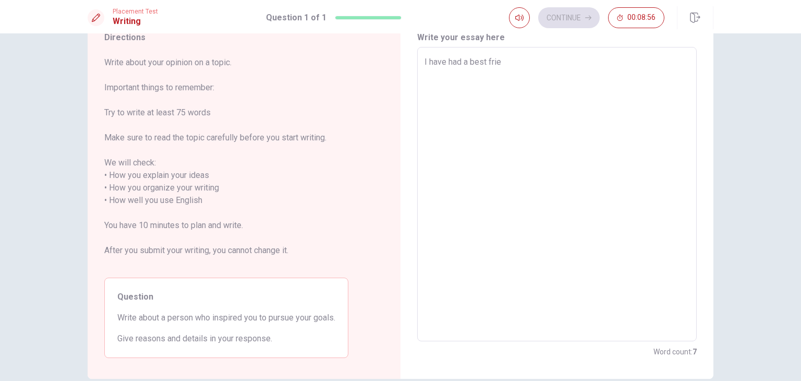
type textarea "x"
type textarea "I have had a best fr"
type textarea "x"
type textarea "I have had a best f"
type textarea "x"
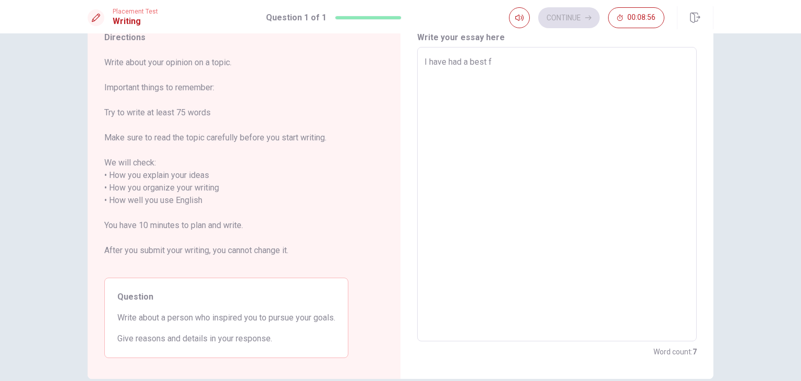
type textarea "I have had a best"
type textarea "x"
type textarea "I have had a best"
type textarea "x"
type textarea "I have had a bes"
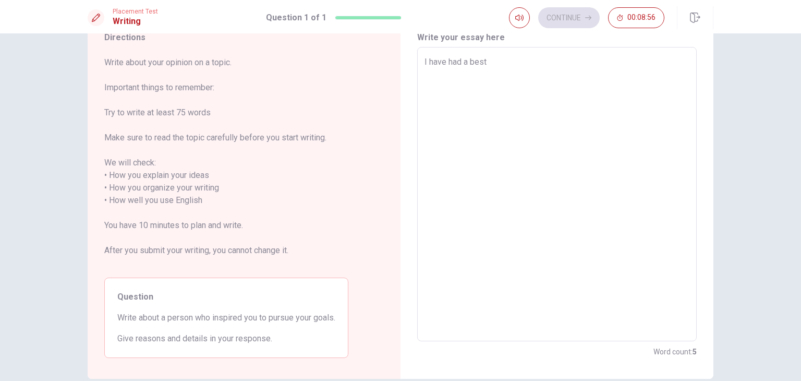
type textarea "x"
type textarea "I have had a be"
type textarea "x"
type textarea "I have had a b"
type textarea "x"
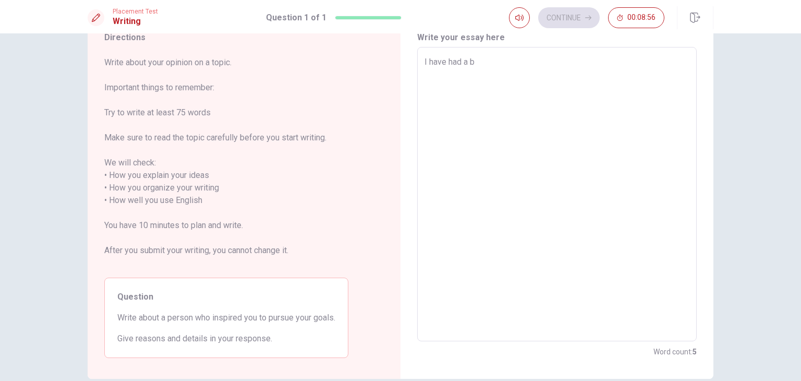
type textarea "I have had a"
type textarea "x"
type textarea "I have had a"
type textarea "x"
type textarea "I have had"
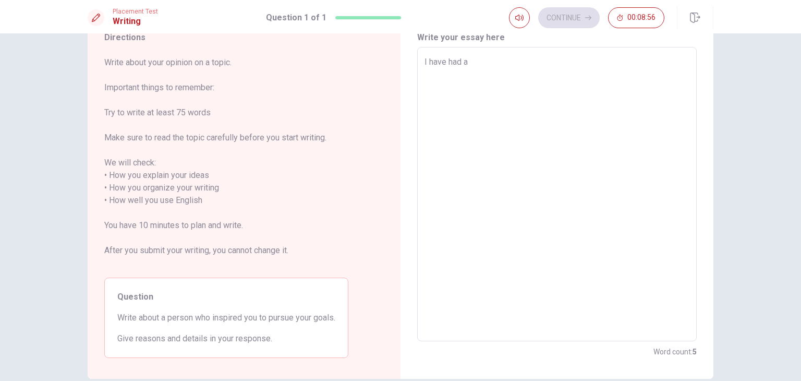
type textarea "x"
type textarea "I have had"
type textarea "x"
type textarea "I have ha"
type textarea "x"
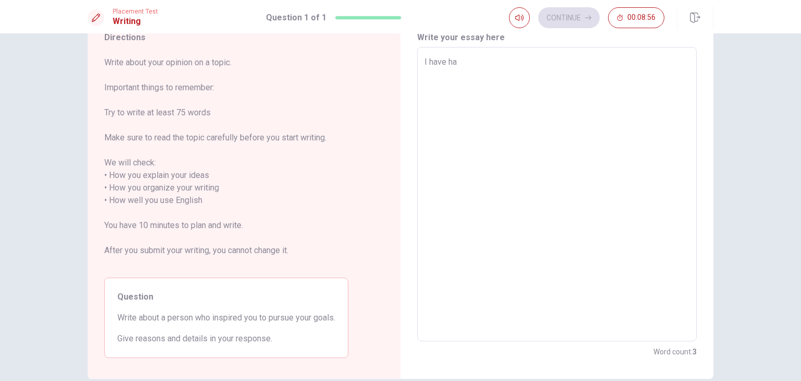
type textarea "I have h"
type textarea "x"
type textarea "I have"
type textarea "x"
type textarea "I have"
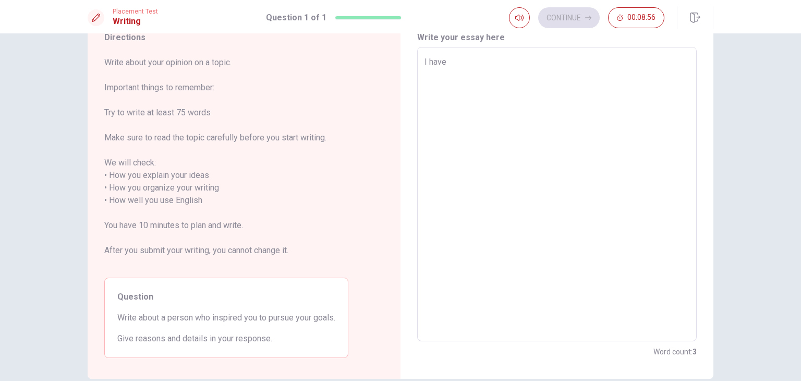
type textarea "x"
type textarea "I hav"
type textarea "x"
type textarea "I ha"
type textarea "x"
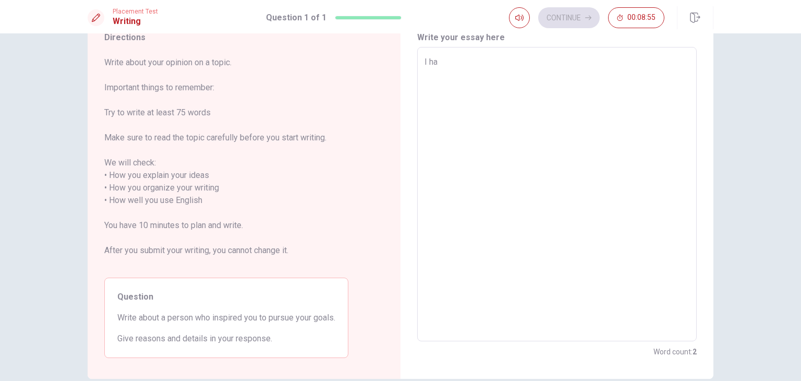
type textarea "I hav"
type textarea "x"
type textarea "I have"
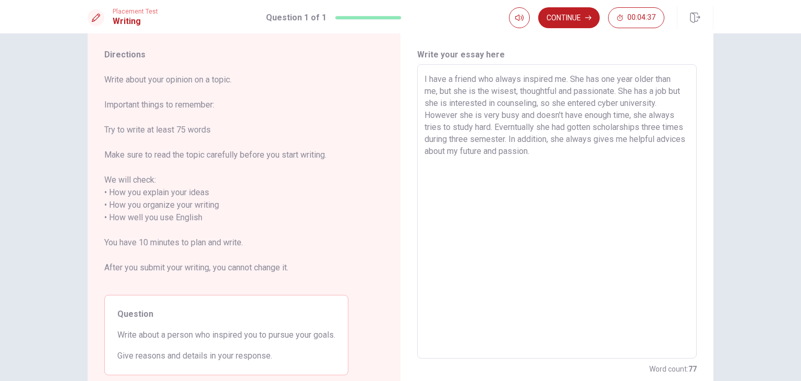
scroll to position [0, 0]
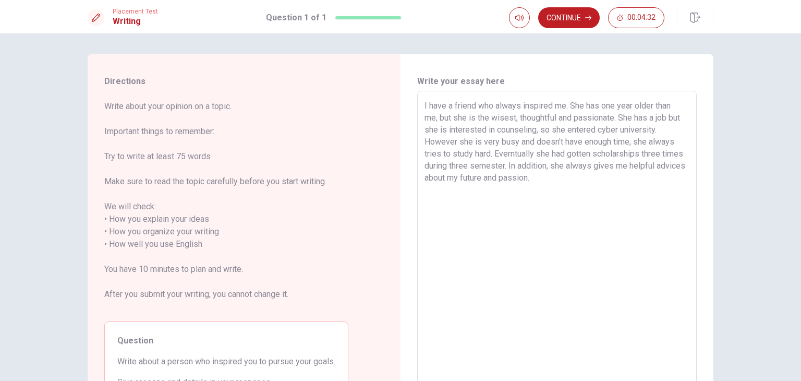
click at [545, 104] on textarea "I have a friend who always inspired me. She has one year older than me, but she…" at bounding box center [557, 238] width 265 height 277
click at [550, 107] on textarea "I have a friend who always inspired me. She has one year older than me, but she…" at bounding box center [557, 238] width 265 height 277
click at [596, 106] on textarea "I have a friend who always inspires me. She has one year older than me, but she…" at bounding box center [557, 238] width 265 height 277
click at [599, 117] on textarea "I have a friend who always inspires me. She is one year older than me, but she …" at bounding box center [557, 238] width 265 height 277
click at [648, 128] on textarea "I have a friend who always inspires me. She is one year older than me, but she …" at bounding box center [557, 238] width 265 height 277
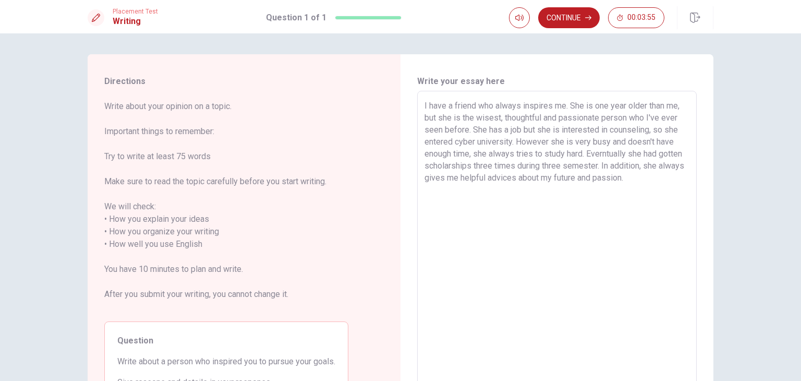
click at [556, 130] on textarea "I have a friend who always inspires me. She is one year older than me, but she …" at bounding box center [557, 238] width 265 height 277
click at [615, 129] on textarea "I have a friend who always inspires me. She is one year older than me, but she …" at bounding box center [557, 238] width 265 height 277
click at [547, 132] on textarea "I have a friend who always inspires me. She is one year older than me, but she …" at bounding box center [557, 238] width 265 height 277
click at [615, 130] on textarea "I have a friend who always inspires me. She is one year older than me, but she …" at bounding box center [557, 238] width 265 height 277
click at [657, 130] on textarea "I have a friend who always inspires me. She is one year older than me, but she …" at bounding box center [557, 238] width 265 height 277
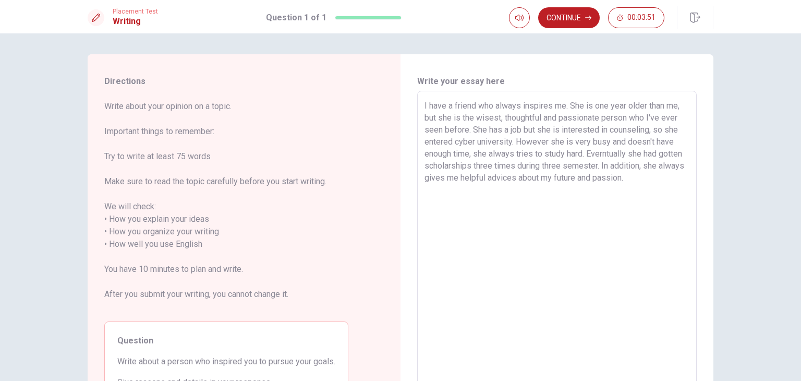
click at [651, 128] on textarea "I have a friend who always inspires me. She is one year older than me, but she …" at bounding box center [557, 238] width 265 height 277
click at [566, 131] on textarea "I have a friend who always inspires me. She is one year older than me, but she …" at bounding box center [557, 238] width 265 height 277
click at [551, 130] on textarea "I have a friend who always inspires me. She is one year older than me, but she …" at bounding box center [557, 238] width 265 height 277
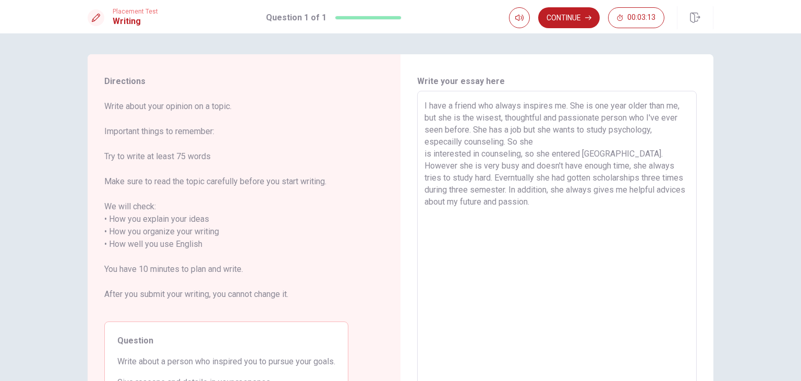
drag, startPoint x: 534, startPoint y: 152, endPoint x: 412, endPoint y: 155, distance: 122.6
click at [412, 155] on div "Write your essay here I have a friend who always inspires me. She is one year o…" at bounding box center [557, 238] width 313 height 368
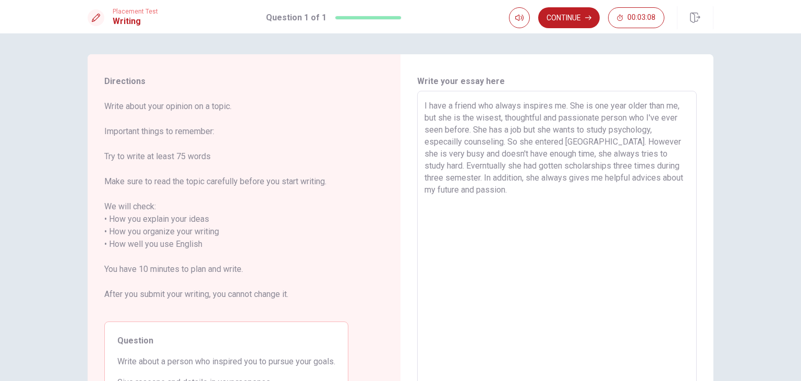
click at [586, 150] on textarea "I have a friend who always inspires me. She is one year older than me, but she …" at bounding box center [557, 238] width 265 height 277
click at [624, 141] on textarea "I have a friend who always inspires me. She is one year older than me, but she …" at bounding box center [557, 238] width 265 height 277
click at [522, 133] on textarea "I have a friend who always inspires me. She is one year older than me, but she …" at bounding box center [557, 238] width 265 height 277
click at [602, 153] on textarea "I have a friend who always inspires me. She is one year older than me, but she …" at bounding box center [557, 238] width 265 height 277
click at [679, 157] on textarea "I have a friend who always inspires me. She is one year older than me, but she …" at bounding box center [557, 238] width 265 height 277
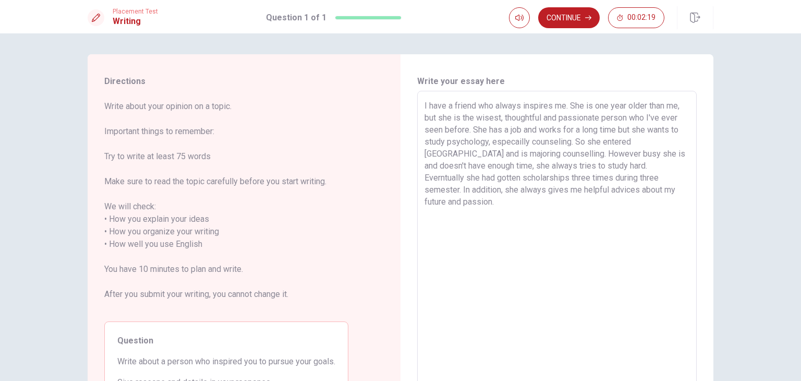
click at [668, 153] on textarea "I have a friend who always inspires me. She is one year older than me, but she …" at bounding box center [557, 238] width 265 height 277
drag, startPoint x: 670, startPoint y: 153, endPoint x: 567, endPoint y: 153, distance: 103.8
click at [567, 153] on textarea "I have a friend who always inspires me. She is one year older than me, but she …" at bounding box center [557, 238] width 265 height 277
click at [678, 160] on textarea "I have a friend who always inspires me. She is one year older than me, but she …" at bounding box center [557, 238] width 265 height 277
click at [679, 154] on textarea "I have a friend who always inspires me. She is one year older than me, but she …" at bounding box center [557, 238] width 265 height 277
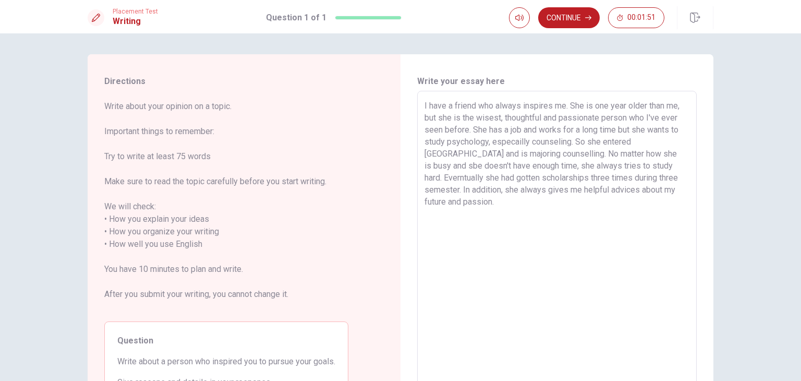
click at [428, 169] on textarea "I have a friend who always inspires me. She is one year older than me, but she …" at bounding box center [557, 238] width 265 height 277
click at [532, 167] on textarea "I have a friend who always inspires me. She is one year older than me, but she …" at bounding box center [557, 238] width 265 height 277
click at [460, 180] on textarea "I have a friend who always inspires me. She is one year older than me, but she …" at bounding box center [557, 238] width 265 height 277
click at [582, 18] on button "Continue" at bounding box center [569, 17] width 62 height 21
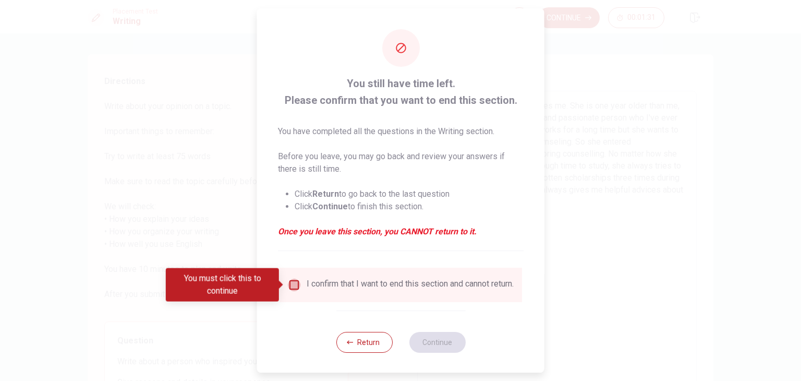
click at [288, 284] on input "You must click this to continue" at bounding box center [294, 285] width 13 height 13
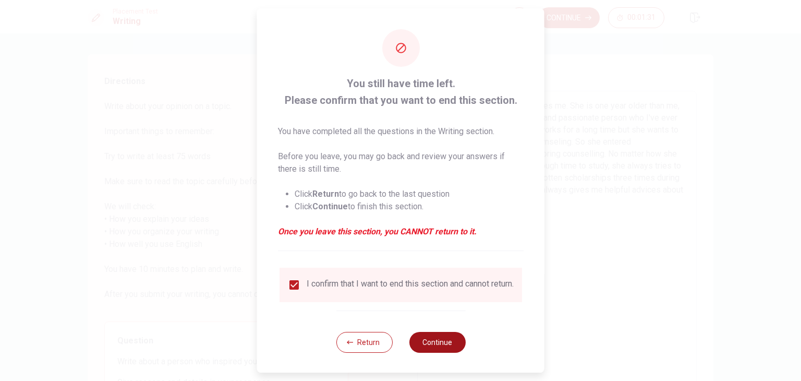
click at [428, 351] on button "Continue" at bounding box center [437, 342] width 56 height 21
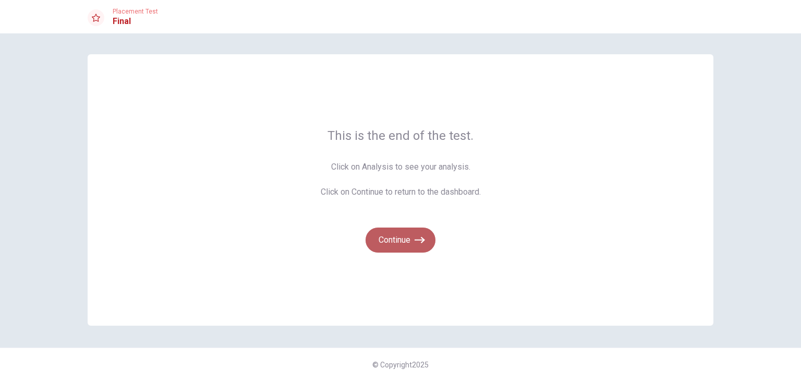
click at [425, 246] on button "Continue" at bounding box center [401, 239] width 70 height 25
